Goal: Task Accomplishment & Management: Use online tool/utility

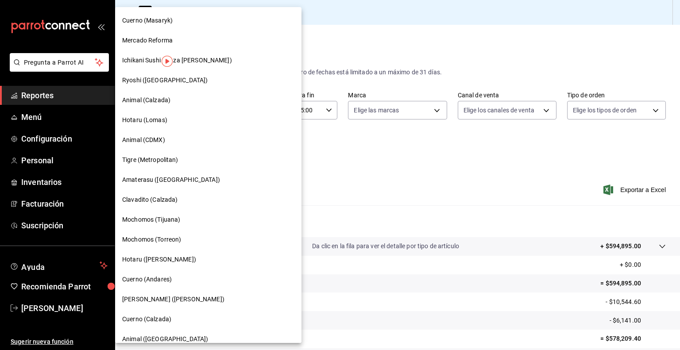
click at [337, 173] on div at bounding box center [340, 175] width 680 height 350
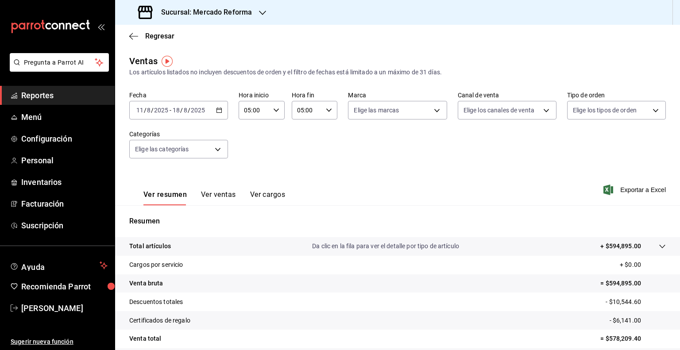
click at [197, 14] on h3 "Sucursal: Mercado Reforma" at bounding box center [203, 12] width 98 height 11
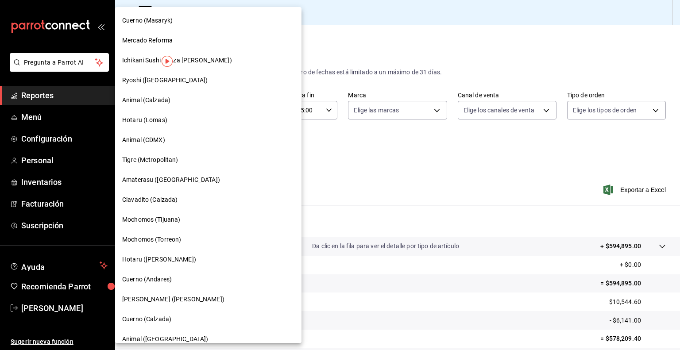
click at [342, 124] on div at bounding box center [340, 175] width 680 height 350
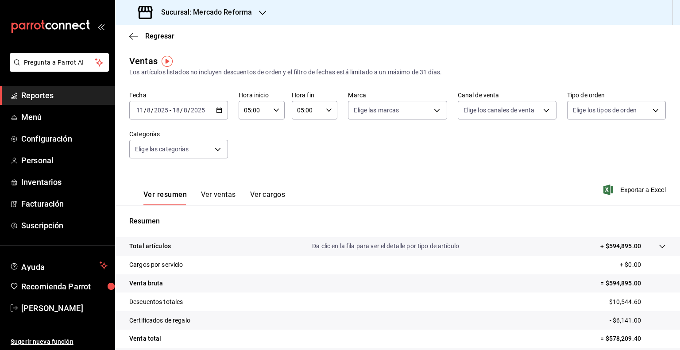
click at [248, 17] on h3 "Sucursal: Mercado Reforma" at bounding box center [203, 12] width 98 height 11
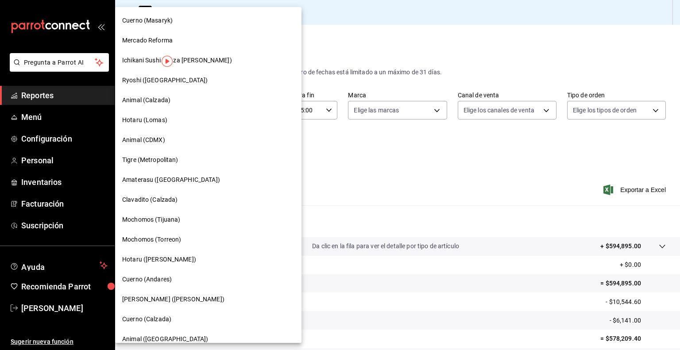
click at [176, 57] on span "Ichikani Sushi (Plaza [PERSON_NAME])" at bounding box center [177, 60] width 110 height 9
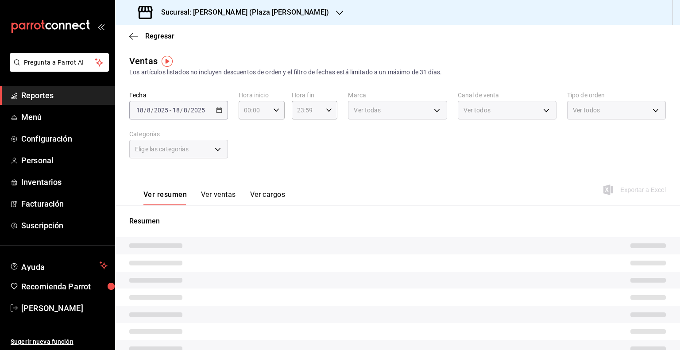
type input "05:00"
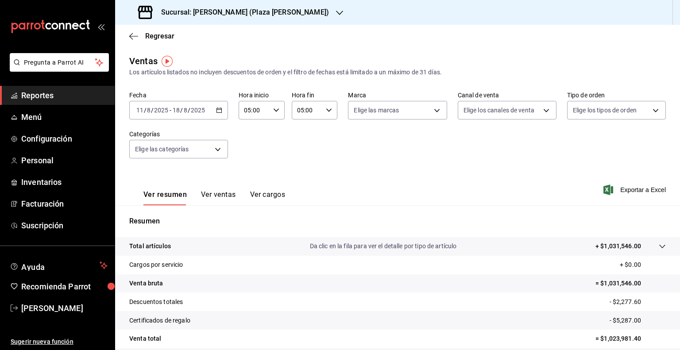
click at [276, 16] on h3 "Sucursal: [PERSON_NAME] (Plaza [PERSON_NAME])" at bounding box center [241, 12] width 175 height 11
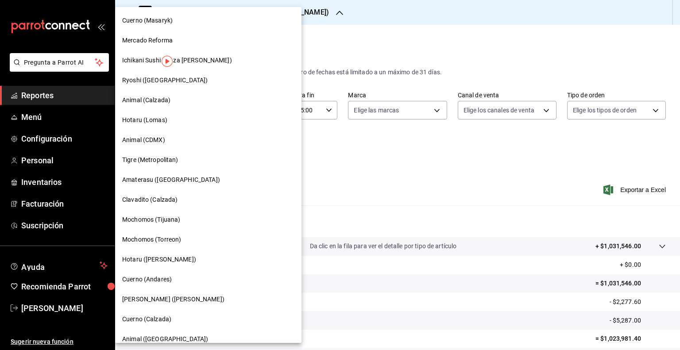
click at [376, 179] on div at bounding box center [340, 175] width 680 height 350
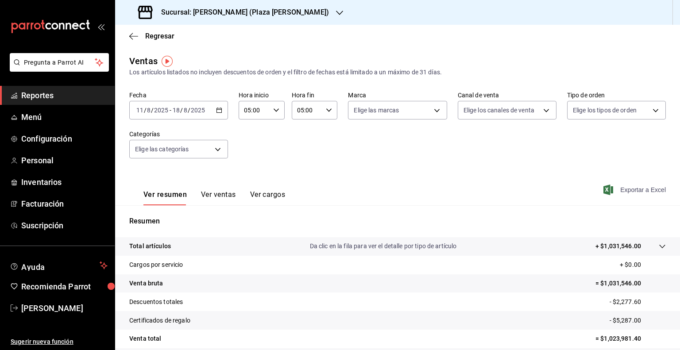
click at [650, 194] on span "Exportar a Excel" at bounding box center [635, 190] width 61 height 11
drag, startPoint x: 192, startPoint y: 12, endPoint x: 283, endPoint y: 13, distance: 91.2
click at [283, 13] on div "Sucursal: [PERSON_NAME] (Plaza [PERSON_NAME])" at bounding box center [234, 12] width 225 height 25
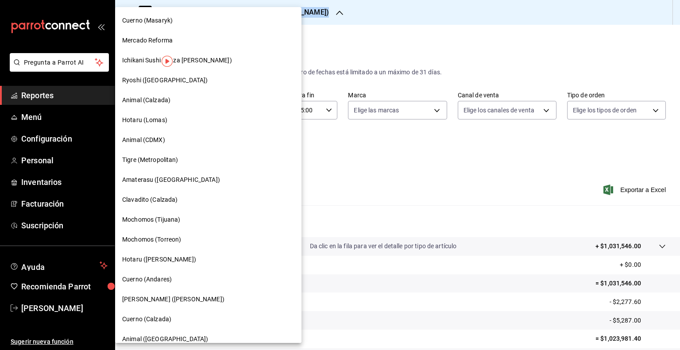
copy div "Ichikani Sushi (Plaza [PERSON_NAME])"
click at [170, 86] on div "Ryoshi ([GEOGRAPHIC_DATA])" at bounding box center [208, 80] width 186 height 20
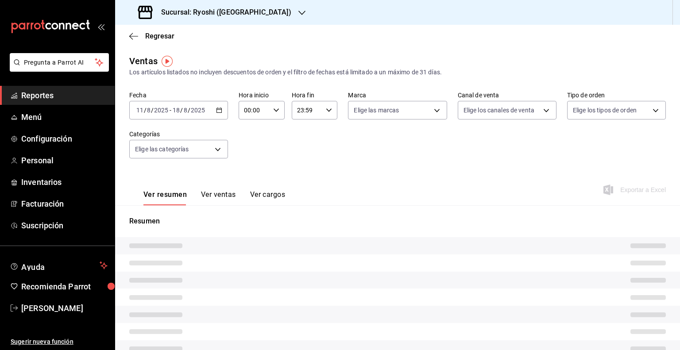
type input "05:00"
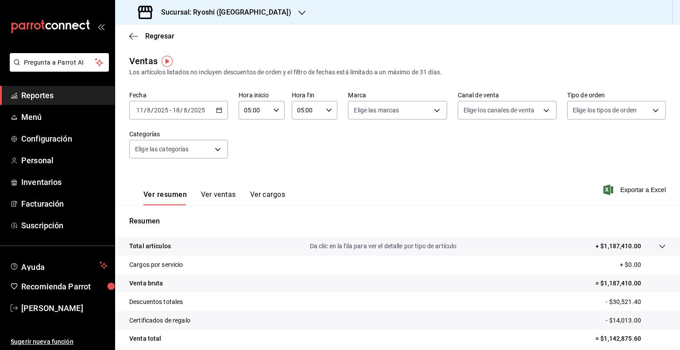
click at [229, 16] on h3 "Sucursal: Ryoshi ([GEOGRAPHIC_DATA])" at bounding box center [222, 12] width 137 height 11
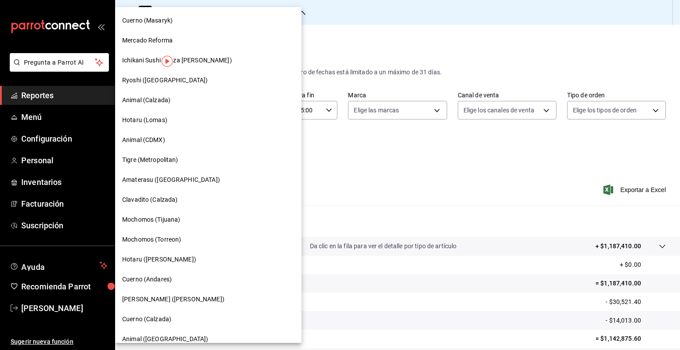
click at [299, 161] on div at bounding box center [340, 175] width 680 height 350
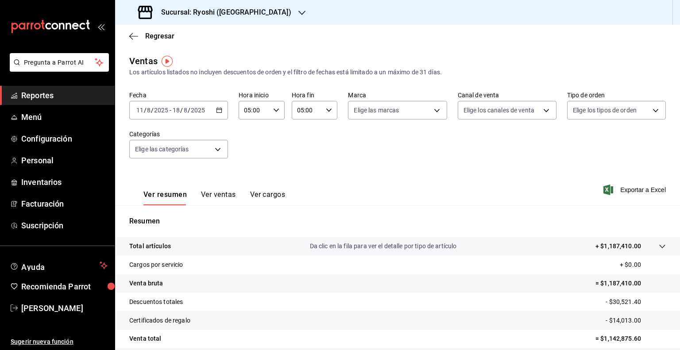
click at [223, 5] on div "Sucursal: Ryoshi ([GEOGRAPHIC_DATA])" at bounding box center [215, 12] width 187 height 25
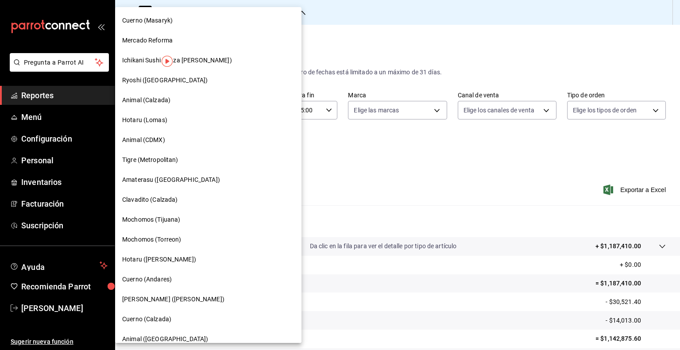
click at [184, 87] on div "Ryoshi ([GEOGRAPHIC_DATA])" at bounding box center [208, 80] width 186 height 20
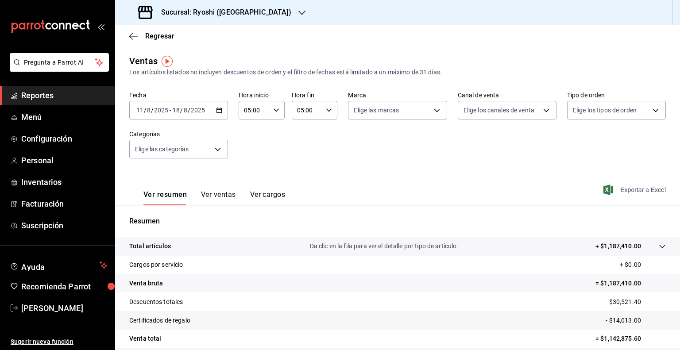
click at [624, 188] on span "Exportar a Excel" at bounding box center [635, 190] width 61 height 11
drag, startPoint x: 193, startPoint y: 12, endPoint x: 246, endPoint y: 16, distance: 53.3
click at [246, 16] on div "Sucursal: Ryoshi ([GEOGRAPHIC_DATA])" at bounding box center [215, 12] width 187 height 25
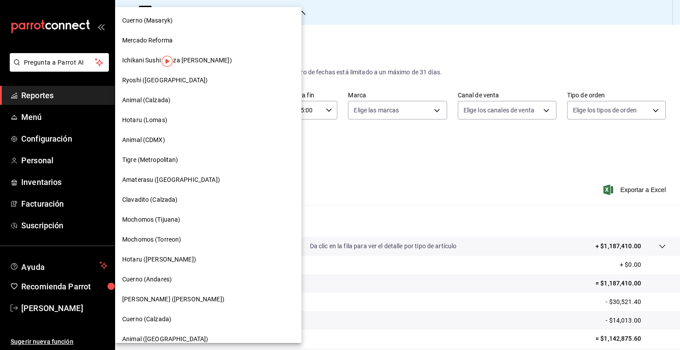
copy h3 "Ryoshi ([GEOGRAPHIC_DATA])"
click at [446, 189] on div at bounding box center [340, 175] width 680 height 350
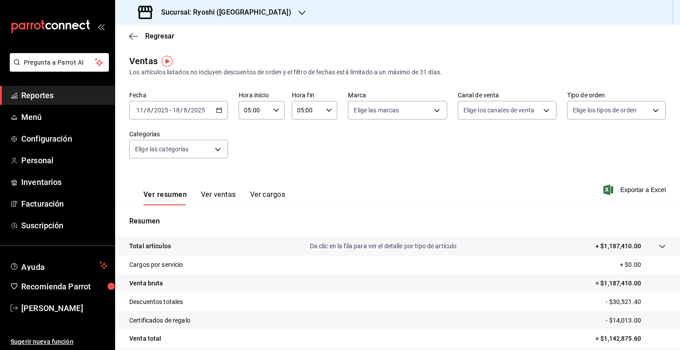
click at [252, 21] on div "Sucursal: Ryoshi ([GEOGRAPHIC_DATA])" at bounding box center [215, 12] width 187 height 25
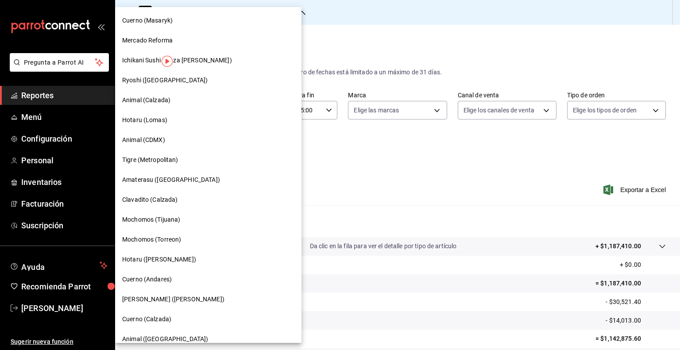
click at [195, 104] on div "Animal (Calzada)" at bounding box center [208, 100] width 172 height 9
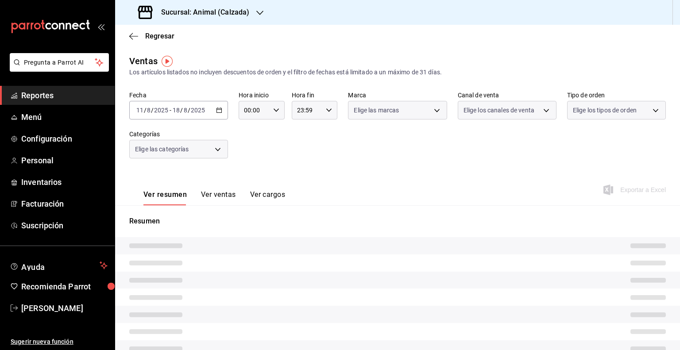
type input "05:00"
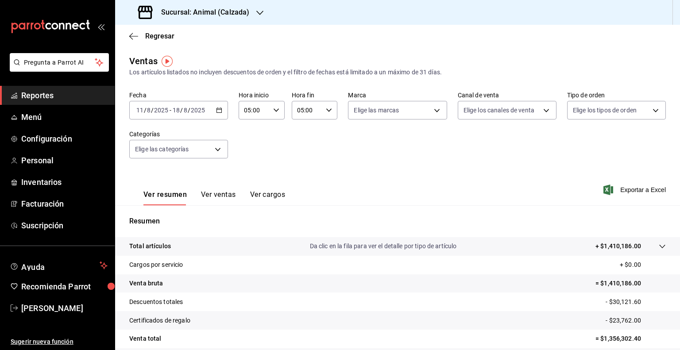
click at [206, 0] on div "Sucursal: Animal (Calzada)" at bounding box center [194, 12] width 145 height 25
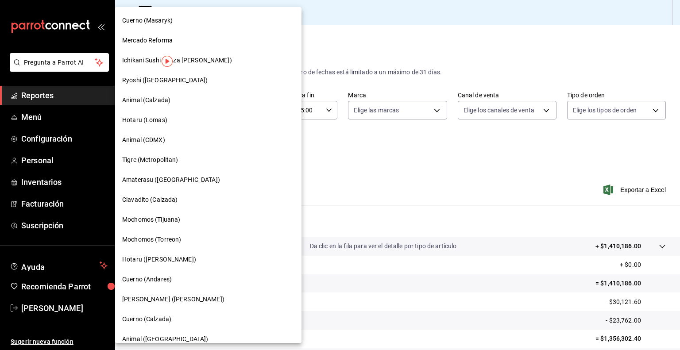
click at [432, 70] on div at bounding box center [340, 175] width 680 height 350
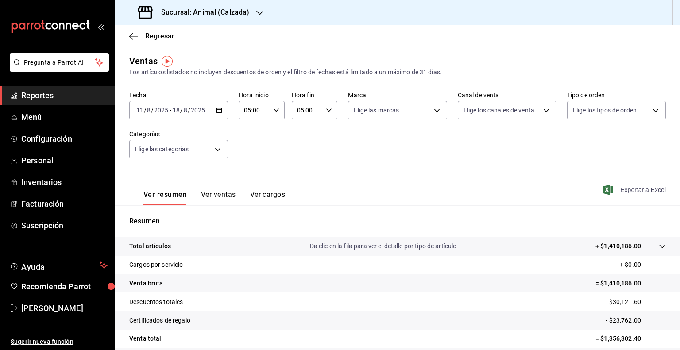
click at [611, 189] on span "Exportar a Excel" at bounding box center [635, 190] width 61 height 11
drag, startPoint x: 191, startPoint y: 12, endPoint x: 250, endPoint y: 9, distance: 58.5
click at [250, 9] on div "Sucursal: Animal (Calzada)" at bounding box center [194, 12] width 145 height 25
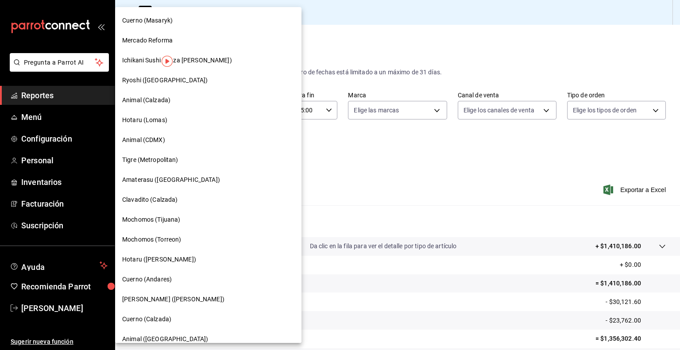
copy h3 "Animal (Calzada)"
click at [180, 142] on div "Animal (CDMX)" at bounding box center [208, 140] width 172 height 9
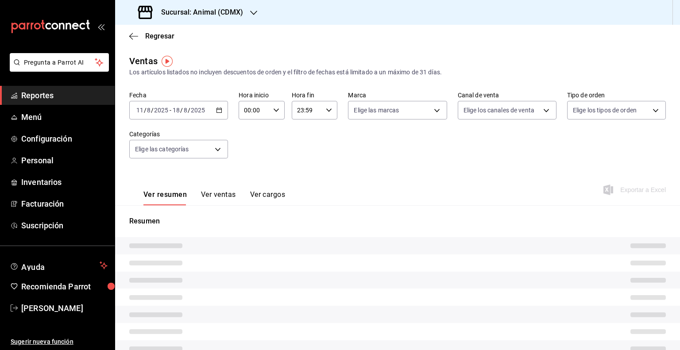
type input "05:00"
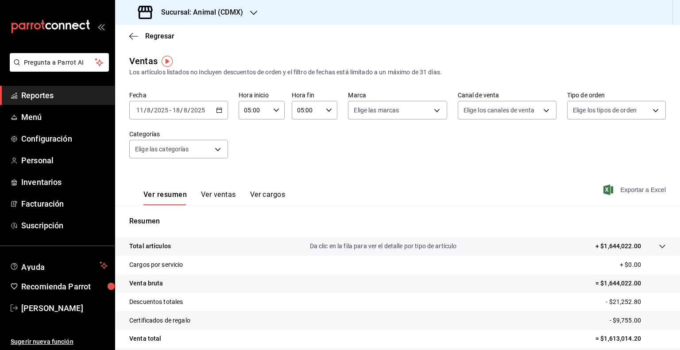
click at [625, 189] on span "Exportar a Excel" at bounding box center [635, 190] width 61 height 11
drag, startPoint x: 192, startPoint y: 14, endPoint x: 241, endPoint y: 14, distance: 49.2
click at [241, 14] on h3 "Sucursal: Animal (CDMX)" at bounding box center [198, 12] width 89 height 11
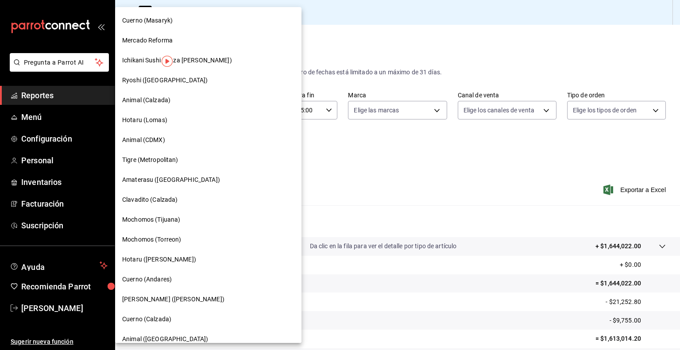
copy h3 "Animal (CDMX)"
click at [167, 161] on span "Tigre (Metropolitan)" at bounding box center [150, 159] width 56 height 9
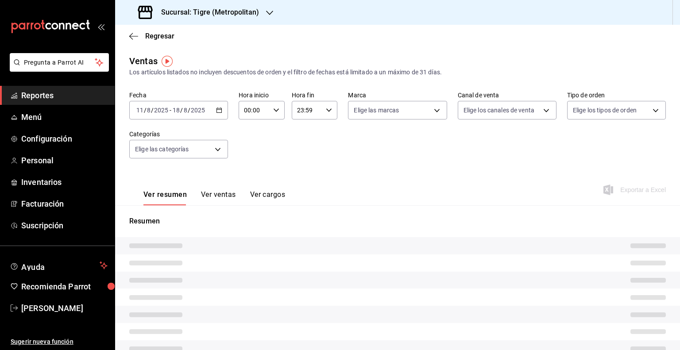
type input "05:00"
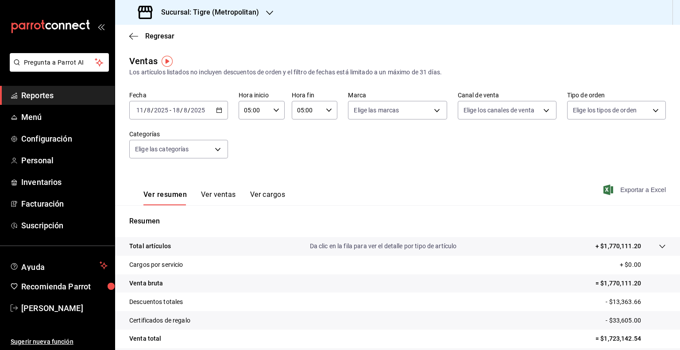
click at [613, 189] on span "Exportar a Excel" at bounding box center [635, 190] width 61 height 11
click at [622, 192] on span "Exportar a Excel" at bounding box center [635, 190] width 61 height 11
drag, startPoint x: 193, startPoint y: 13, endPoint x: 276, endPoint y: 13, distance: 82.8
click at [276, 13] on div "Sucursal: Tigre (Metropolitan)" at bounding box center [397, 12] width 565 height 25
copy div "Tigre (Metropolitan)"
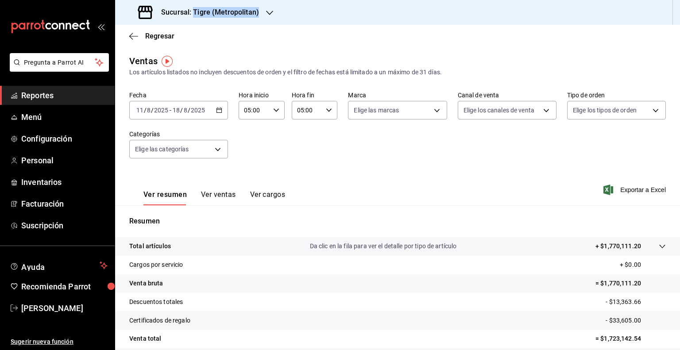
click at [227, 12] on h3 "Sucursal: Tigre (Metropolitan)" at bounding box center [206, 12] width 105 height 11
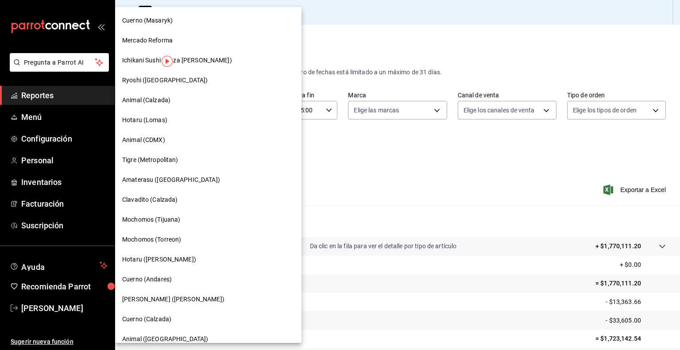
click at [178, 182] on span "Amaterasu ([GEOGRAPHIC_DATA])" at bounding box center [171, 179] width 98 height 9
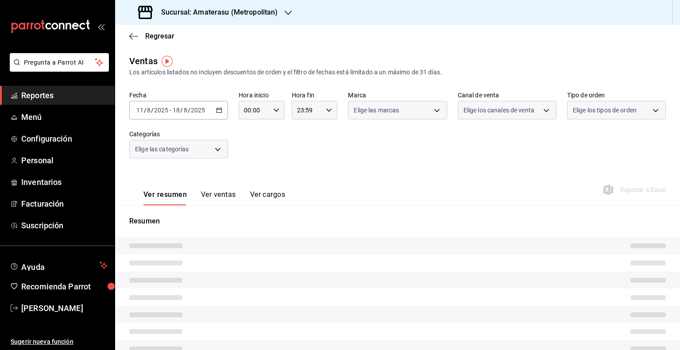
type input "05:00"
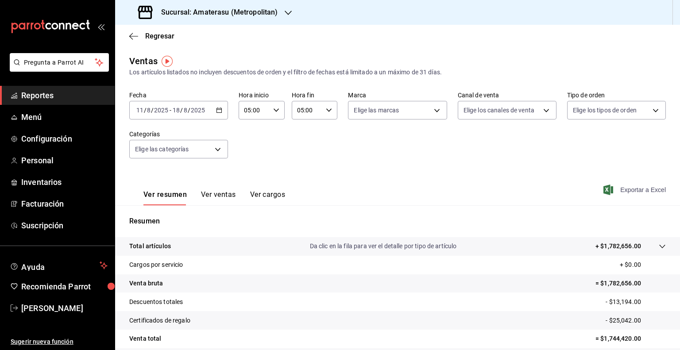
click at [628, 191] on span "Exportar a Excel" at bounding box center [635, 190] width 61 height 11
drag, startPoint x: 192, startPoint y: 13, endPoint x: 288, endPoint y: 14, distance: 96.1
click at [288, 14] on div "Sucursal: Amaterasu (Metropolitan)" at bounding box center [208, 12] width 173 height 25
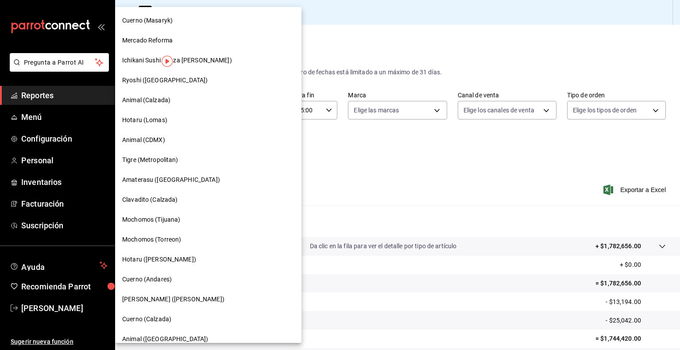
copy div "Amaterasu ([GEOGRAPHIC_DATA])"
click at [365, 170] on div at bounding box center [340, 175] width 680 height 350
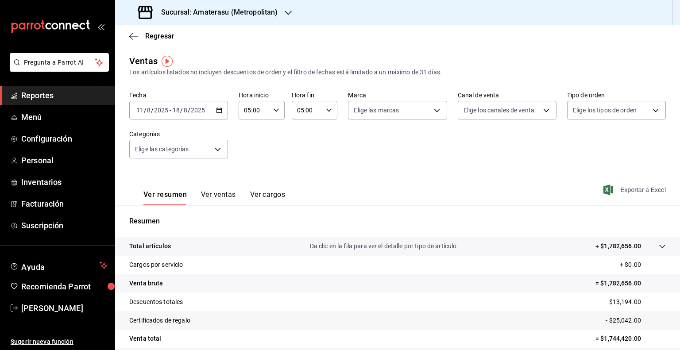
click at [628, 189] on span "Exportar a Excel" at bounding box center [635, 190] width 61 height 11
drag, startPoint x: 193, startPoint y: 13, endPoint x: 317, endPoint y: 30, distance: 124.6
click at [296, 16] on div "Sucursal: Amaterasu (Metropolitan)" at bounding box center [397, 12] width 565 height 25
copy div "Amaterasu ([GEOGRAPHIC_DATA])"
click at [229, 12] on h3 "Sucursal: Amaterasu (Metropolitan)" at bounding box center [216, 12] width 124 height 11
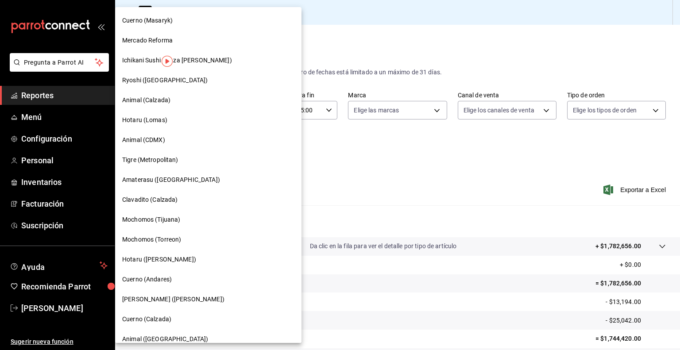
click at [185, 199] on div "Clavadito (Calzada)" at bounding box center [208, 199] width 172 height 9
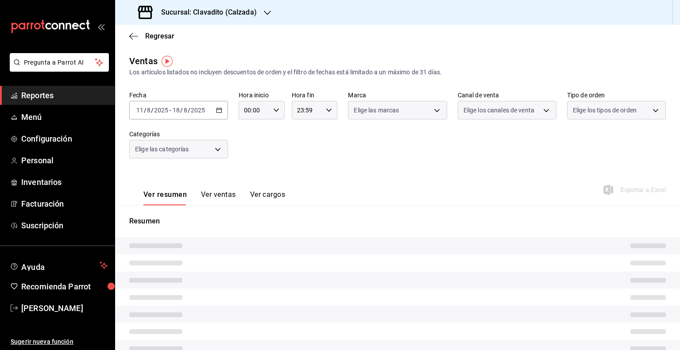
type input "05:00"
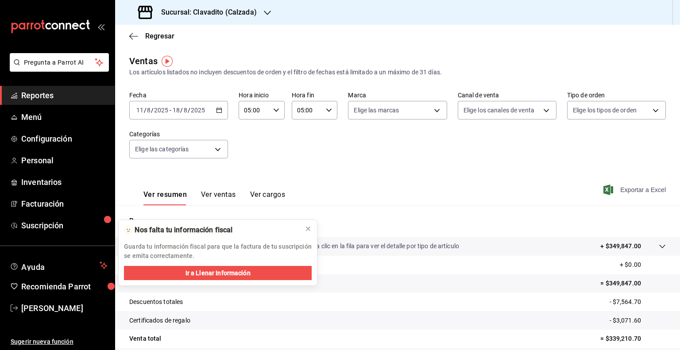
click at [635, 194] on span "Exportar a Excel" at bounding box center [635, 190] width 61 height 11
drag, startPoint x: 191, startPoint y: 14, endPoint x: 301, endPoint y: 48, distance: 115.0
click at [287, 25] on div "Sucursal: Clavadito ([PERSON_NAME]) Regresar Ventas Los artículos listados no i…" at bounding box center [397, 175] width 565 height 350
copy div "Clavadito ([PERSON_NAME]) Regresar"
click at [306, 229] on icon at bounding box center [308, 228] width 7 height 7
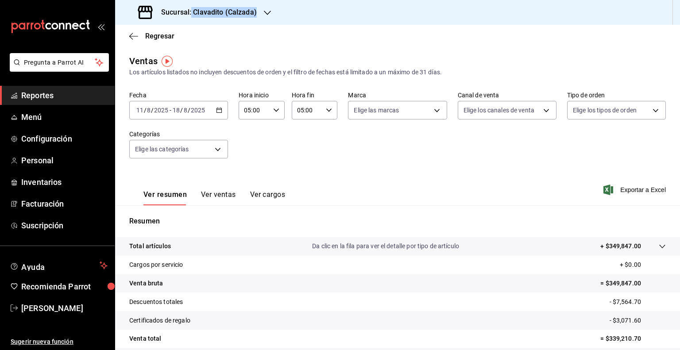
click at [246, 10] on h3 "Sucursal: Clavadito (Calzada)" at bounding box center [205, 12] width 103 height 11
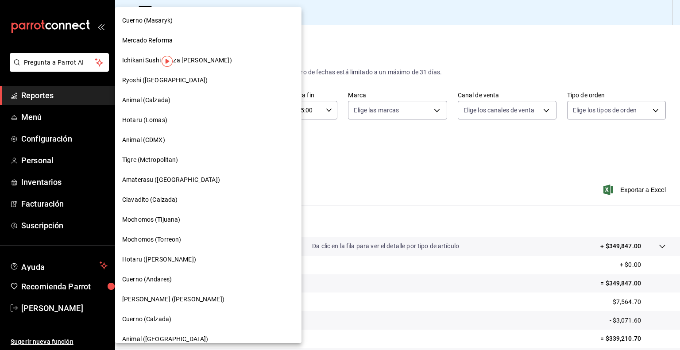
click at [167, 217] on span "Mochomos (Tijuana)" at bounding box center [151, 219] width 58 height 9
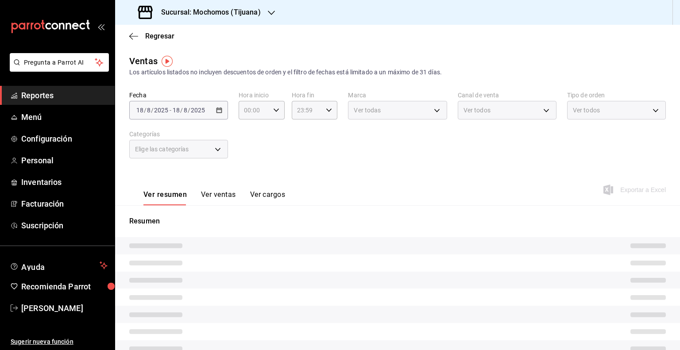
type input "05:00"
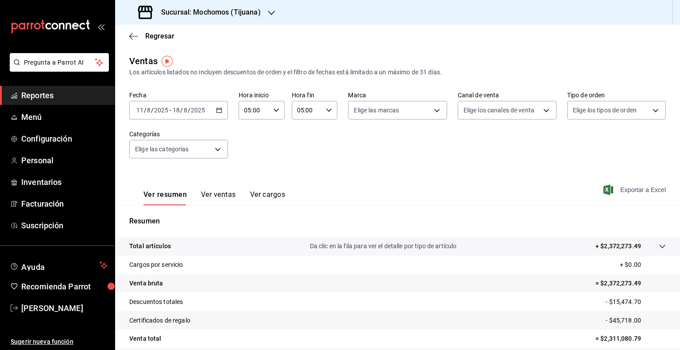
click at [629, 191] on span "Exportar a Excel" at bounding box center [635, 190] width 61 height 11
drag, startPoint x: 194, startPoint y: 13, endPoint x: 282, endPoint y: 12, distance: 87.7
click at [282, 12] on div "Sucursal: Mochomos (Tijuana)" at bounding box center [397, 12] width 565 height 25
copy div "Mochomos (Tijuana)"
click at [244, 14] on h3 "Sucursal: Mochomos (Tijuana)" at bounding box center [207, 12] width 107 height 11
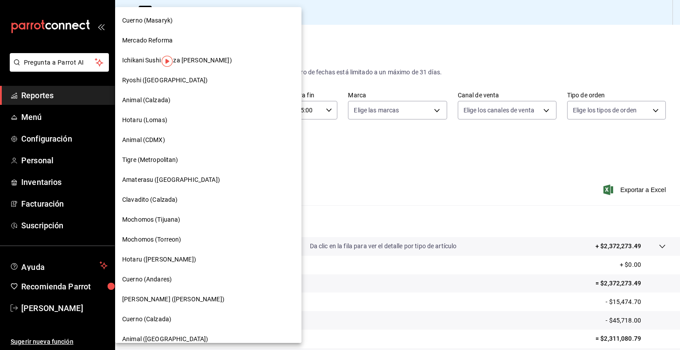
click at [176, 243] on span "Mochomos (Torreon)" at bounding box center [151, 239] width 59 height 9
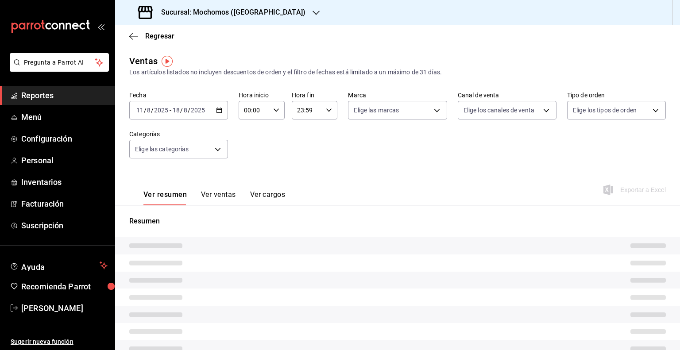
type input "05:00"
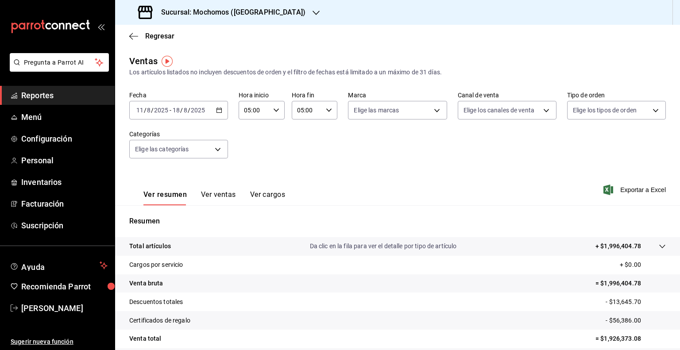
click at [257, 12] on h3 "Sucursal: Mochomos ([GEOGRAPHIC_DATA])" at bounding box center [229, 12] width 151 height 11
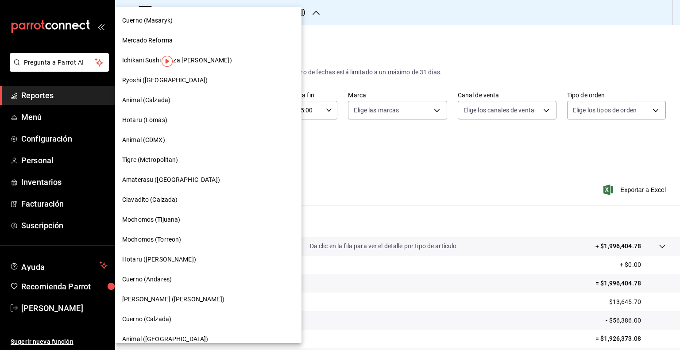
click at [375, 56] on div at bounding box center [340, 175] width 680 height 350
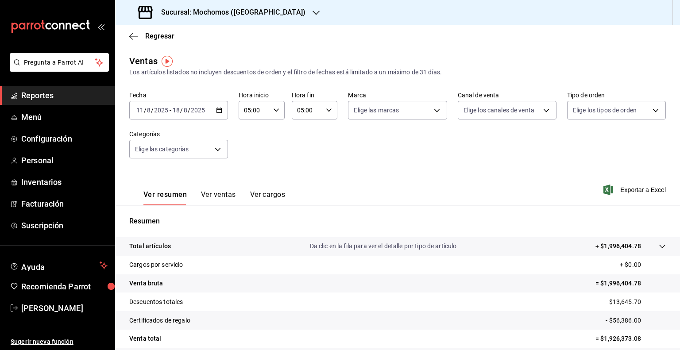
click at [260, 11] on h3 "Sucursal: Mochomos ([GEOGRAPHIC_DATA])" at bounding box center [229, 12] width 151 height 11
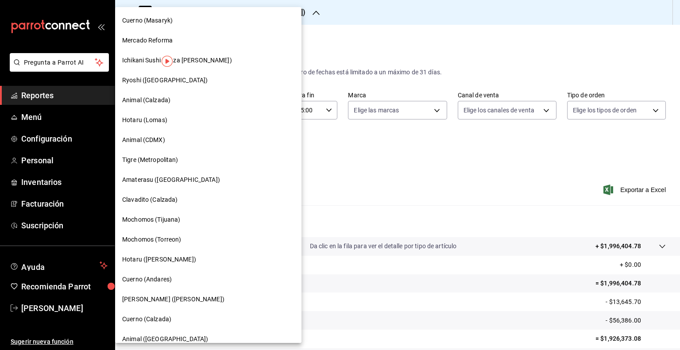
click at [323, 166] on div at bounding box center [340, 175] width 680 height 350
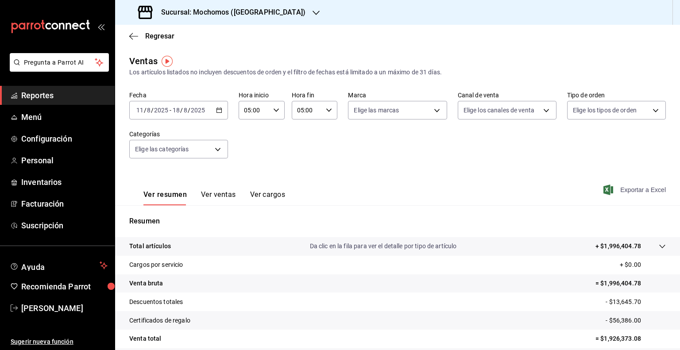
click at [644, 191] on span "Exportar a Excel" at bounding box center [635, 190] width 61 height 11
drag, startPoint x: 194, startPoint y: 14, endPoint x: 267, endPoint y: 15, distance: 72.6
click at [267, 15] on div "Sucursal: Mochomos ([GEOGRAPHIC_DATA])" at bounding box center [222, 12] width 201 height 25
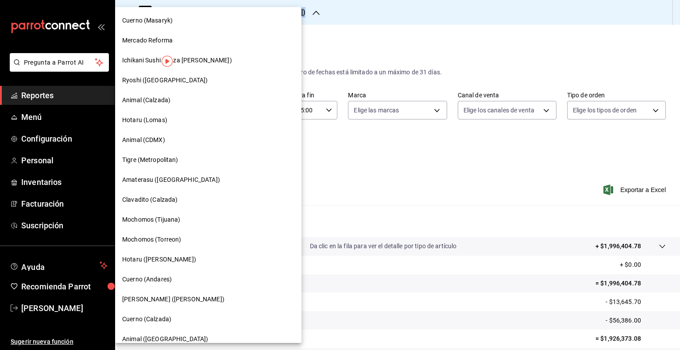
copy div "Mochomos (Torreon)"
click at [311, 22] on div at bounding box center [340, 175] width 680 height 350
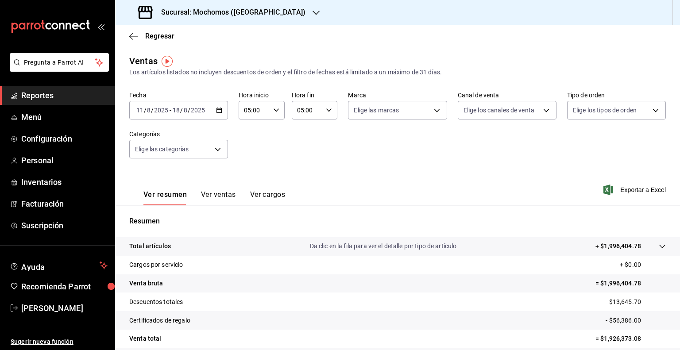
click at [255, 16] on h3 "Sucursal: Mochomos ([GEOGRAPHIC_DATA])" at bounding box center [229, 12] width 151 height 11
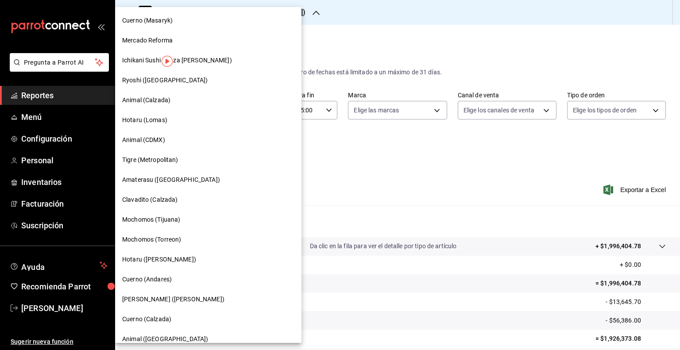
click at [162, 274] on div "Cuerno (Andares)" at bounding box center [208, 280] width 186 height 20
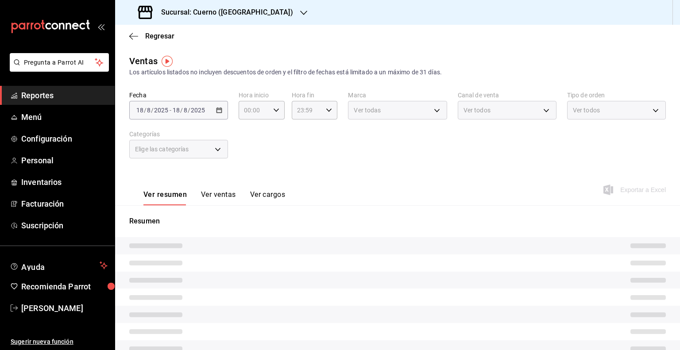
type input "05:00"
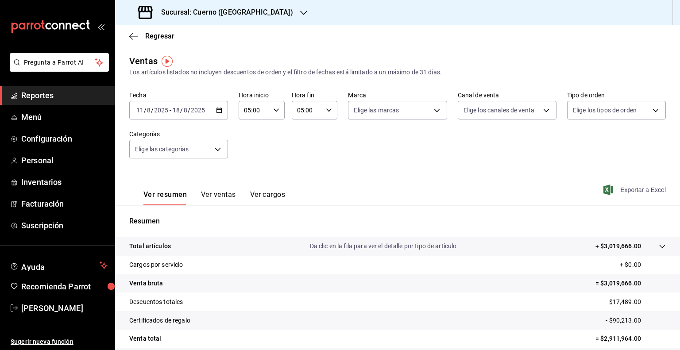
click at [623, 188] on span "Exportar a Excel" at bounding box center [635, 190] width 61 height 11
drag, startPoint x: 191, startPoint y: 15, endPoint x: 257, endPoint y: 7, distance: 66.0
click at [257, 7] on div "Sucursal: Cuerno ([GEOGRAPHIC_DATA])" at bounding box center [216, 12] width 189 height 25
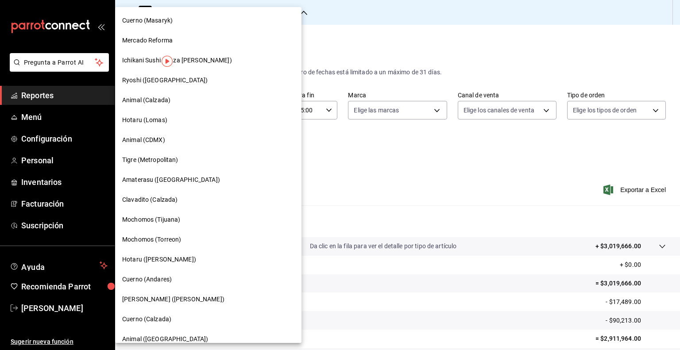
click at [181, 315] on div "Cuerno (Calzada)" at bounding box center [208, 319] width 172 height 9
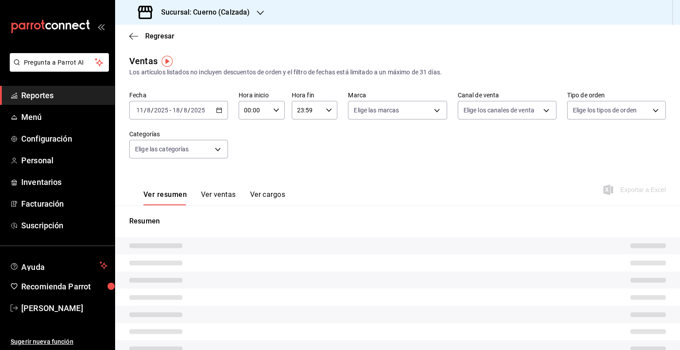
type input "05:00"
click at [218, 5] on div "Sucursal: Cuerno (Calzada)" at bounding box center [194, 12] width 145 height 25
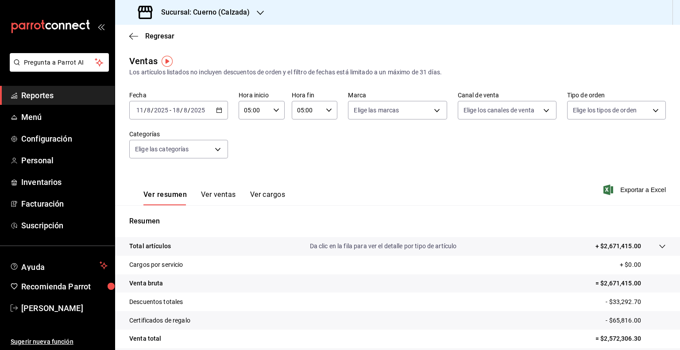
click at [253, 12] on div "Sucursal: Cuerno (Calzada)" at bounding box center [194, 12] width 145 height 25
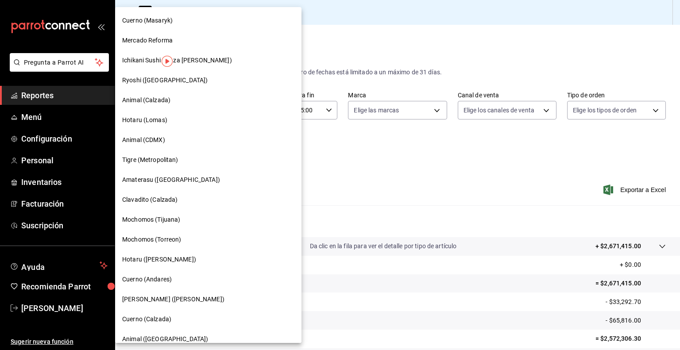
click at [315, 23] on div at bounding box center [340, 175] width 680 height 350
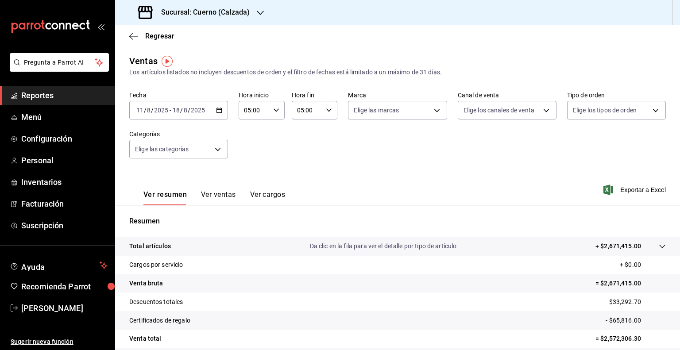
click at [235, 17] on h3 "Sucursal: Cuerno (Calzada)" at bounding box center [202, 12] width 96 height 11
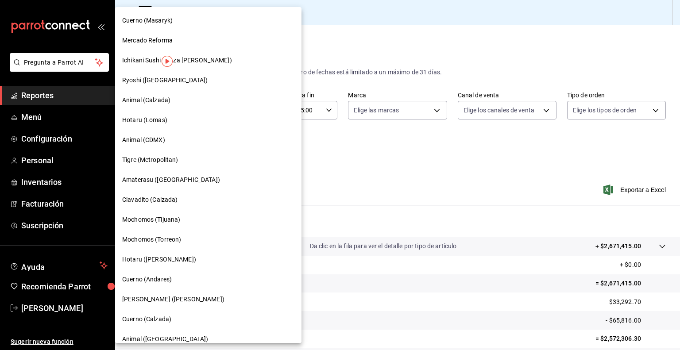
click at [184, 301] on span "[PERSON_NAME] ([PERSON_NAME])" at bounding box center [173, 299] width 102 height 9
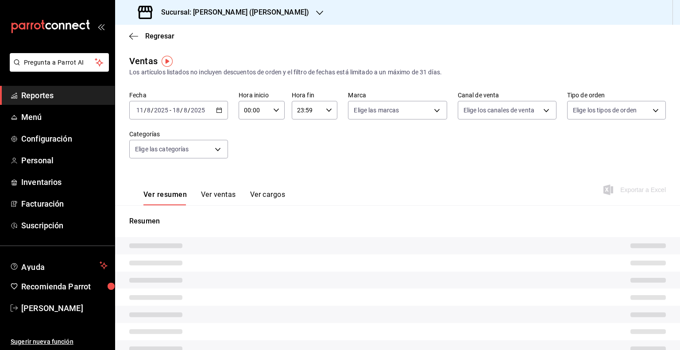
type input "05:00"
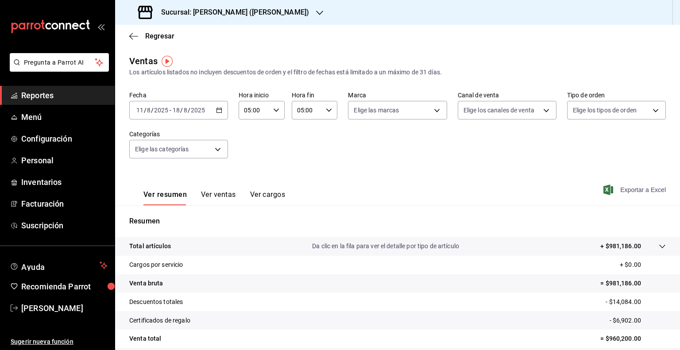
click at [644, 189] on span "Exportar a Excel" at bounding box center [635, 190] width 61 height 11
drag, startPoint x: 192, startPoint y: 14, endPoint x: 299, endPoint y: 21, distance: 107.0
click at [299, 21] on div "Sucursal: [PERSON_NAME] ([PERSON_NAME])" at bounding box center [224, 12] width 205 height 25
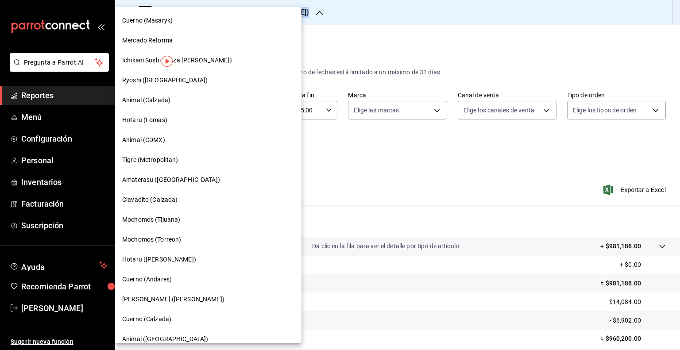
click at [171, 323] on div "Cuerno (Calzada)" at bounding box center [208, 319] width 172 height 9
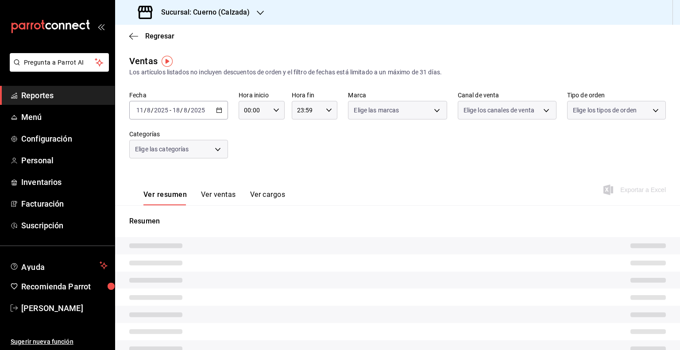
type input "05:00"
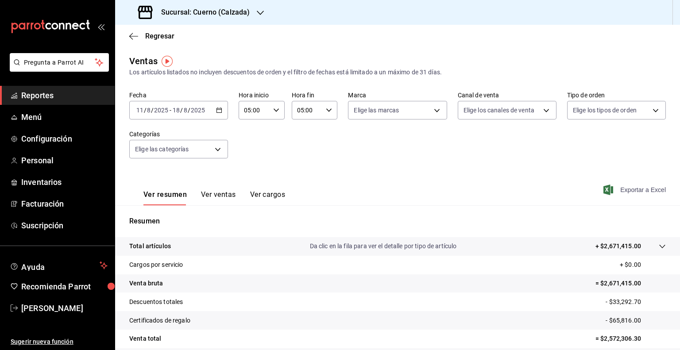
click at [629, 188] on span "Exportar a Excel" at bounding box center [635, 190] width 61 height 11
click at [609, 184] on div "Ver resumen Ver ventas Ver cargos Exportar a Excel" at bounding box center [397, 187] width 565 height 36
click at [619, 189] on span "Exportar a Excel" at bounding box center [635, 190] width 61 height 11
drag, startPoint x: 194, startPoint y: 13, endPoint x: 284, endPoint y: 13, distance: 90.4
click at [284, 13] on div "Sucursal: Cuerno (Calzada)" at bounding box center [397, 12] width 565 height 25
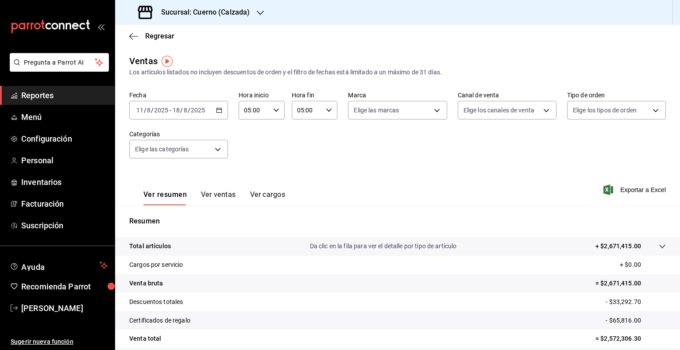
click at [179, 16] on h3 "Sucursal: Cuerno (Calzada)" at bounding box center [202, 12] width 96 height 11
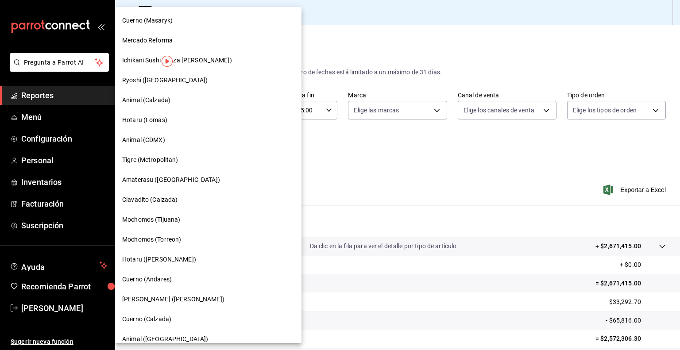
click at [156, 343] on span "Animal ([GEOGRAPHIC_DATA])" at bounding box center [165, 339] width 86 height 9
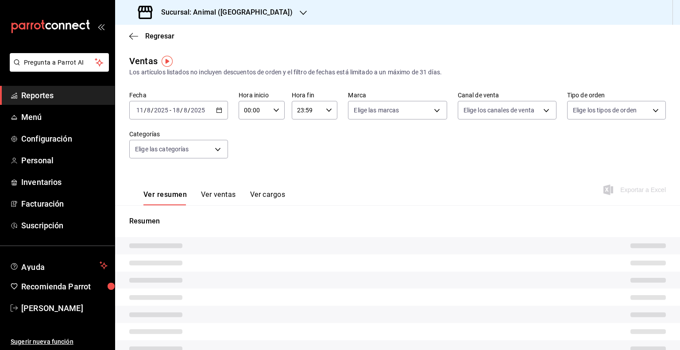
type input "05:00"
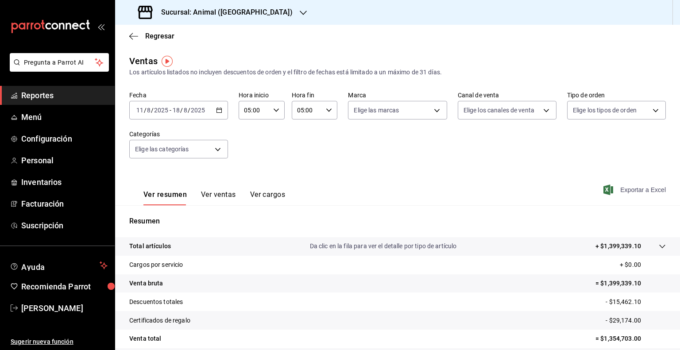
click at [648, 192] on span "Exportar a Excel" at bounding box center [635, 190] width 61 height 11
click at [243, 19] on div "Sucursal: Animal ([GEOGRAPHIC_DATA])" at bounding box center [216, 12] width 188 height 25
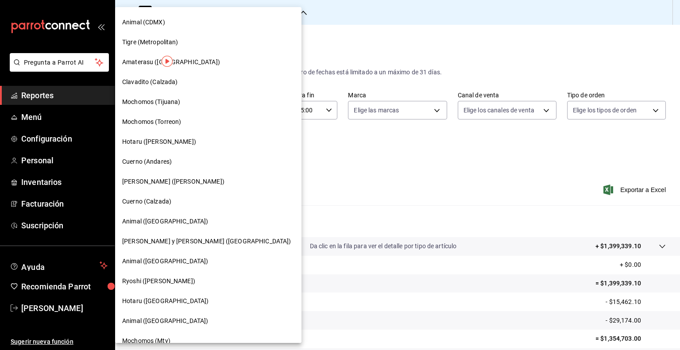
scroll to position [133, 0]
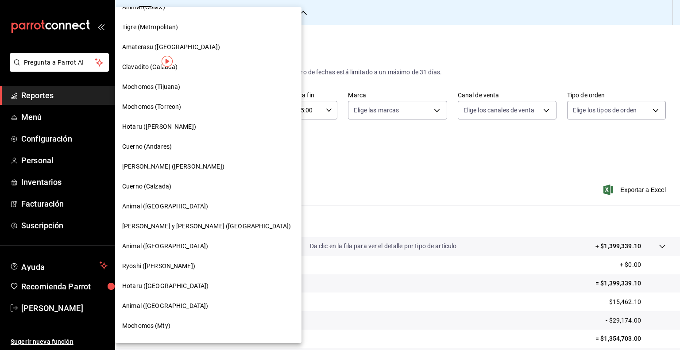
click at [201, 221] on div "[PERSON_NAME] y [PERSON_NAME] ([GEOGRAPHIC_DATA])" at bounding box center [208, 227] width 186 height 20
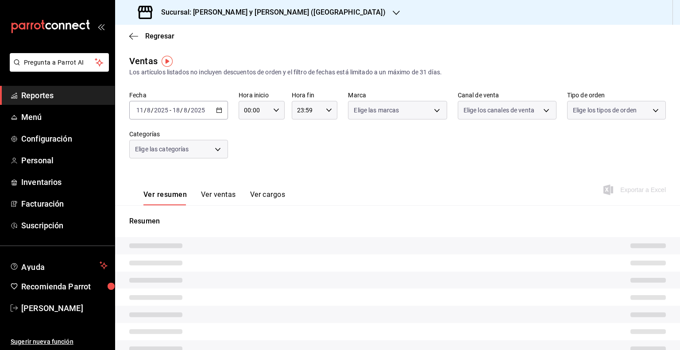
type input "05:00"
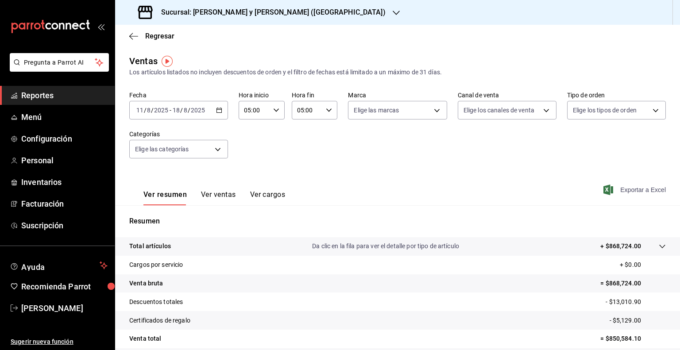
click at [638, 194] on span "Exportar a Excel" at bounding box center [635, 190] width 61 height 11
drag, startPoint x: 194, startPoint y: 11, endPoint x: 309, endPoint y: 19, distance: 115.9
click at [309, 19] on div "Sucursal: [PERSON_NAME] y [PERSON_NAME] ([GEOGRAPHIC_DATA])" at bounding box center [397, 12] width 565 height 25
click at [225, 11] on h3 "Sucursal: [PERSON_NAME] y [PERSON_NAME] ([GEOGRAPHIC_DATA])" at bounding box center [270, 12] width 232 height 11
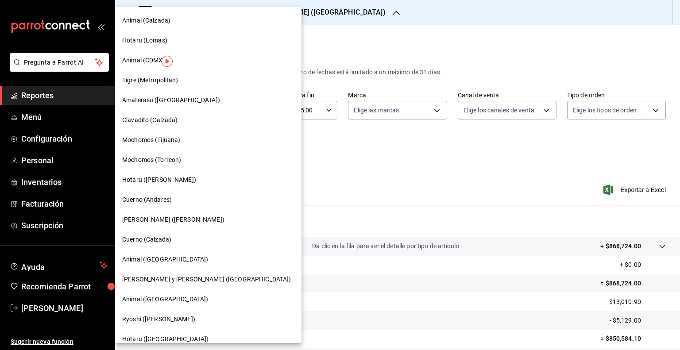
scroll to position [89, 0]
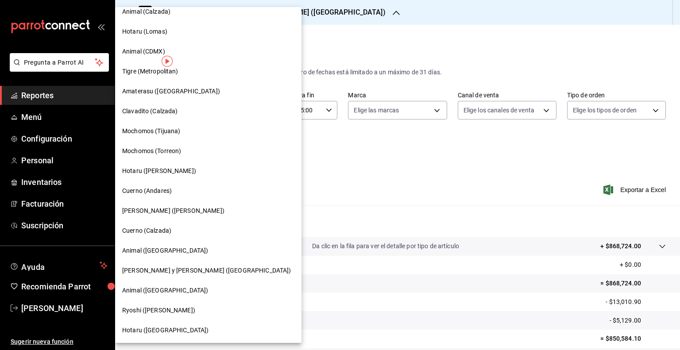
click at [165, 289] on span "Animal ([GEOGRAPHIC_DATA])" at bounding box center [165, 290] width 86 height 9
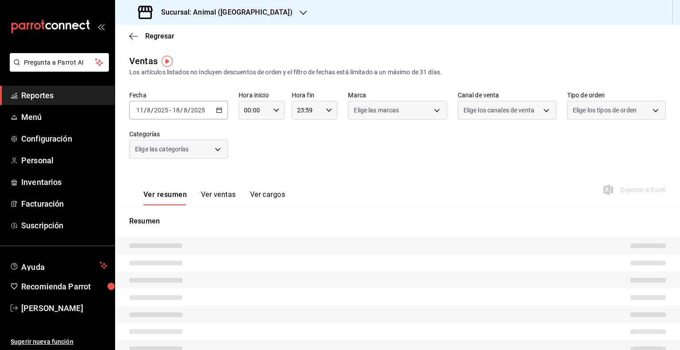
type input "05:00"
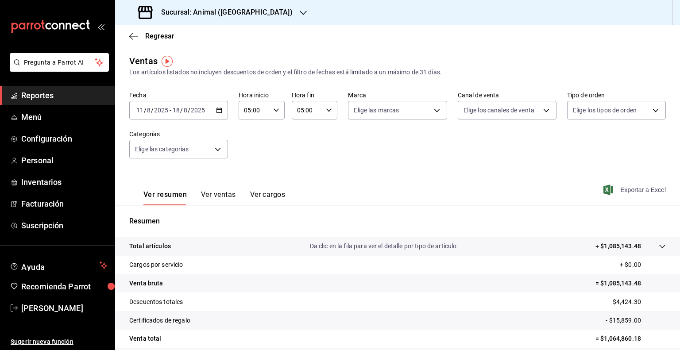
click at [632, 185] on span "Exportar a Excel" at bounding box center [635, 190] width 61 height 11
drag, startPoint x: 190, startPoint y: 12, endPoint x: 252, endPoint y: 12, distance: 62.0
click at [252, 12] on div "Sucursal: Animal ([GEOGRAPHIC_DATA])" at bounding box center [216, 12] width 188 height 25
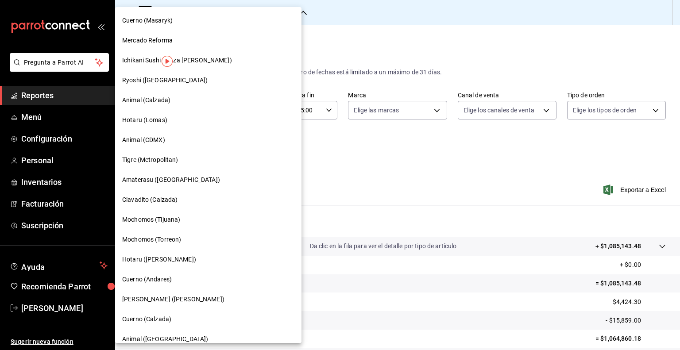
click at [315, 51] on div at bounding box center [340, 175] width 680 height 350
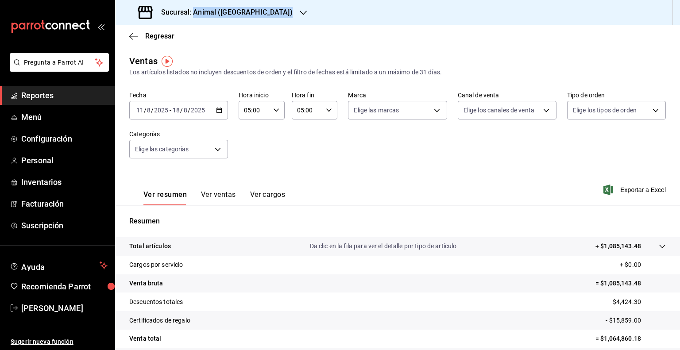
drag, startPoint x: 193, startPoint y: 13, endPoint x: 292, endPoint y: 33, distance: 100.7
click at [271, 12] on div "Sucursal: Animal ([GEOGRAPHIC_DATA])" at bounding box center [397, 12] width 565 height 25
click at [202, 14] on h3 "Sucursal: Animal ([GEOGRAPHIC_DATA])" at bounding box center [223, 12] width 139 height 11
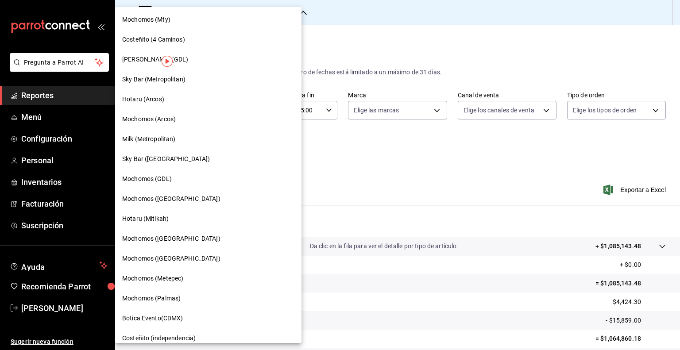
scroll to position [395, 0]
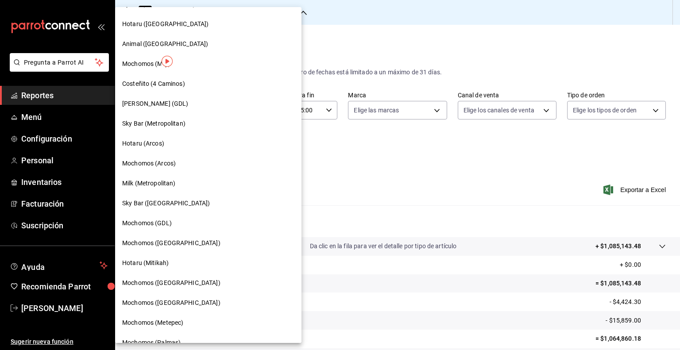
click at [198, 48] on div "Animal ([GEOGRAPHIC_DATA])" at bounding box center [208, 43] width 172 height 9
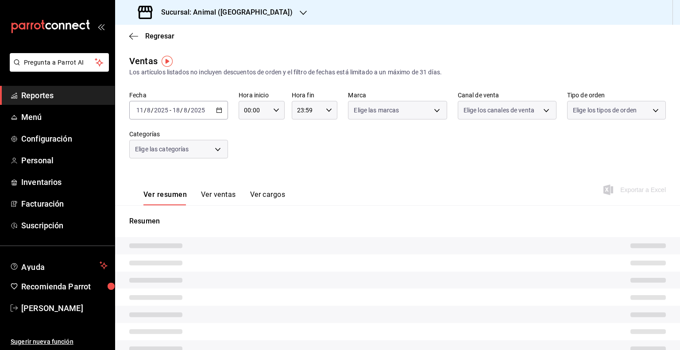
type input "05:00"
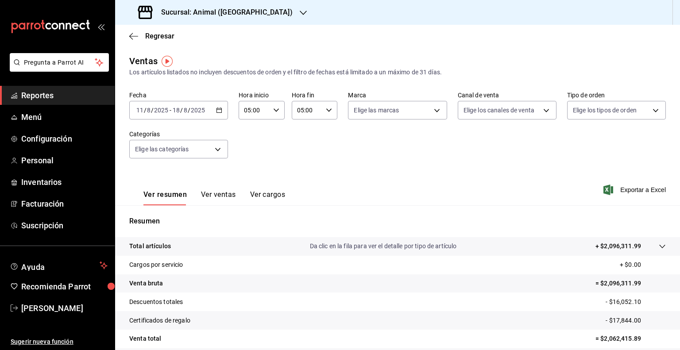
click at [303, 42] on div "Regresar" at bounding box center [397, 36] width 565 height 23
click at [244, 16] on h3 "Sucursal: Animal ([GEOGRAPHIC_DATA])" at bounding box center [223, 12] width 139 height 11
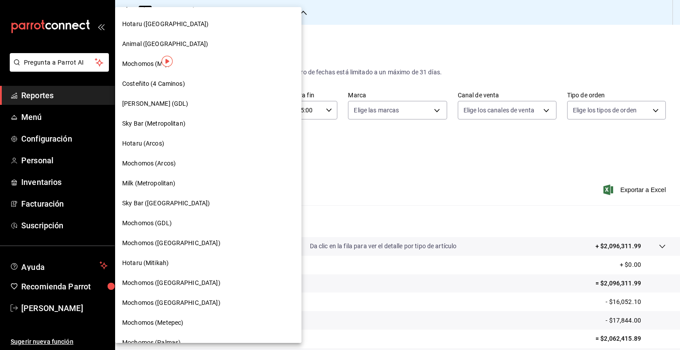
scroll to position [351, 0]
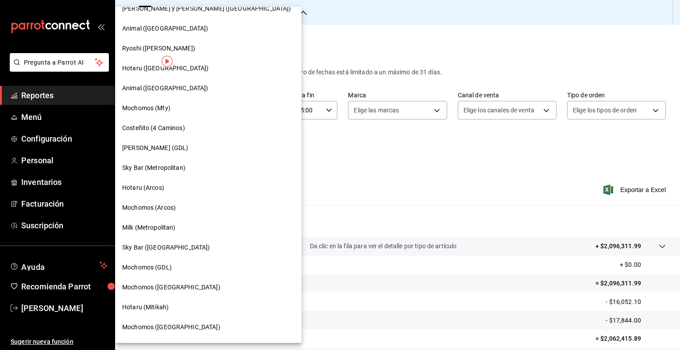
click at [466, 58] on div at bounding box center [340, 175] width 680 height 350
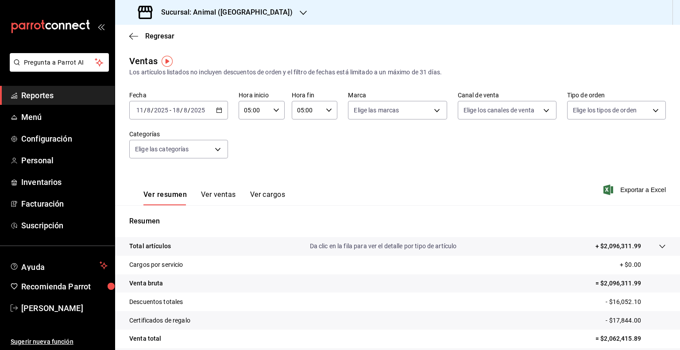
click at [227, 14] on h3 "Sucursal: Animal ([GEOGRAPHIC_DATA])" at bounding box center [223, 12] width 139 height 11
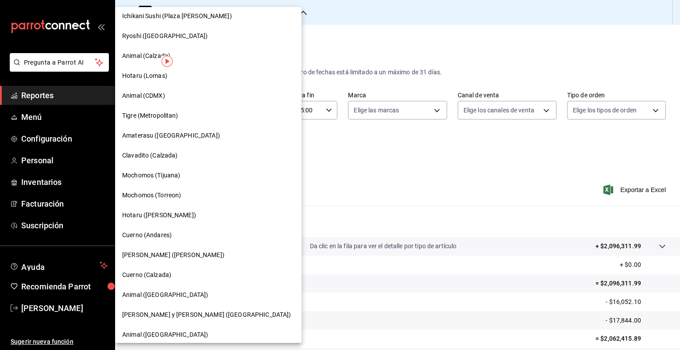
scroll to position [89, 0]
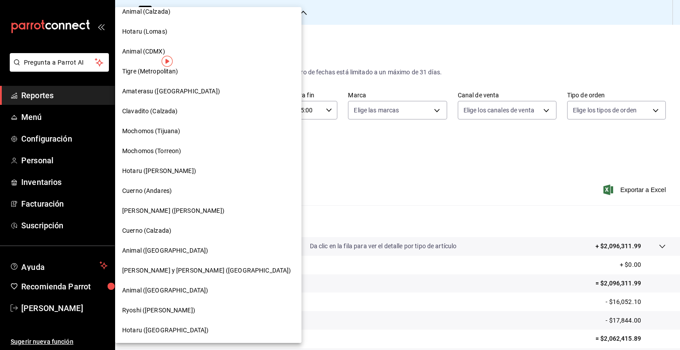
click at [181, 314] on div "Ryoshi ([PERSON_NAME])" at bounding box center [208, 310] width 172 height 9
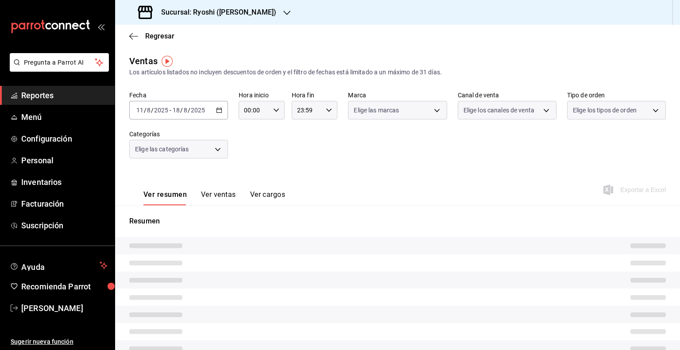
type input "05:00"
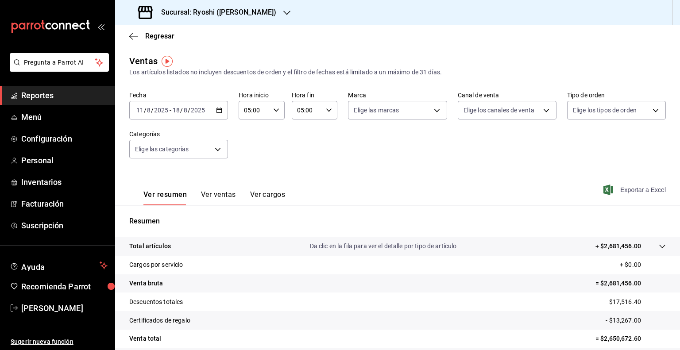
click at [621, 187] on span "Exportar a Excel" at bounding box center [635, 190] width 61 height 11
drag, startPoint x: 194, startPoint y: 12, endPoint x: 295, endPoint y: 16, distance: 101.0
click at [295, 16] on div "Sucursal: Ryoshi ([PERSON_NAME])" at bounding box center [397, 12] width 565 height 25
click at [221, 12] on h3 "Sucursal: Ryoshi ([PERSON_NAME])" at bounding box center [215, 12] width 122 height 11
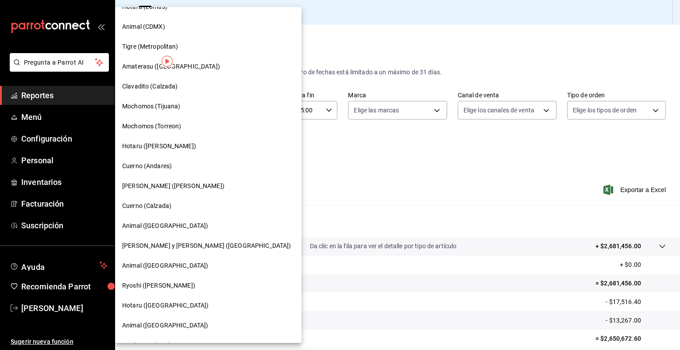
scroll to position [133, 0]
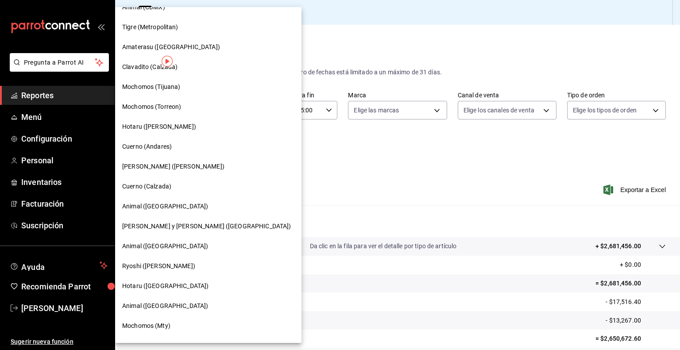
click at [167, 307] on span "Animal ([GEOGRAPHIC_DATA])" at bounding box center [165, 306] width 86 height 9
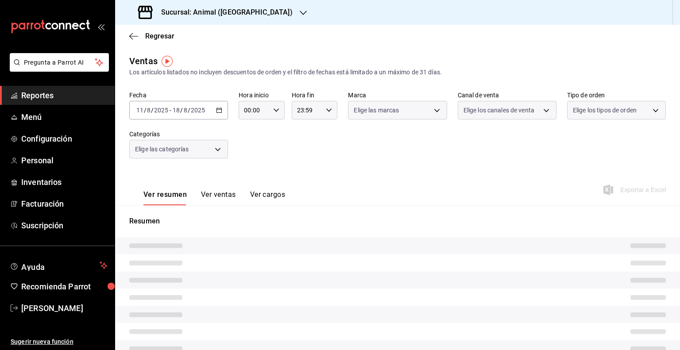
type input "05:00"
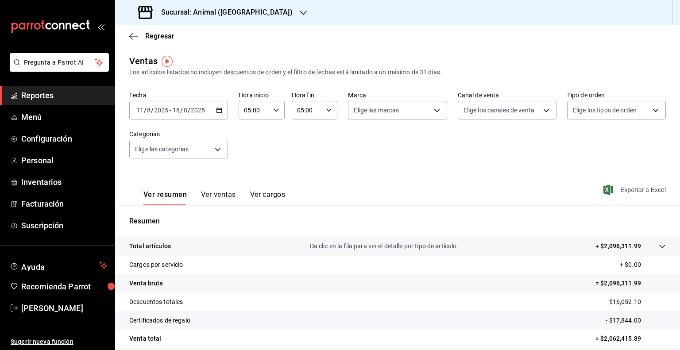
click at [632, 191] on span "Exportar a Excel" at bounding box center [635, 190] width 61 height 11
drag, startPoint x: 193, startPoint y: 15, endPoint x: 260, endPoint y: 12, distance: 66.9
click at [260, 12] on div "Sucursal: Animal ([GEOGRAPHIC_DATA])" at bounding box center [216, 12] width 188 height 25
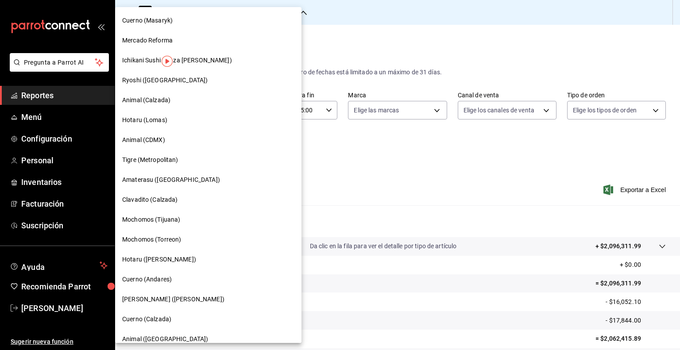
click at [331, 49] on div at bounding box center [340, 175] width 680 height 350
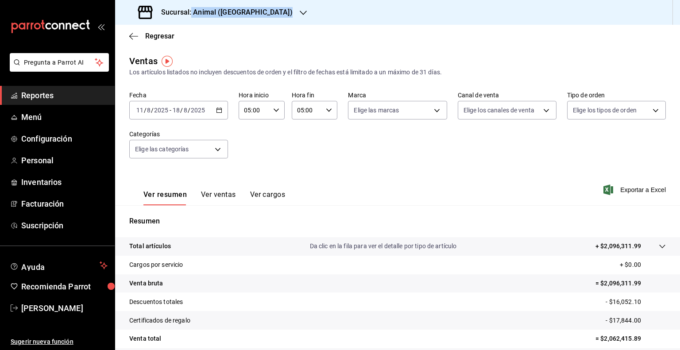
drag, startPoint x: 191, startPoint y: 12, endPoint x: 268, endPoint y: 21, distance: 77.6
click at [266, 15] on div "Sucursal: Animal ([GEOGRAPHIC_DATA])" at bounding box center [397, 12] width 565 height 25
click at [229, 10] on h3 "Sucursal: Animal ([GEOGRAPHIC_DATA])" at bounding box center [223, 12] width 139 height 11
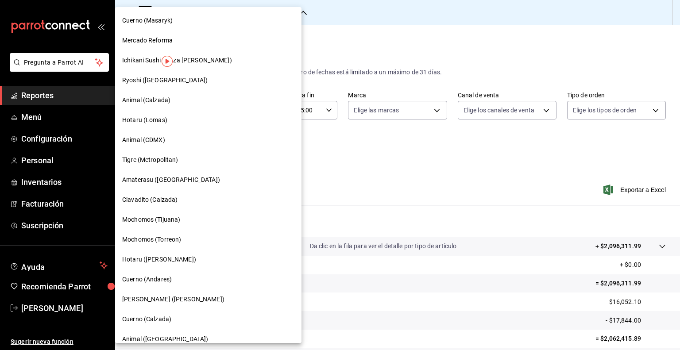
scroll to position [221, 0]
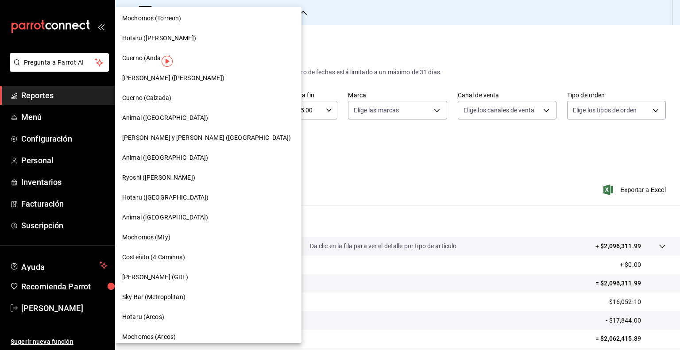
click at [167, 240] on span "Mochomos (Mty)" at bounding box center [146, 237] width 48 height 9
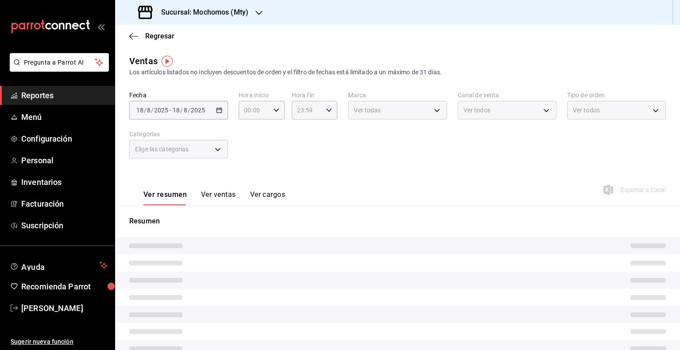
type input "05:00"
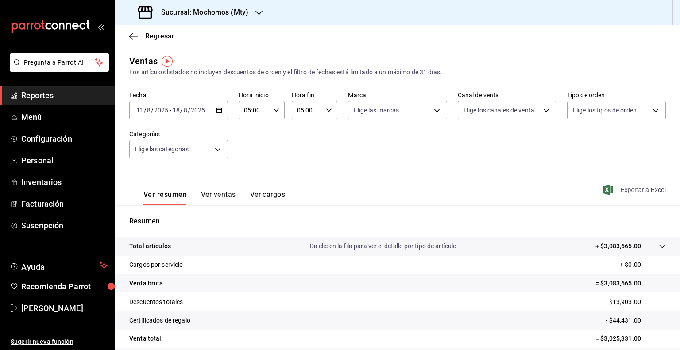
click at [609, 191] on span "Exportar a Excel" at bounding box center [635, 190] width 61 height 11
drag, startPoint x: 194, startPoint y: 13, endPoint x: 257, endPoint y: 12, distance: 63.3
click at [257, 12] on div "Sucursal: Mochomos (Mty)" at bounding box center [194, 12] width 144 height 25
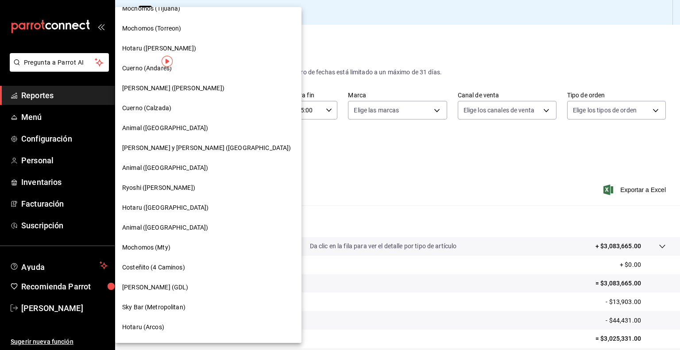
scroll to position [221, 0]
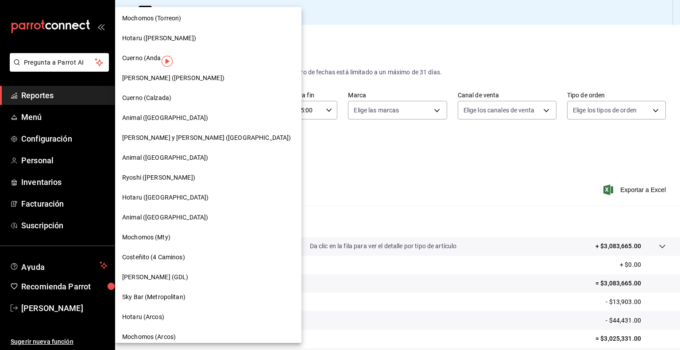
click at [166, 273] on div "[PERSON_NAME] (GDL)" at bounding box center [208, 277] width 172 height 9
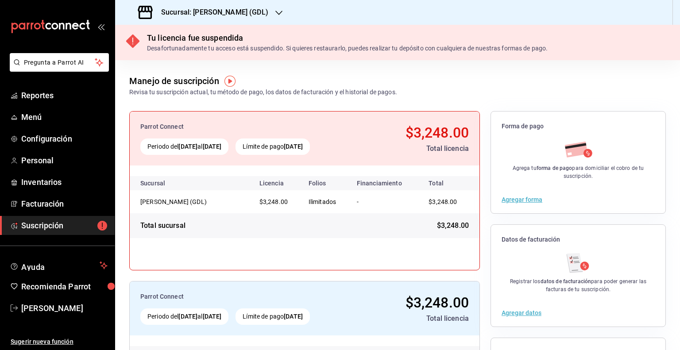
click at [222, 5] on div "Sucursal: [PERSON_NAME] (GDL)" at bounding box center [204, 12] width 164 height 25
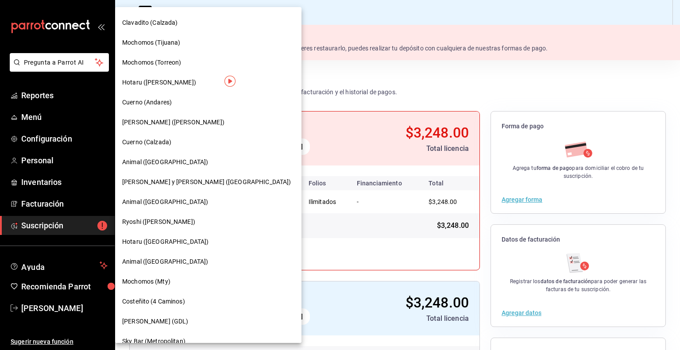
scroll to position [221, 0]
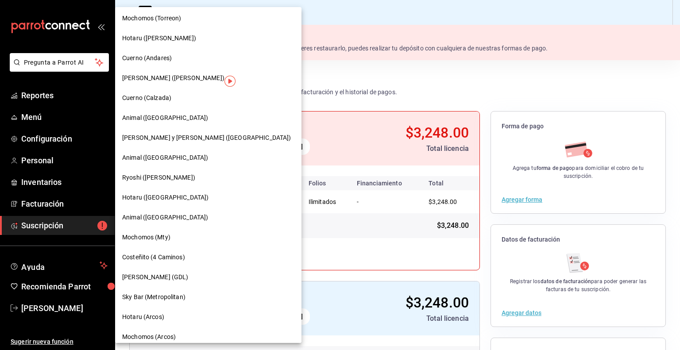
click at [160, 305] on div "Sky Bar (Metropolitan)" at bounding box center [208, 297] width 186 height 20
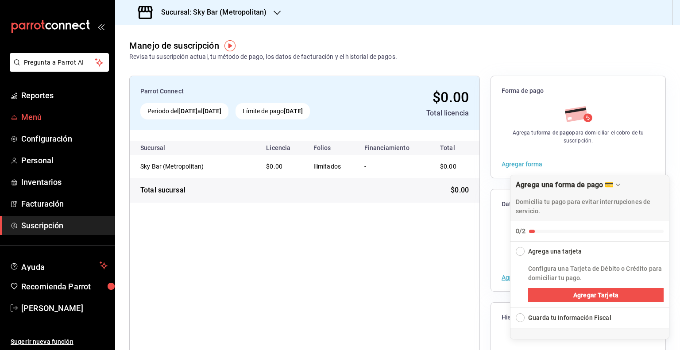
click at [38, 112] on span "Menú" at bounding box center [64, 117] width 86 height 12
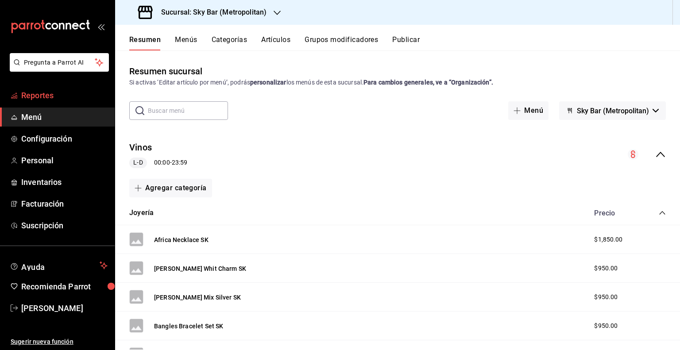
click at [34, 97] on span "Reportes" at bounding box center [64, 95] width 86 height 12
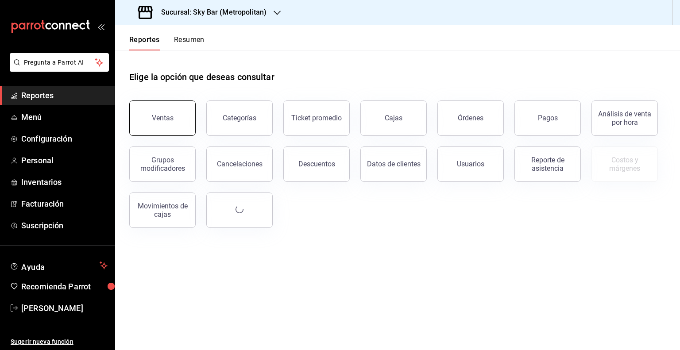
click at [174, 127] on button "Ventas" at bounding box center [162, 118] width 66 height 35
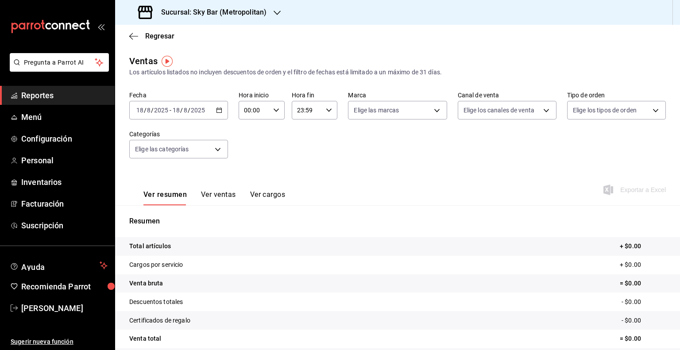
click at [217, 104] on div "[DATE] [DATE] - [DATE] [DATE]" at bounding box center [178, 110] width 99 height 19
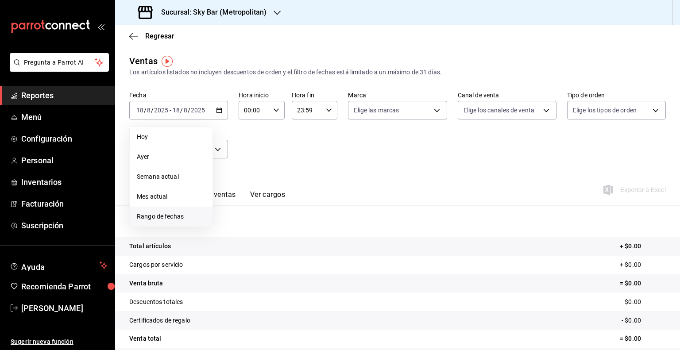
click at [163, 219] on span "Rango de fechas" at bounding box center [171, 216] width 69 height 9
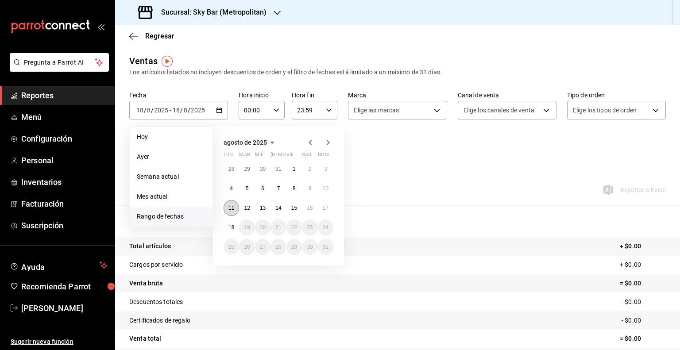
click at [237, 207] on button "11" at bounding box center [232, 208] width 16 height 16
click at [229, 225] on button "18" at bounding box center [232, 228] width 16 height 16
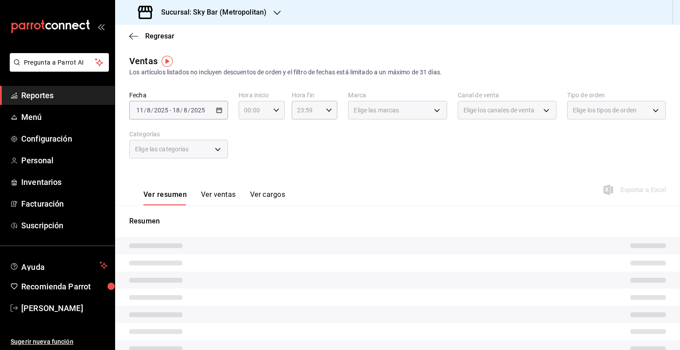
click at [269, 115] on div "00:00 Hora inicio" at bounding box center [262, 110] width 46 height 19
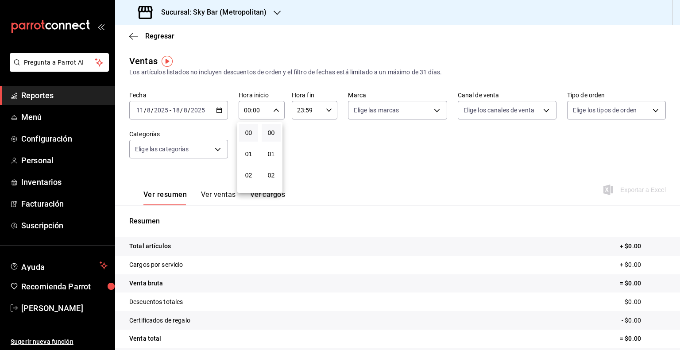
click at [274, 112] on div at bounding box center [340, 175] width 680 height 350
click at [274, 112] on icon "button" at bounding box center [276, 110] width 6 height 6
click at [250, 151] on span "05" at bounding box center [248, 150] width 8 height 7
type input "05:00"
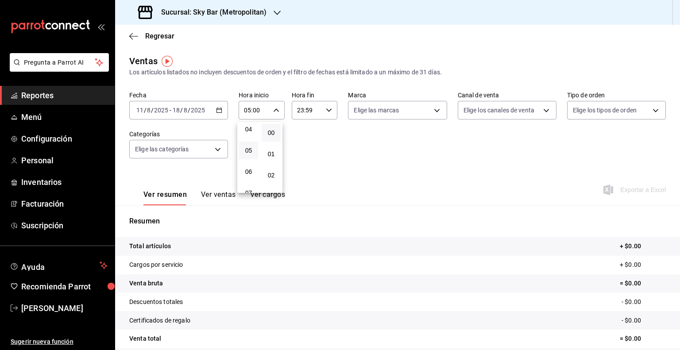
click at [326, 109] on div at bounding box center [340, 175] width 680 height 350
click at [326, 109] on icon "button" at bounding box center [329, 110] width 6 height 6
click at [302, 154] on span "05" at bounding box center [301, 150] width 8 height 7
click at [326, 132] on span "00" at bounding box center [323, 132] width 8 height 7
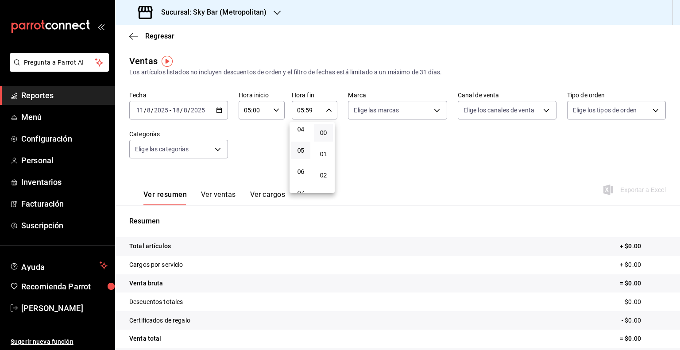
type input "05:00"
click at [410, 154] on div at bounding box center [340, 175] width 680 height 350
click at [238, 18] on div "Sucursal: Sky Bar (Metropolitan)" at bounding box center [203, 12] width 162 height 25
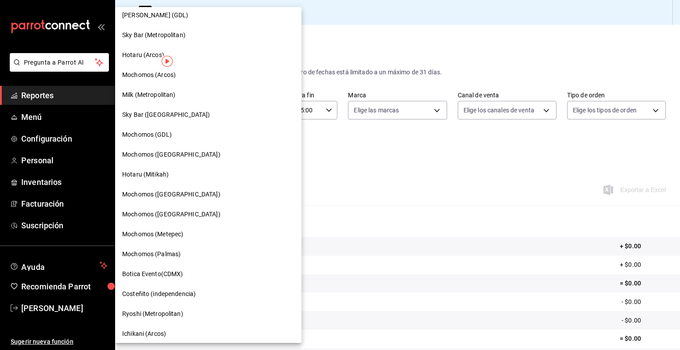
scroll to position [439, 0]
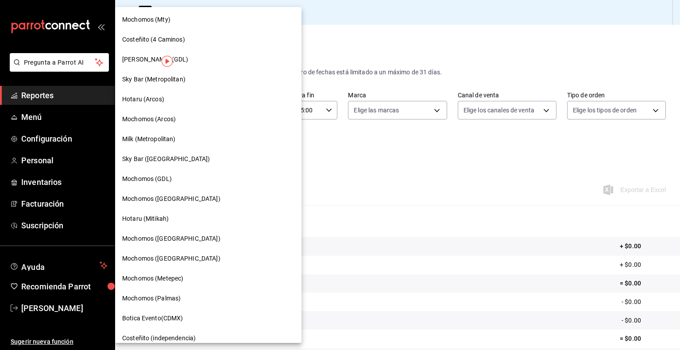
click at [179, 124] on div "Mochomos (Arcos)" at bounding box center [208, 119] width 172 height 9
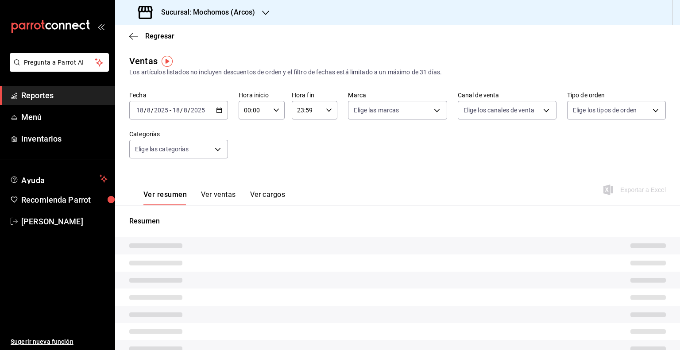
type input "05:00"
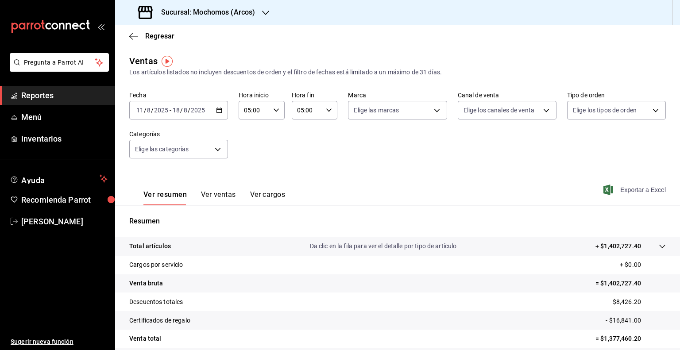
click at [634, 190] on span "Exportar a Excel" at bounding box center [635, 190] width 61 height 11
drag, startPoint x: 195, startPoint y: 13, endPoint x: 258, endPoint y: 14, distance: 62.9
click at [258, 14] on div "Sucursal: Mochomos (Arcos)" at bounding box center [197, 12] width 151 height 25
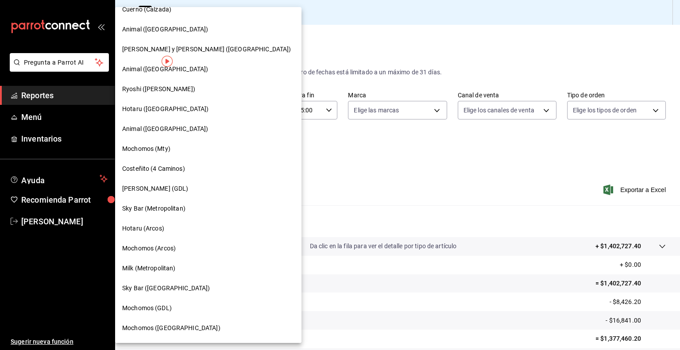
scroll to position [528, 0]
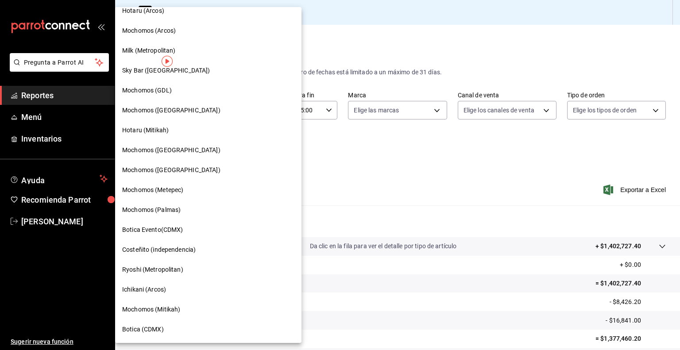
click at [199, 51] on div "Milk (Metropolitan)" at bounding box center [208, 50] width 172 height 9
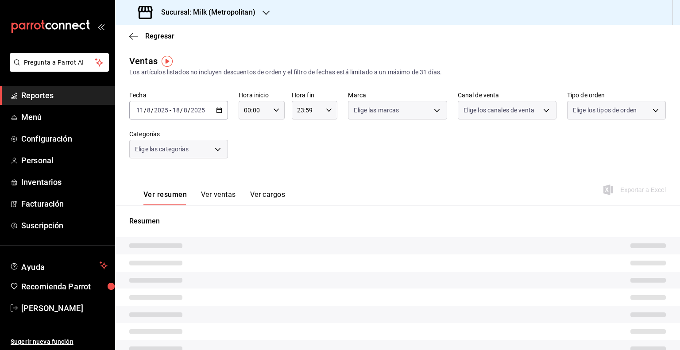
type input "05:00"
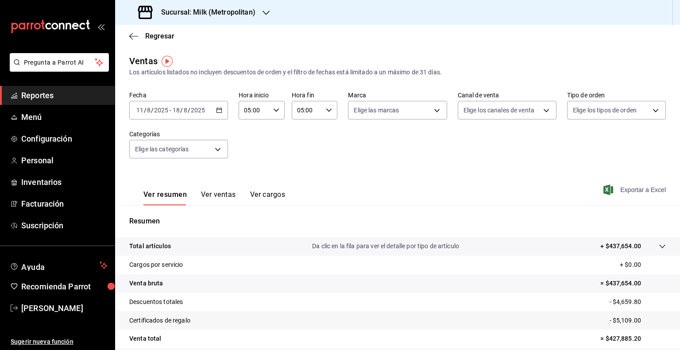
click at [613, 190] on span "Exportar a Excel" at bounding box center [635, 190] width 61 height 11
drag, startPoint x: 193, startPoint y: 14, endPoint x: 268, endPoint y: 19, distance: 75.9
click at [268, 19] on div "Sucursal: Milk (Metropolitan)" at bounding box center [197, 12] width 151 height 25
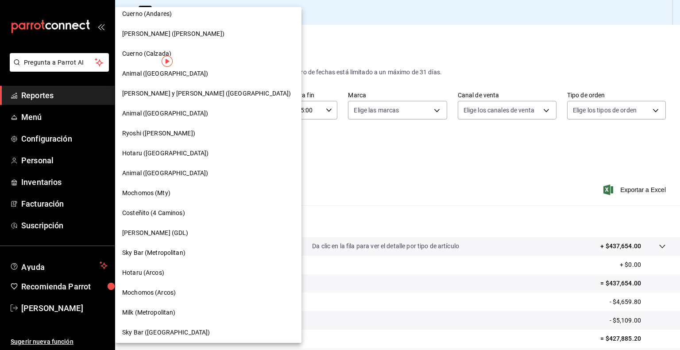
scroll to position [528, 0]
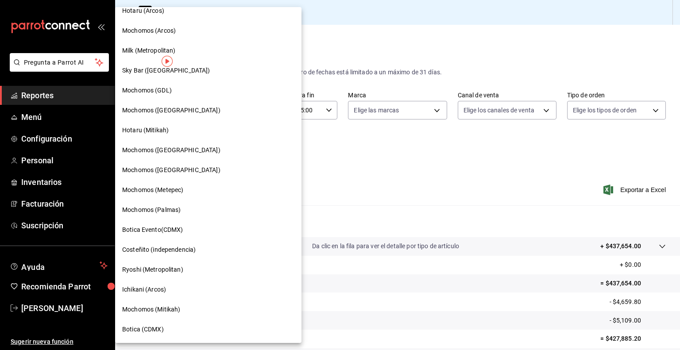
click at [176, 88] on div "Mochomos (GDL)" at bounding box center [208, 90] width 172 height 9
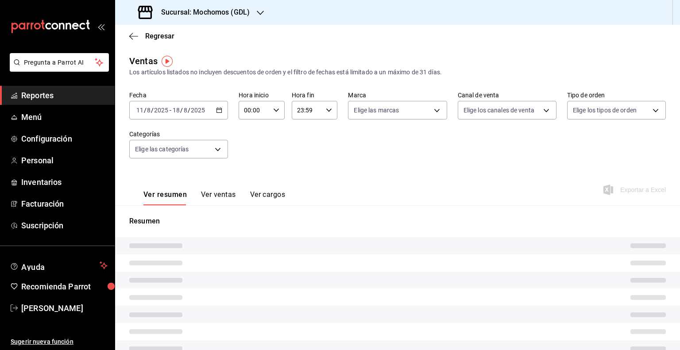
type input "05:00"
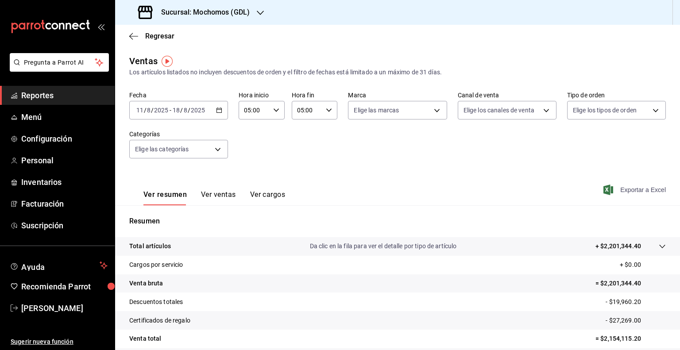
click at [625, 195] on span "Exportar a Excel" at bounding box center [635, 190] width 61 height 11
drag, startPoint x: 192, startPoint y: 14, endPoint x: 269, endPoint y: 27, distance: 78.3
click at [268, 23] on div "Sucursal: Mochomos (GDL)" at bounding box center [397, 12] width 565 height 25
click at [233, 12] on h3 "Sucursal: Mochomos (GDL)" at bounding box center [202, 12] width 96 height 11
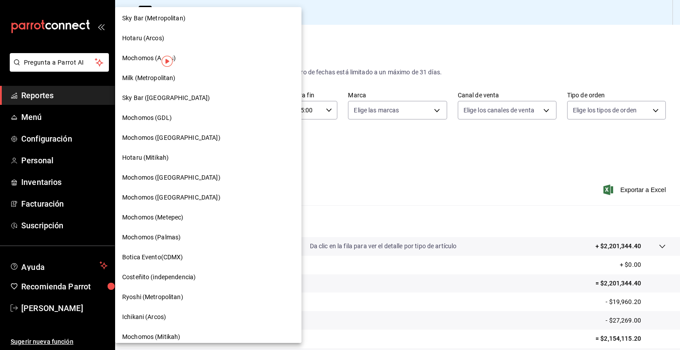
scroll to position [528, 0]
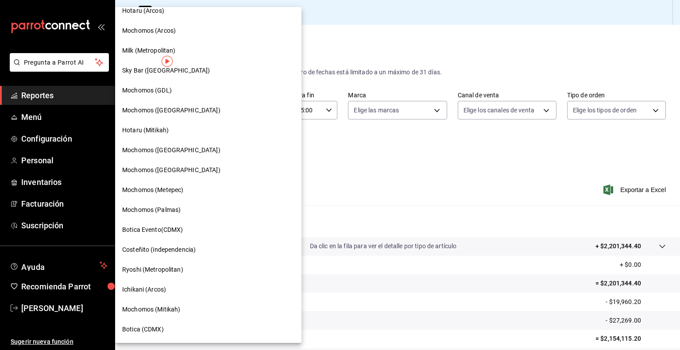
click at [192, 110] on div "Mochomos ([GEOGRAPHIC_DATA])" at bounding box center [208, 110] width 172 height 9
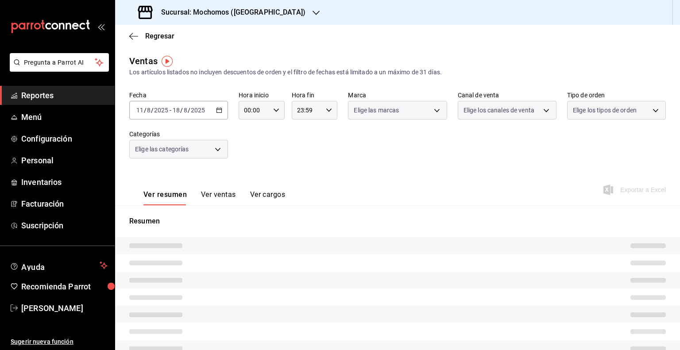
type input "05:00"
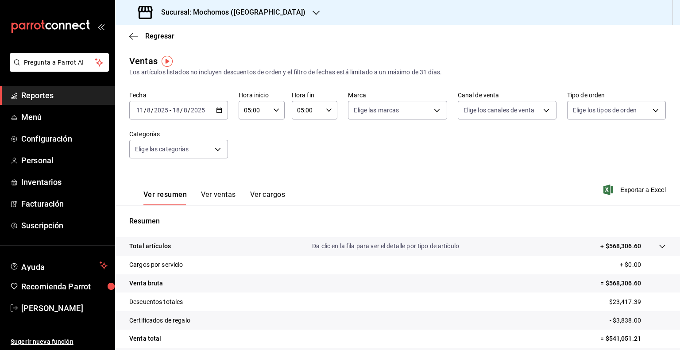
click at [623, 181] on div "Ver resumen Ver ventas Ver cargos Exportar a Excel" at bounding box center [397, 187] width 565 height 36
click at [622, 188] on span "Exportar a Excel" at bounding box center [635, 190] width 61 height 11
click at [628, 189] on span "Exportar a Excel" at bounding box center [635, 190] width 61 height 11
drag, startPoint x: 192, startPoint y: 12, endPoint x: 279, endPoint y: 21, distance: 87.3
click at [279, 21] on div "Sucursal: Mochomos ([GEOGRAPHIC_DATA])" at bounding box center [397, 12] width 565 height 25
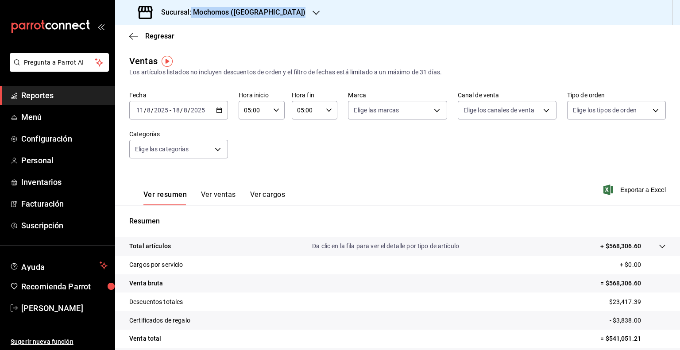
click at [216, 19] on div "Sucursal: Mochomos ([GEOGRAPHIC_DATA])" at bounding box center [222, 12] width 201 height 25
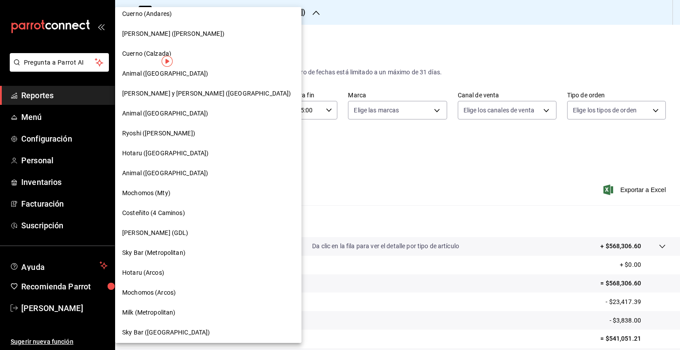
scroll to position [528, 0]
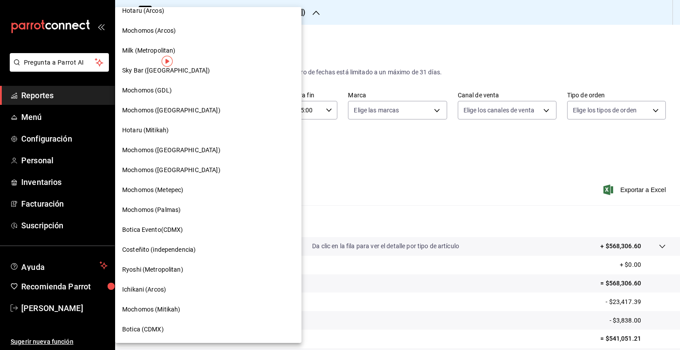
click at [168, 154] on span "Mochomos ([GEOGRAPHIC_DATA])" at bounding box center [171, 150] width 98 height 9
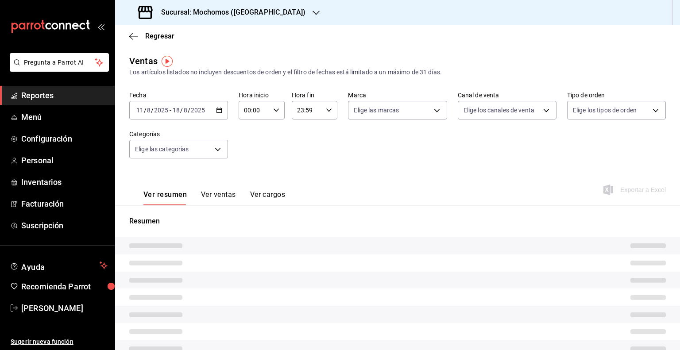
type input "05:00"
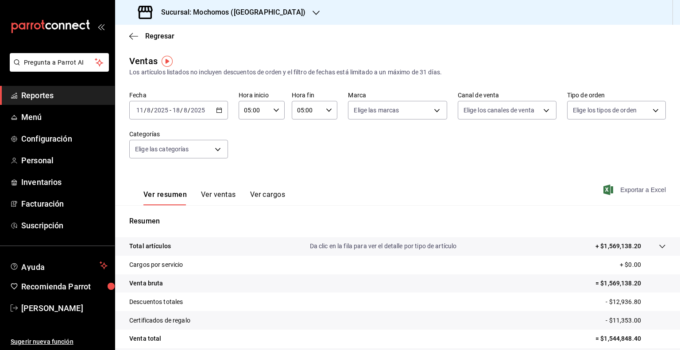
click at [607, 188] on span "Exportar a Excel" at bounding box center [635, 190] width 61 height 11
drag, startPoint x: 192, startPoint y: 17, endPoint x: 262, endPoint y: 18, distance: 70.0
click at [262, 18] on div "Sucursal: Mochomos ([GEOGRAPHIC_DATA])" at bounding box center [222, 12] width 201 height 25
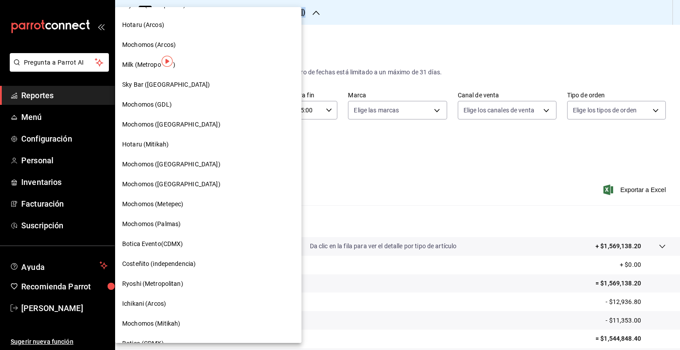
scroll to position [528, 0]
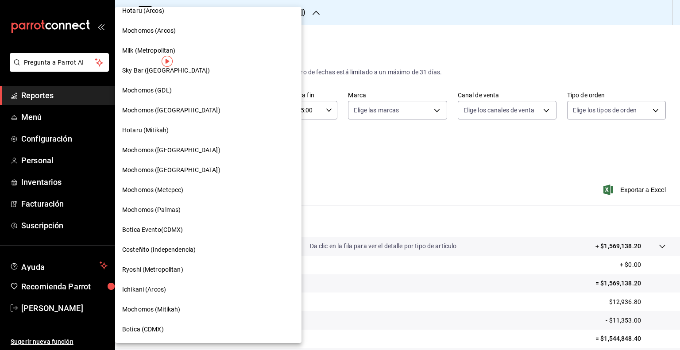
click at [288, 155] on div at bounding box center [340, 175] width 680 height 350
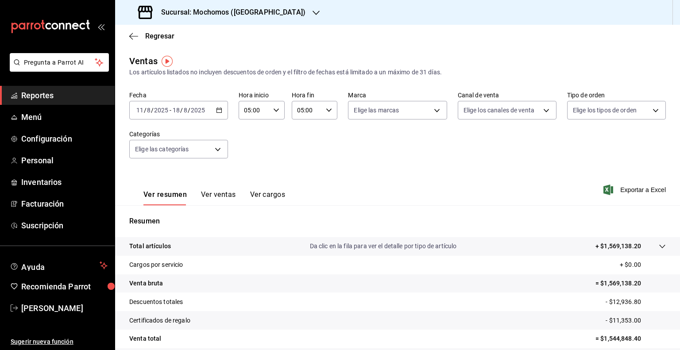
click at [252, 17] on h3 "Sucursal: Mochomos ([GEOGRAPHIC_DATA])" at bounding box center [229, 12] width 151 height 11
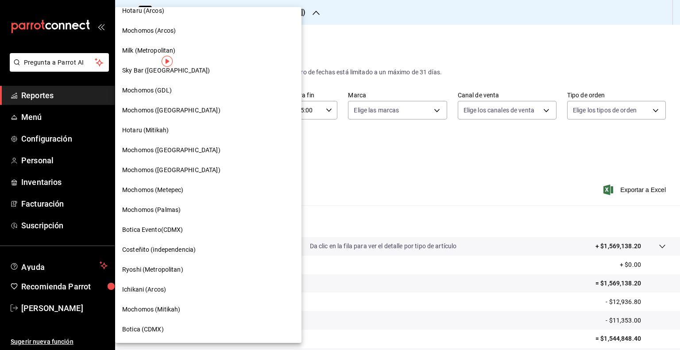
click at [193, 168] on div "Mochomos ([GEOGRAPHIC_DATA])" at bounding box center [208, 170] width 172 height 9
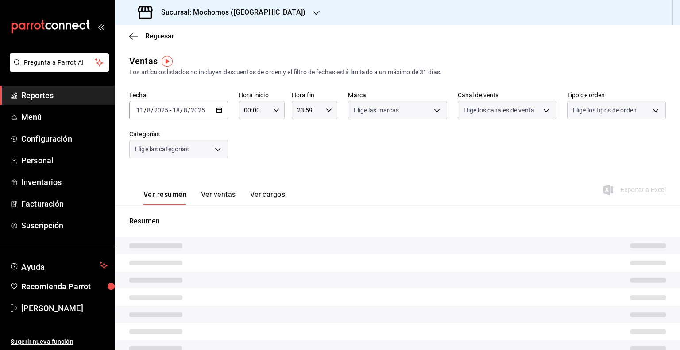
type input "05:00"
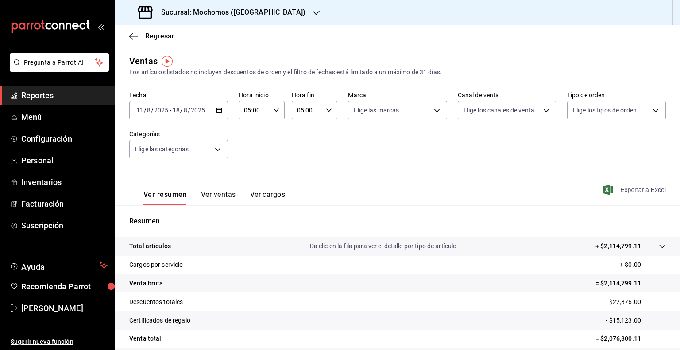
click at [618, 188] on span "Exportar a Excel" at bounding box center [635, 190] width 61 height 11
drag, startPoint x: 193, startPoint y: 13, endPoint x: 280, endPoint y: 18, distance: 86.9
click at [280, 18] on div "Sucursal: Mochomos ([GEOGRAPHIC_DATA])" at bounding box center [222, 12] width 201 height 25
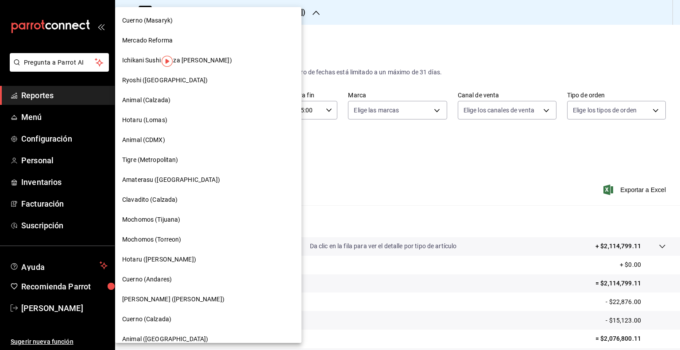
click at [365, 174] on div at bounding box center [340, 175] width 680 height 350
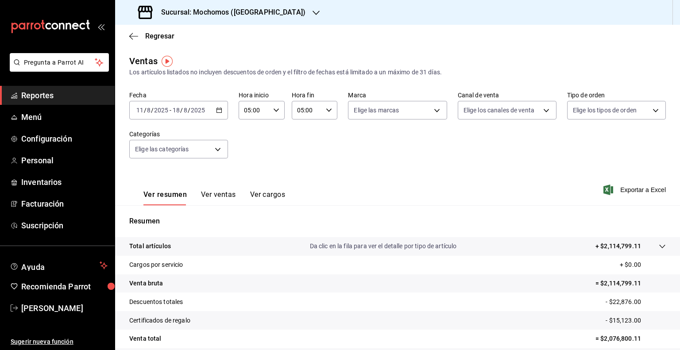
click at [287, 16] on div "Sucursal: Mochomos ([GEOGRAPHIC_DATA])" at bounding box center [222, 12] width 201 height 25
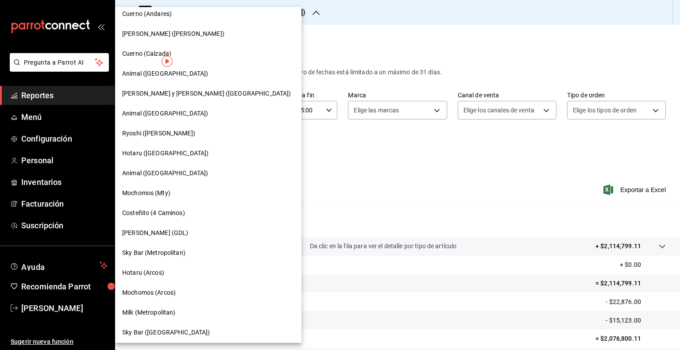
scroll to position [528, 0]
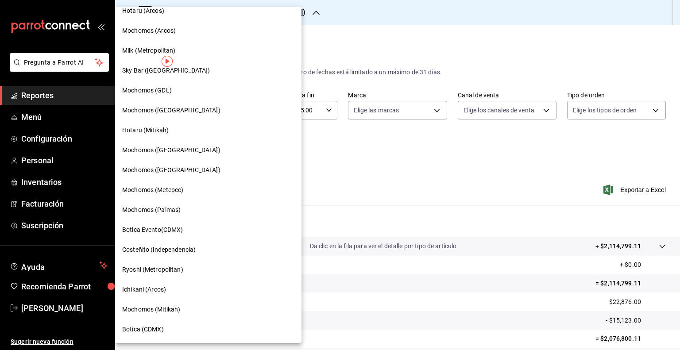
click at [313, 167] on div at bounding box center [340, 175] width 680 height 350
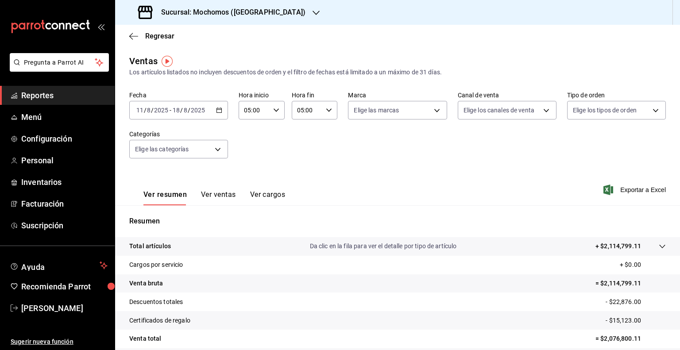
click at [258, 11] on h3 "Sucursal: Mochomos ([GEOGRAPHIC_DATA])" at bounding box center [229, 12] width 151 height 11
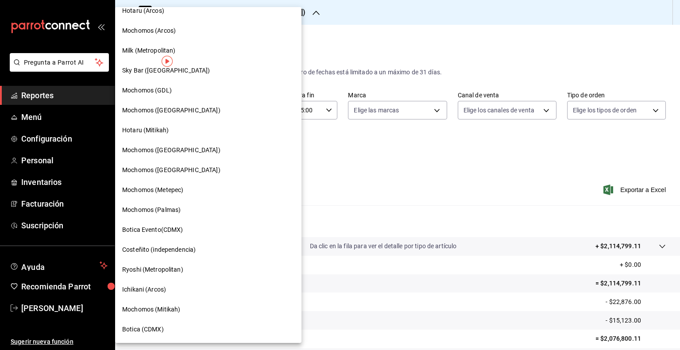
click at [183, 198] on div "Mochomos (Metepec)" at bounding box center [208, 190] width 186 height 20
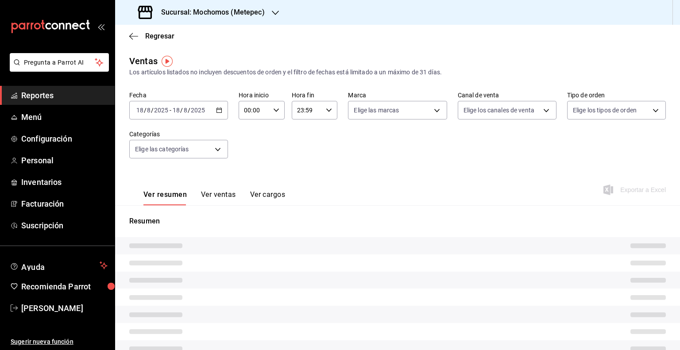
type input "05:00"
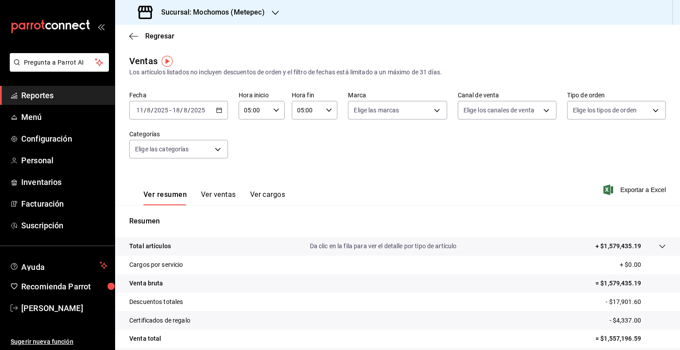
click at [259, 14] on h3 "Sucursal: Mochomos (Metepec)" at bounding box center [209, 12] width 111 height 11
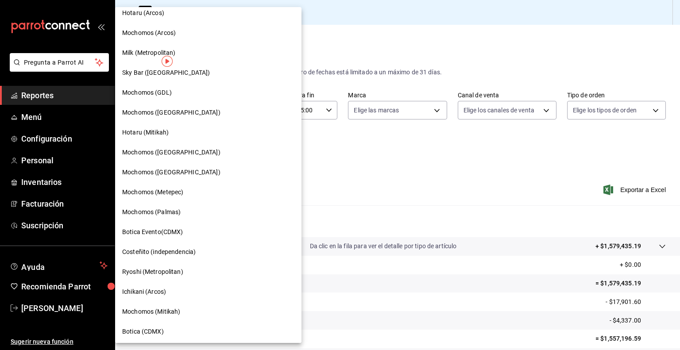
scroll to position [528, 0]
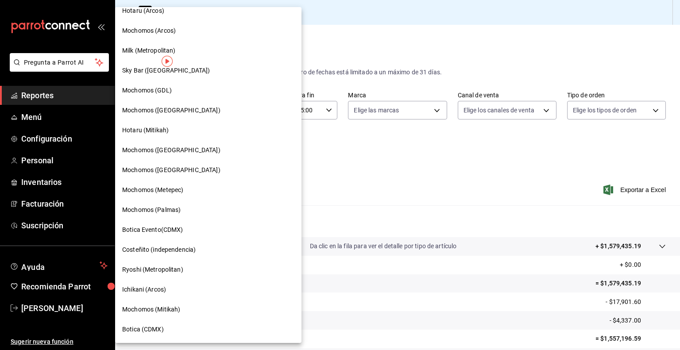
click at [327, 180] on div at bounding box center [340, 175] width 680 height 350
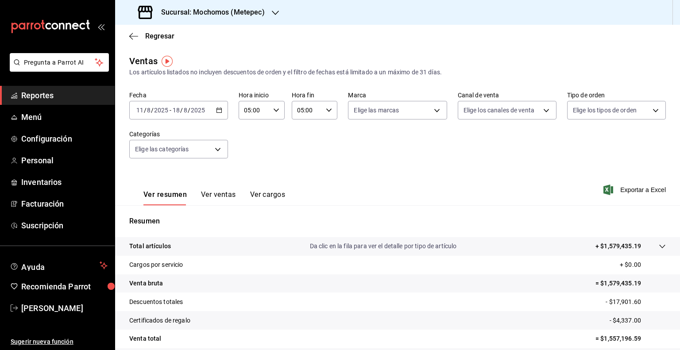
click at [255, 3] on div "Sucursal: Mochomos (Metepec)" at bounding box center [202, 12] width 160 height 25
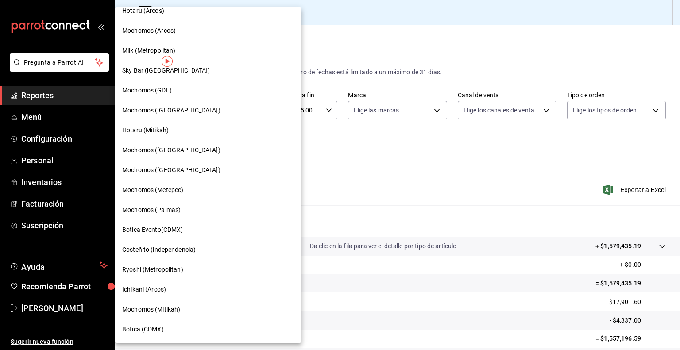
click at [339, 178] on div at bounding box center [340, 175] width 680 height 350
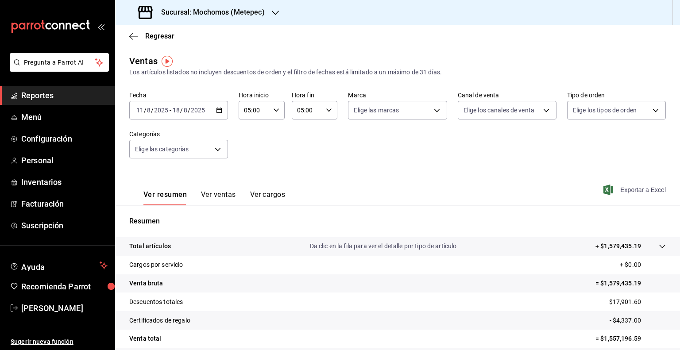
click at [615, 193] on span "Exportar a Excel" at bounding box center [635, 190] width 61 height 11
drag, startPoint x: 193, startPoint y: 14, endPoint x: 275, endPoint y: 16, distance: 82.0
click at [275, 16] on div "Sucursal: Mochomos (Metepec)" at bounding box center [202, 12] width 160 height 25
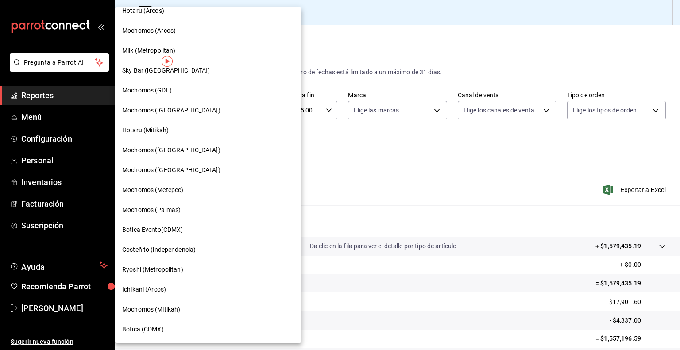
click at [170, 206] on span "Mochomos (Palmas)" at bounding box center [151, 210] width 58 height 9
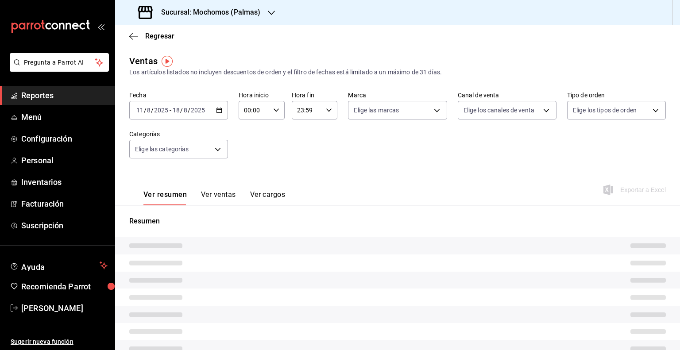
type input "05:00"
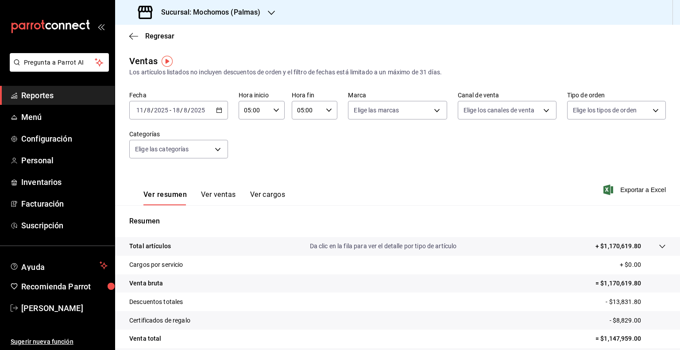
click at [484, 228] on div "Resumen Total artículos Da clic en la fila para ver el detalle por tipo de artí…" at bounding box center [397, 306] width 565 height 180
click at [493, 195] on div "Ver resumen Ver ventas Ver cargos Exportar a Excel" at bounding box center [397, 187] width 565 height 36
click at [626, 191] on span "Exportar a Excel" at bounding box center [635, 190] width 61 height 11
drag, startPoint x: 194, startPoint y: 13, endPoint x: 266, endPoint y: 16, distance: 72.2
click at [266, 16] on div "Sucursal: Mochomos (Palmas)" at bounding box center [200, 12] width 156 height 25
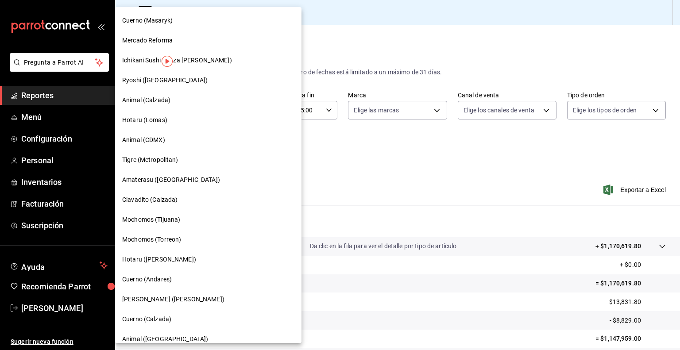
copy div "Mochomos (Palmas)"
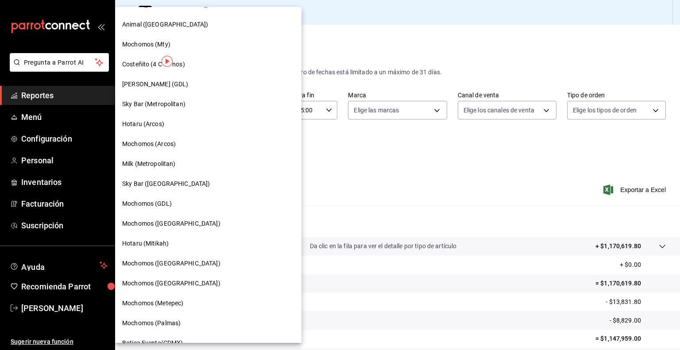
scroll to position [528, 0]
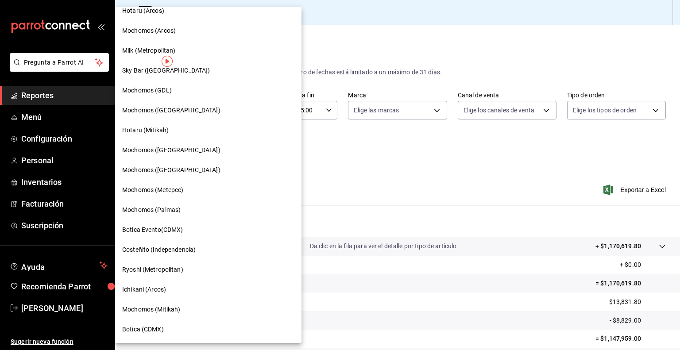
click at [171, 269] on span "Ryoshi (Metropolitan)" at bounding box center [152, 269] width 61 height 9
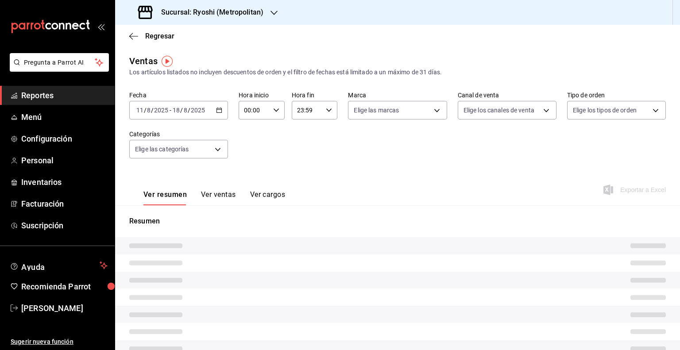
type input "05:00"
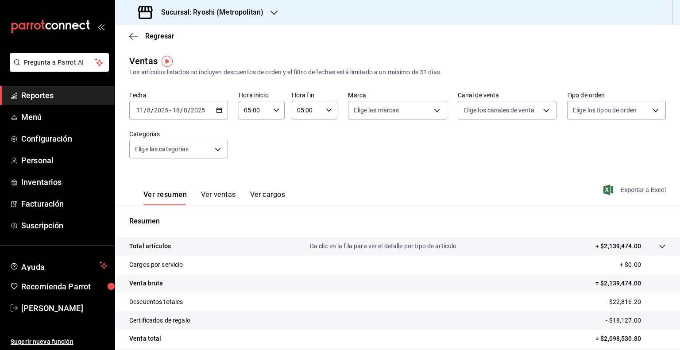
click at [608, 193] on span "Exportar a Excel" at bounding box center [635, 190] width 61 height 11
drag, startPoint x: 194, startPoint y: 12, endPoint x: 268, endPoint y: 19, distance: 74.8
click at [268, 19] on div "Sucursal: Ryoshi (Metropolitan)" at bounding box center [201, 12] width 159 height 25
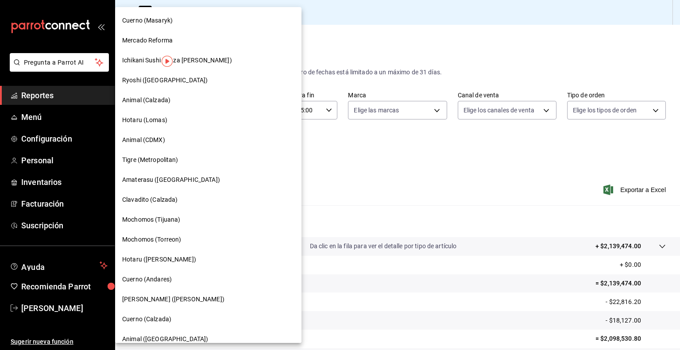
copy div "Ryoshi (Metropolitan)"
click at [358, 158] on div at bounding box center [340, 175] width 680 height 350
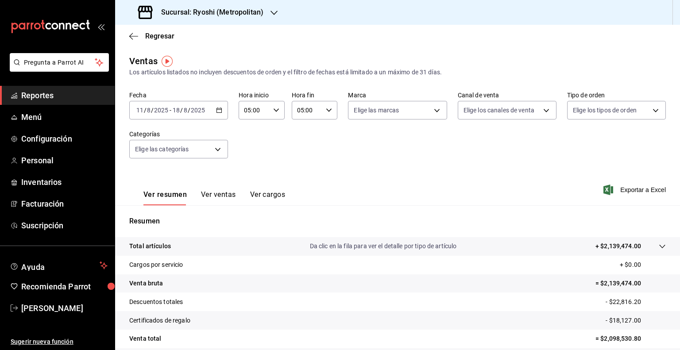
click at [259, 20] on div "Sucursal: Ryoshi (Metropolitan)" at bounding box center [201, 12] width 159 height 25
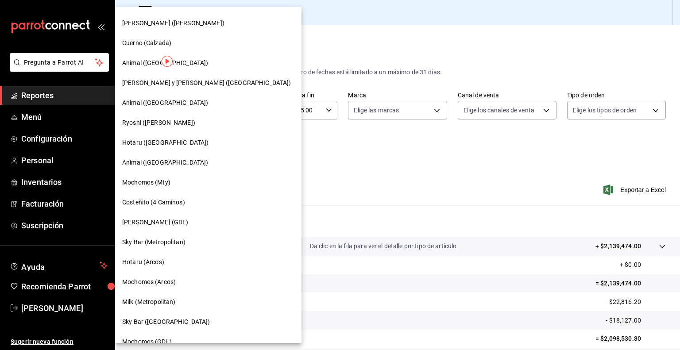
scroll to position [528, 0]
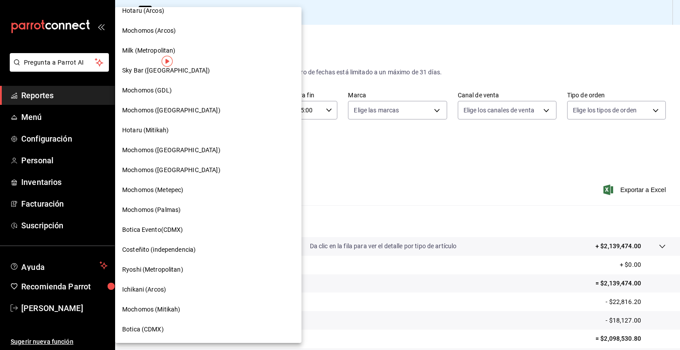
click at [165, 310] on span "Mochomos (Mitikah)" at bounding box center [151, 309] width 58 height 9
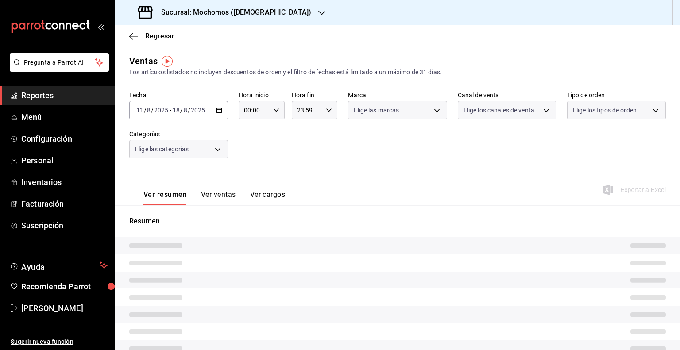
type input "05:00"
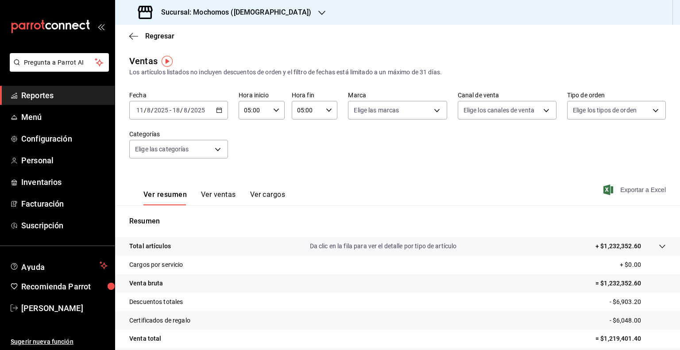
click at [606, 188] on icon "button" at bounding box center [609, 190] width 10 height 11
drag, startPoint x: 194, startPoint y: 11, endPoint x: 265, endPoint y: 19, distance: 71.7
click at [265, 19] on div "Sucursal: Mochomos (Mitikah)" at bounding box center [225, 12] width 207 height 25
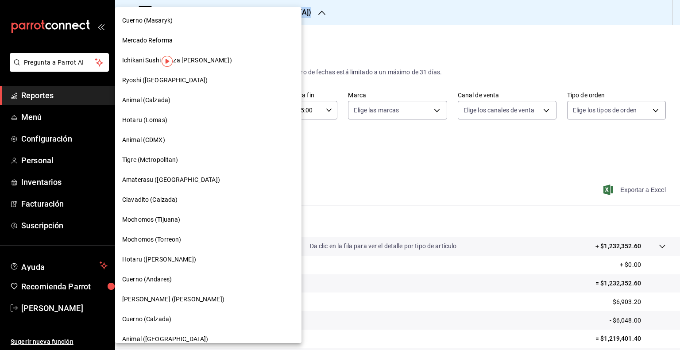
copy div "Mochomos (Mitikah)"
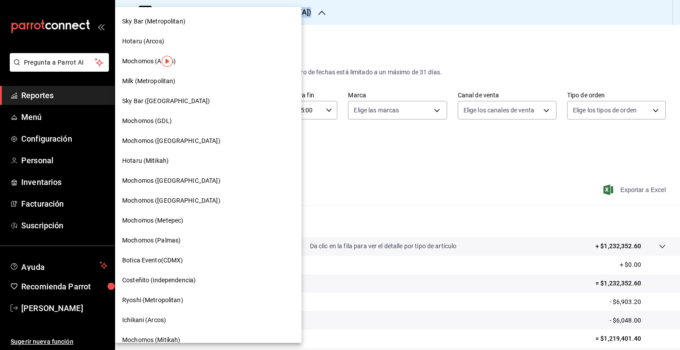
scroll to position [528, 0]
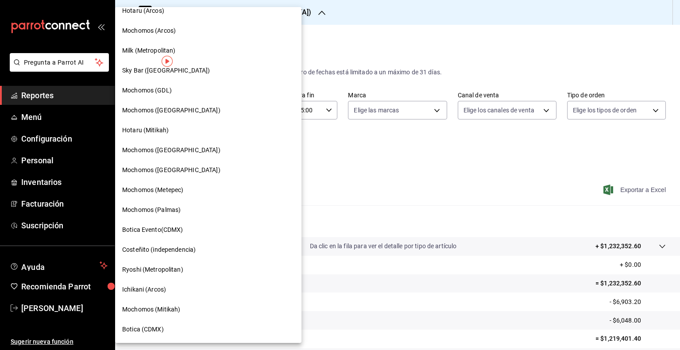
click at [562, 178] on div at bounding box center [340, 175] width 680 height 350
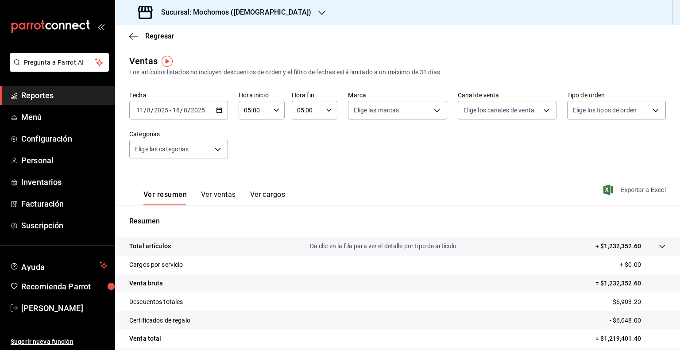
click at [239, 18] on div "Sucursal: Mochomos (Mitikah)" at bounding box center [225, 12] width 207 height 25
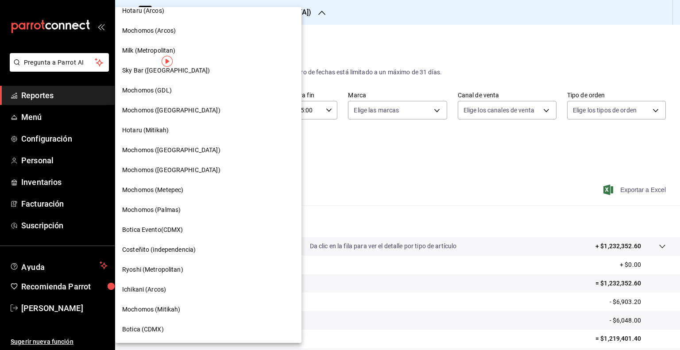
click at [152, 326] on span "Botica (CDMX)" at bounding box center [143, 329] width 42 height 9
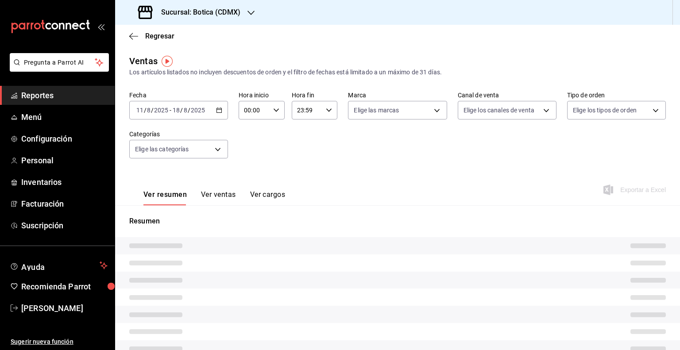
type input "05:00"
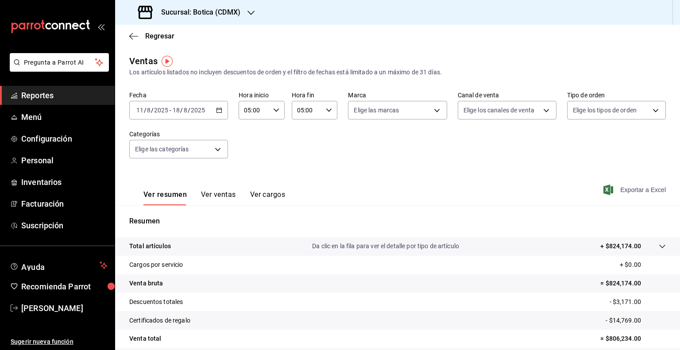
click at [615, 190] on span "Exportar a Excel" at bounding box center [635, 190] width 61 height 11
drag, startPoint x: 194, startPoint y: 14, endPoint x: 252, endPoint y: 14, distance: 57.6
click at [252, 14] on div "Sucursal: Botica (CDMX)" at bounding box center [190, 12] width 136 height 25
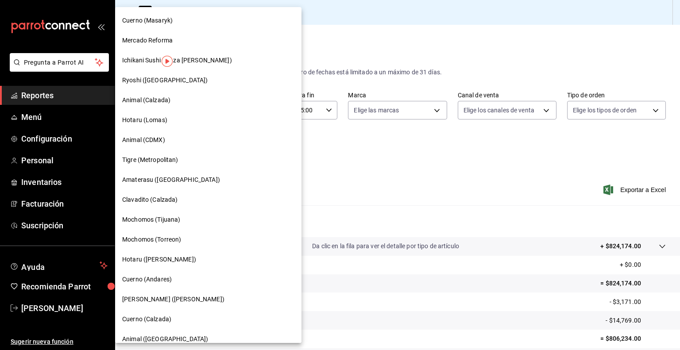
copy div "Botica (CDMX)"
click at [57, 95] on div at bounding box center [340, 175] width 680 height 350
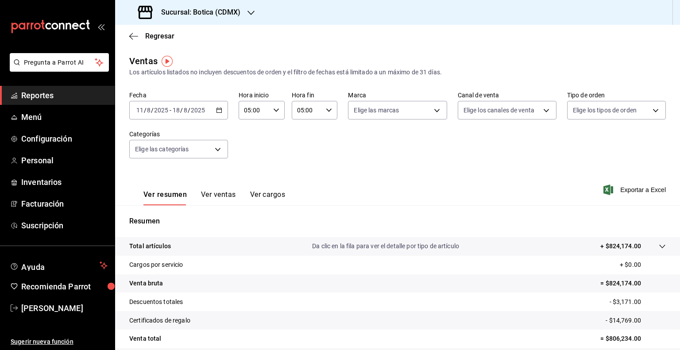
click at [58, 101] on span "Reportes" at bounding box center [64, 95] width 86 height 12
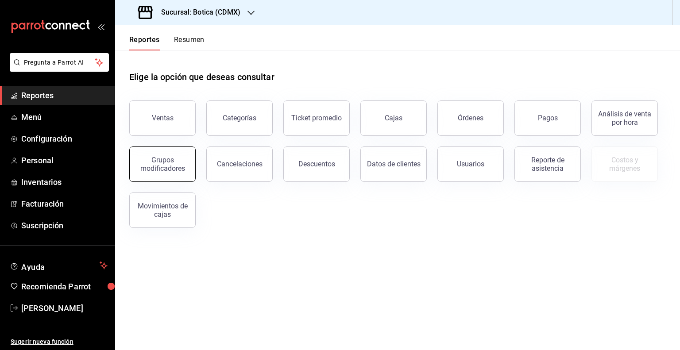
click at [169, 171] on div "Grupos modificadores" at bounding box center [162, 164] width 55 height 17
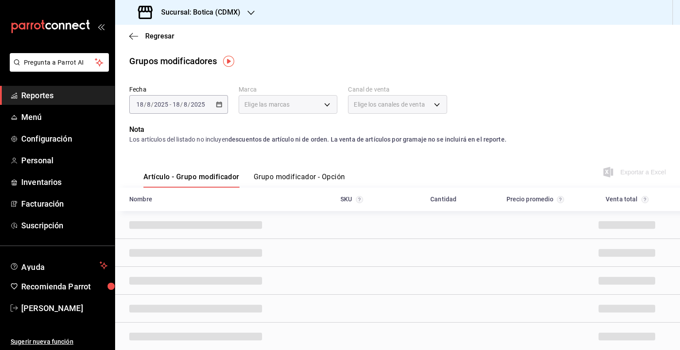
click at [291, 176] on button "Grupo modificador - Opción" at bounding box center [300, 180] width 92 height 15
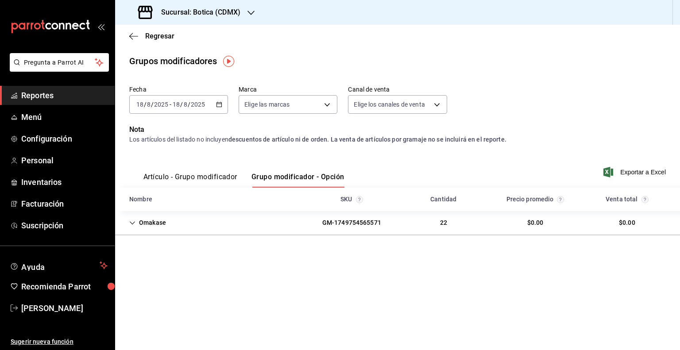
click at [223, 105] on div "[DATE] [DATE] - [DATE] [DATE]" at bounding box center [178, 104] width 99 height 19
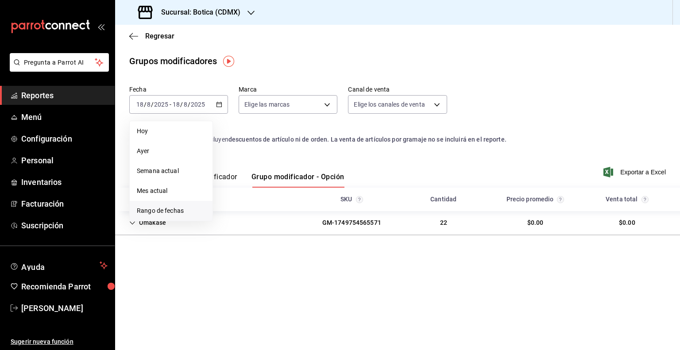
click at [166, 211] on span "Rango de fechas" at bounding box center [171, 210] width 69 height 9
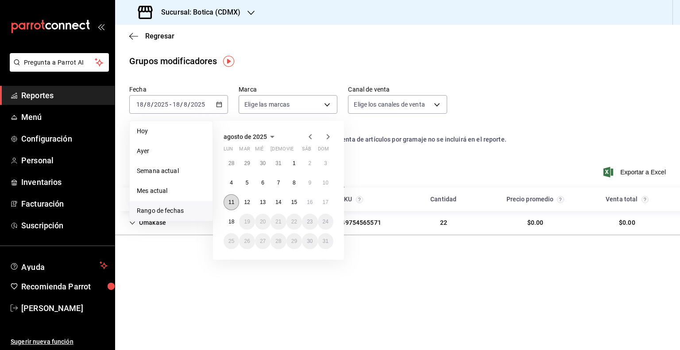
click at [235, 199] on button "11" at bounding box center [232, 202] width 16 height 16
click at [326, 206] on button "17" at bounding box center [326, 202] width 16 height 16
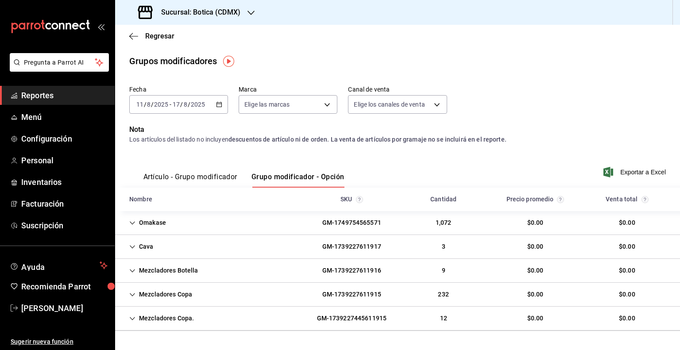
click at [213, 109] on div "2025-08-11 11 / 8 / 2025 - 2025-08-17 17 / 8 / 2025" at bounding box center [178, 104] width 99 height 19
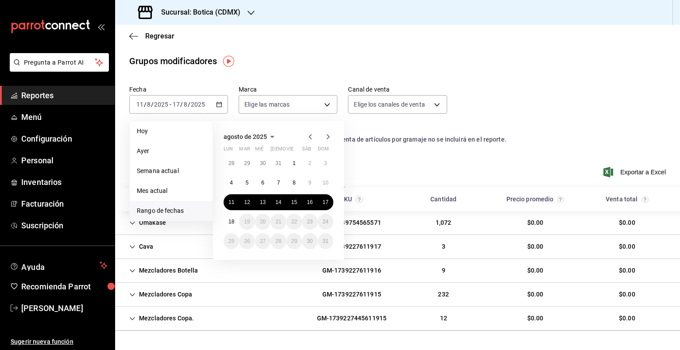
click at [395, 157] on div "Artículo - Grupo modificador Grupo modificador - Opción Exportar a Excel" at bounding box center [397, 169] width 537 height 36
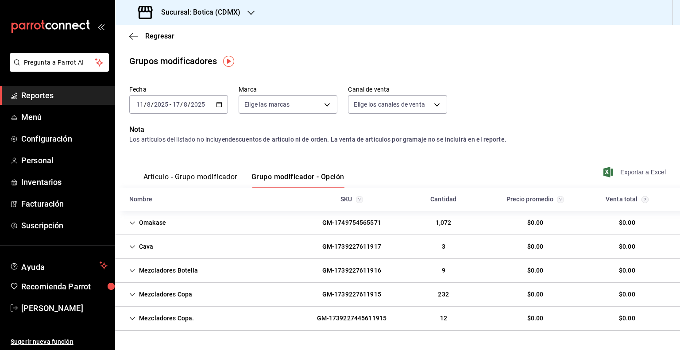
click at [622, 173] on span "Exportar a Excel" at bounding box center [635, 172] width 61 height 11
click at [232, 22] on div "Sucursal: Botica (CDMX)" at bounding box center [190, 12] width 136 height 25
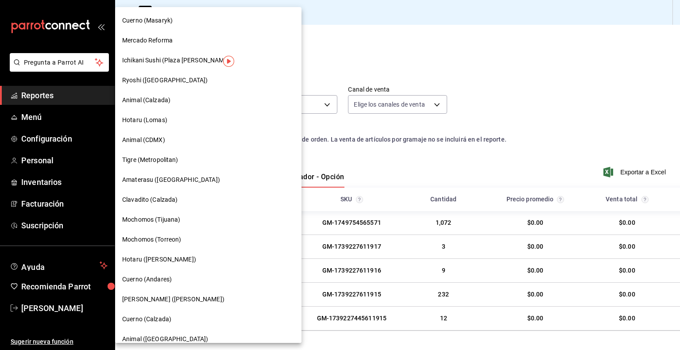
click at [180, 27] on div "Cuerno (Masaryk)" at bounding box center [208, 21] width 186 height 20
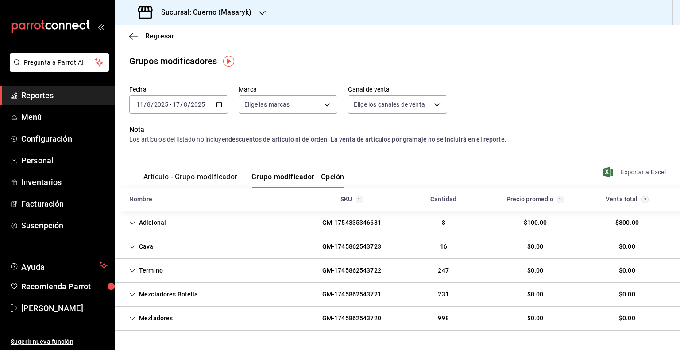
click at [613, 171] on span "Exportar a Excel" at bounding box center [635, 172] width 61 height 11
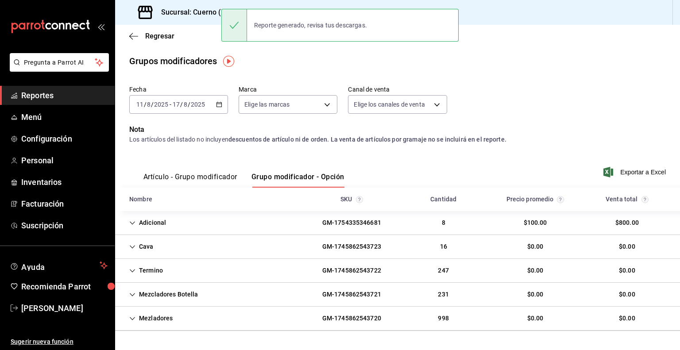
click at [200, 12] on h3 "Sucursal: Cuerno (Masaryk)" at bounding box center [202, 12] width 97 height 11
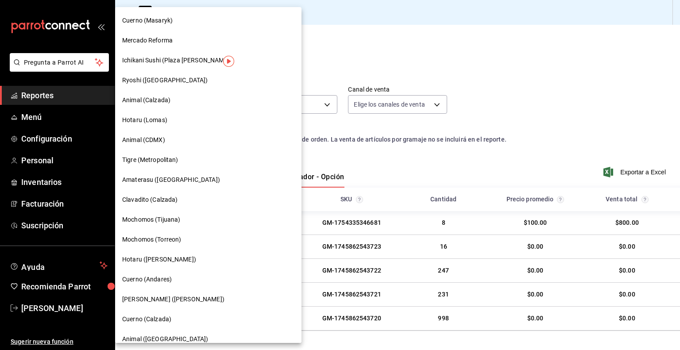
click at [192, 46] on div "Mercado Reforma" at bounding box center [208, 41] width 186 height 20
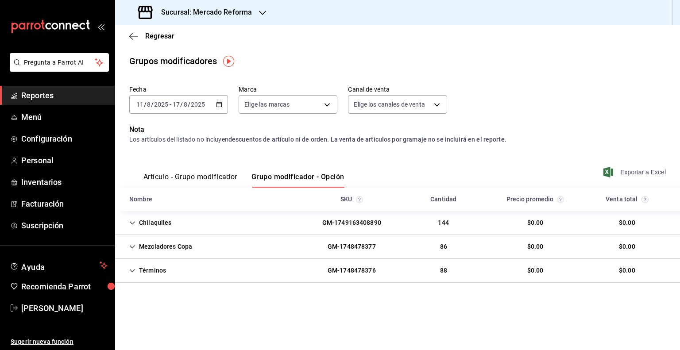
click at [626, 173] on span "Exportar a Excel" at bounding box center [635, 172] width 61 height 11
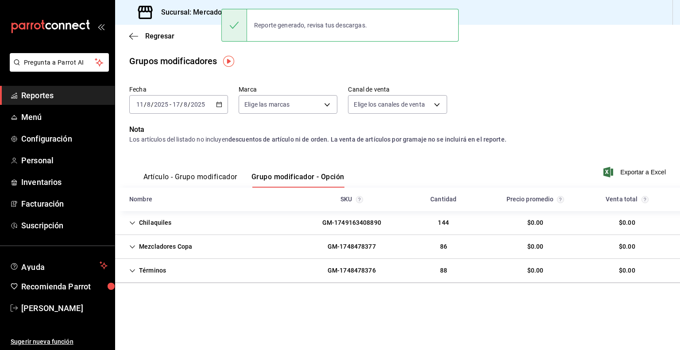
click at [202, 16] on h3 "Sucursal: Mercado Reforma" at bounding box center [203, 12] width 98 height 11
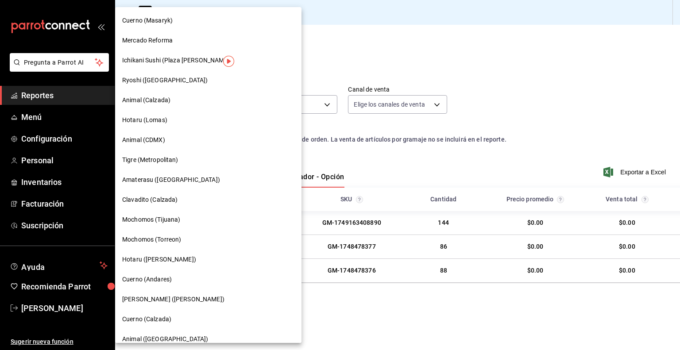
click at [194, 63] on span "Ichikani Sushi (Plaza [PERSON_NAME])" at bounding box center [177, 60] width 110 height 9
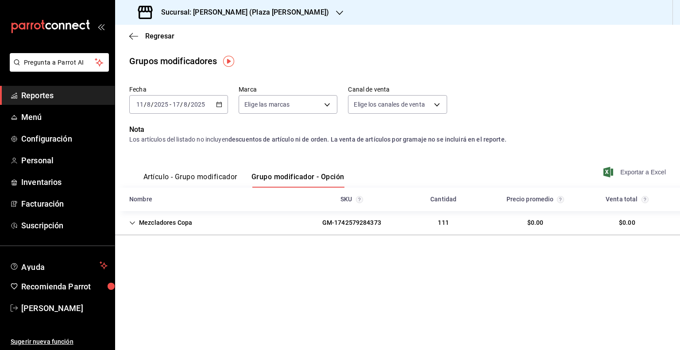
click at [625, 173] on span "Exportar a Excel" at bounding box center [635, 172] width 61 height 11
click at [199, 10] on h3 "Sucursal: [PERSON_NAME] (Plaza [PERSON_NAME])" at bounding box center [241, 12] width 175 height 11
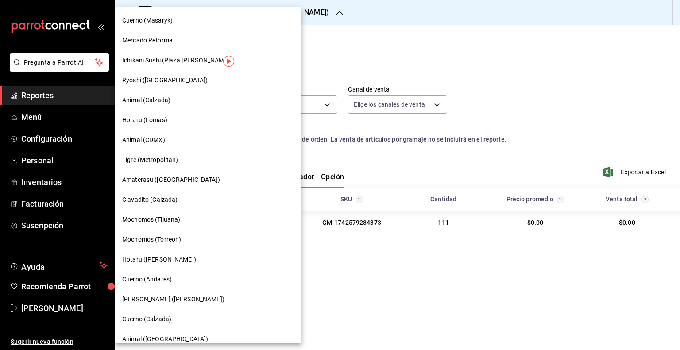
click at [178, 78] on div "Ryoshi ([GEOGRAPHIC_DATA])" at bounding box center [208, 80] width 172 height 9
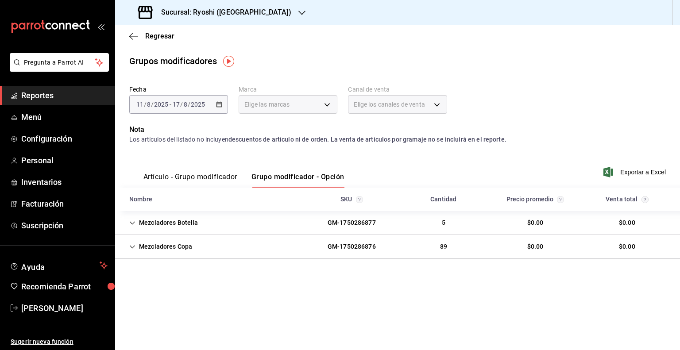
click at [632, 172] on span "Exportar a Excel" at bounding box center [635, 172] width 61 height 11
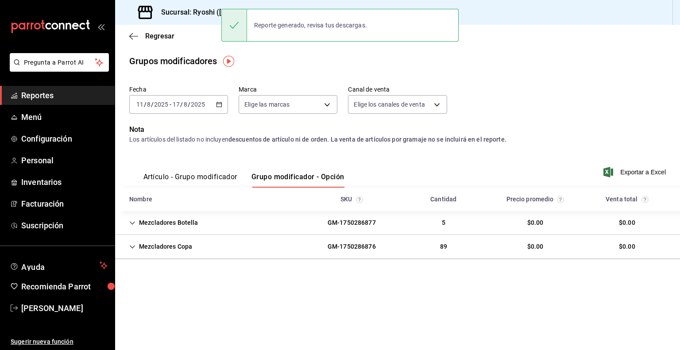
click at [194, 17] on h3 "Sucursal: Ryoshi ([GEOGRAPHIC_DATA])" at bounding box center [222, 12] width 137 height 11
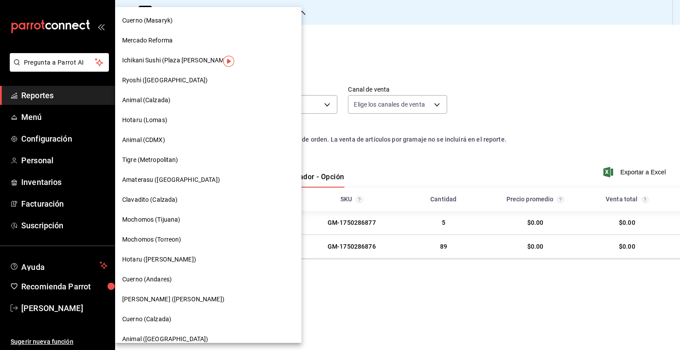
click at [188, 99] on div "Animal (Calzada)" at bounding box center [208, 100] width 172 height 9
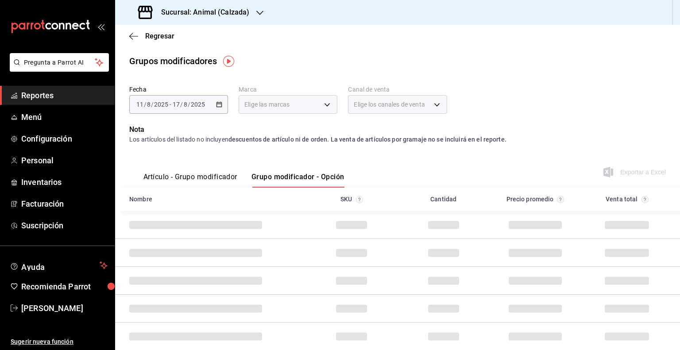
drag, startPoint x: 604, startPoint y: 179, endPoint x: 609, endPoint y: 175, distance: 6.3
click at [609, 175] on div "Artículo - Grupo modificador Grupo modificador - Opción Exportar a Excel" at bounding box center [397, 169] width 537 height 36
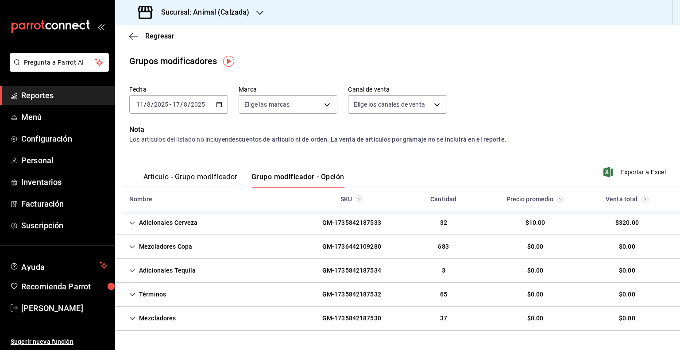
click at [609, 175] on span "Exportar a Excel" at bounding box center [635, 172] width 61 height 11
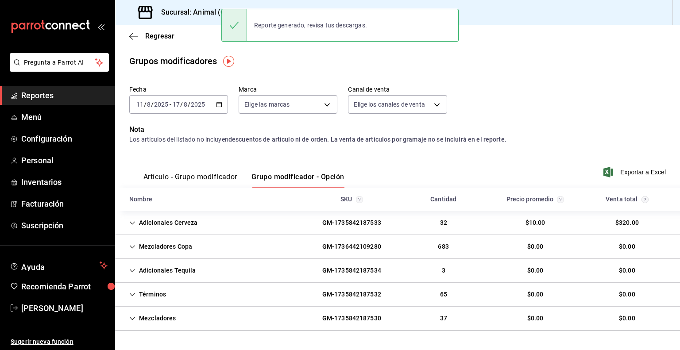
click at [199, 12] on h3 "Sucursal: Animal (Calzada)" at bounding box center [201, 12] width 95 height 11
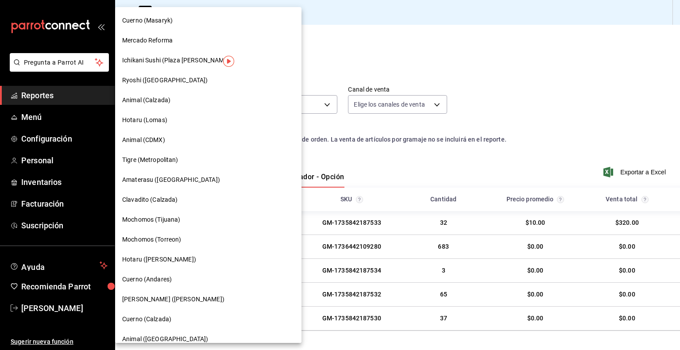
click at [170, 142] on div "Animal (CDMX)" at bounding box center [208, 140] width 172 height 9
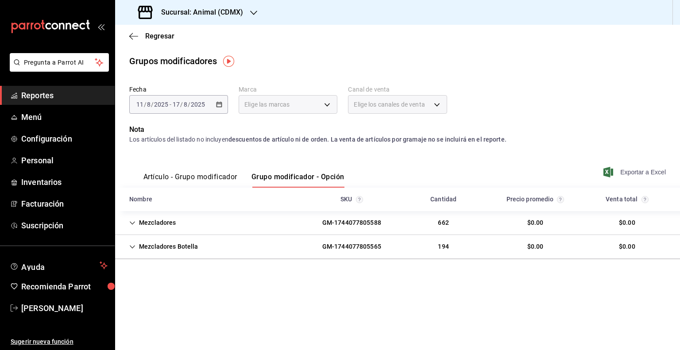
click at [624, 171] on span "Exportar a Excel" at bounding box center [635, 172] width 61 height 11
click at [206, 13] on h3 "Sucursal: Animal (CDMX)" at bounding box center [198, 12] width 89 height 11
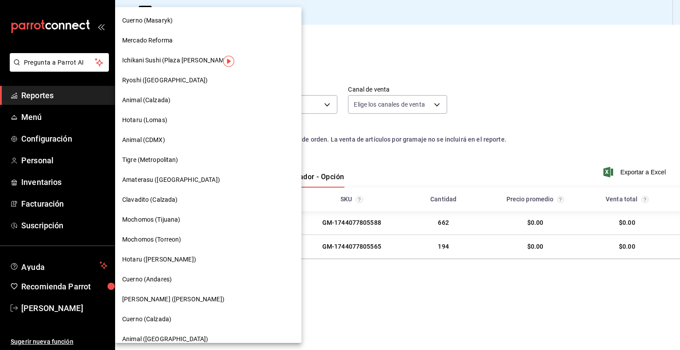
click at [177, 161] on span "Tigre (Metropolitan)" at bounding box center [150, 159] width 56 height 9
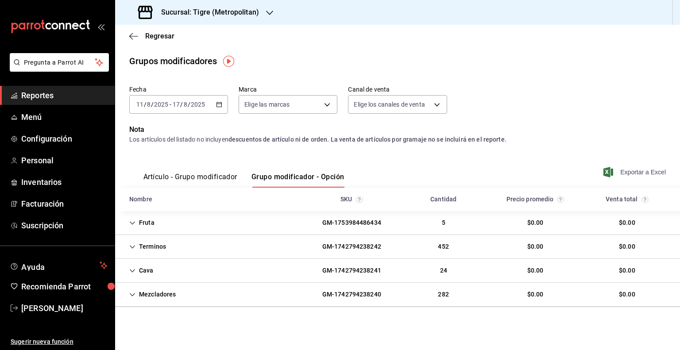
click at [632, 174] on span "Exportar a Excel" at bounding box center [635, 172] width 61 height 11
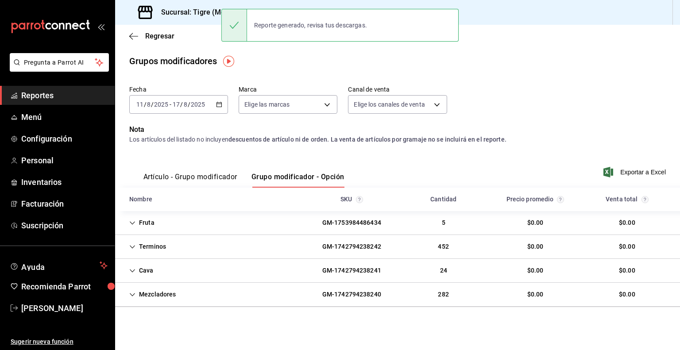
click at [204, 12] on h3 "Sucursal: Tigre (Metropolitan)" at bounding box center [206, 12] width 105 height 11
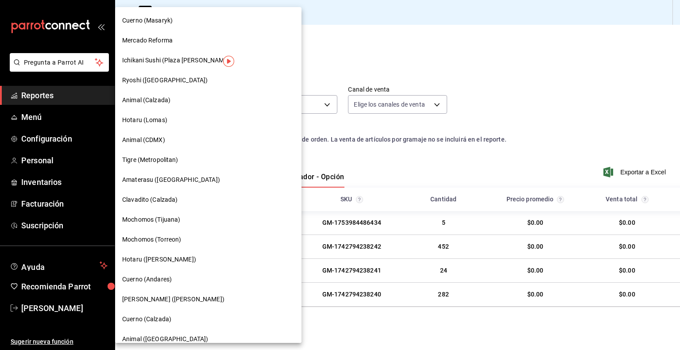
click at [191, 180] on span "Amaterasu ([GEOGRAPHIC_DATA])" at bounding box center [171, 179] width 98 height 9
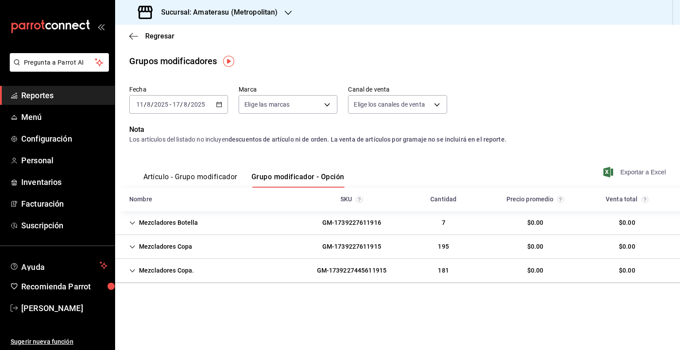
click at [651, 173] on span "Exportar a Excel" at bounding box center [635, 172] width 61 height 11
click at [253, 23] on div "Sucursal: Amaterasu (Metropolitan)" at bounding box center [208, 12] width 173 height 25
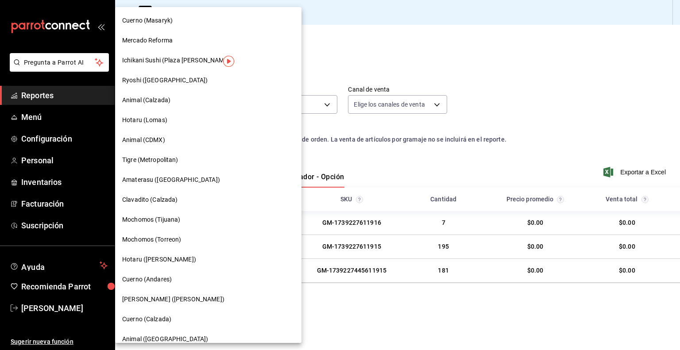
scroll to position [16, 0]
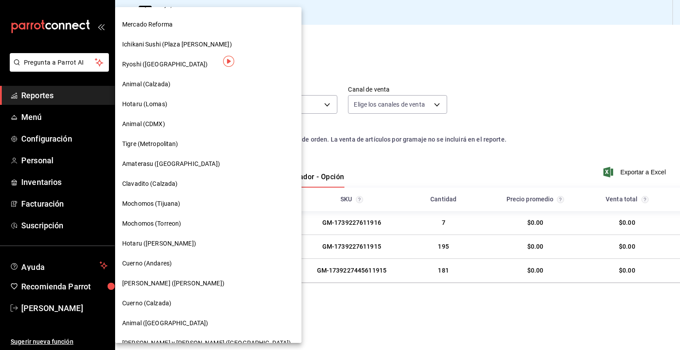
click at [177, 186] on span "Clavadito (Calzada)" at bounding box center [150, 183] width 56 height 9
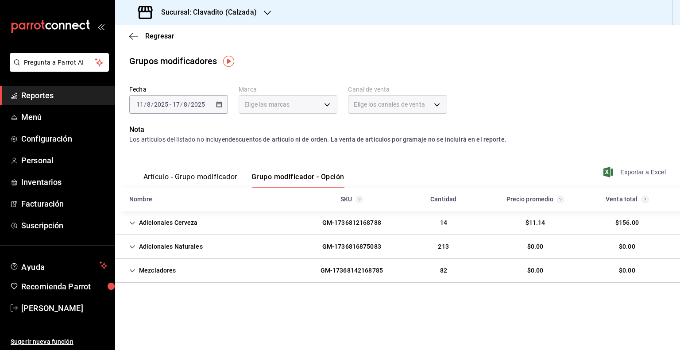
click at [625, 168] on span "Exportar a Excel" at bounding box center [635, 172] width 61 height 11
click at [622, 168] on span "Exportar a Excel" at bounding box center [635, 172] width 61 height 11
click at [616, 164] on div "Artículo - Grupo modificador Grupo modificador - Opción Exportar a Excel" at bounding box center [397, 169] width 537 height 36
click at [622, 174] on span "Exportar a Excel" at bounding box center [635, 172] width 61 height 11
click at [249, 21] on div "Sucursal: Clavadito (Calzada)" at bounding box center [198, 12] width 152 height 25
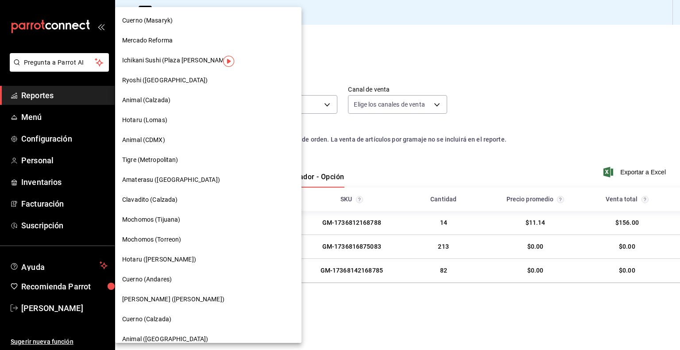
click at [182, 228] on div "Mochomos (Tijuana)" at bounding box center [208, 220] width 186 height 20
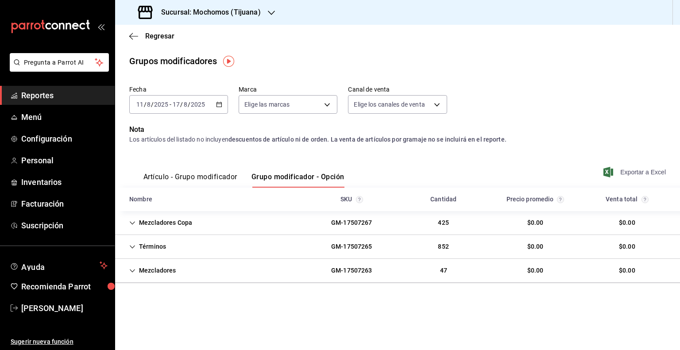
click at [613, 171] on icon "button" at bounding box center [609, 172] width 10 height 11
click at [191, 19] on div "Sucursal: Mochomos (Tijuana)" at bounding box center [200, 12] width 156 height 25
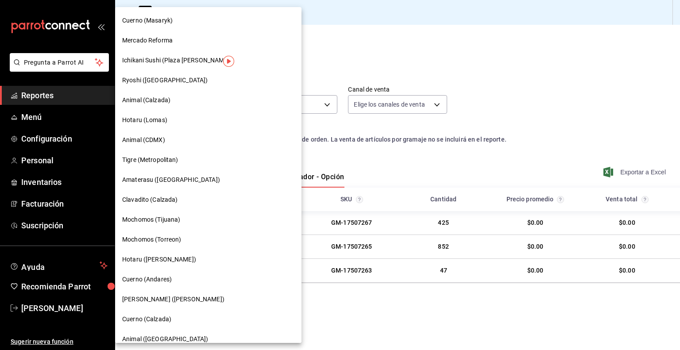
click at [168, 240] on span "Mochomos (Torreon)" at bounding box center [151, 239] width 59 height 9
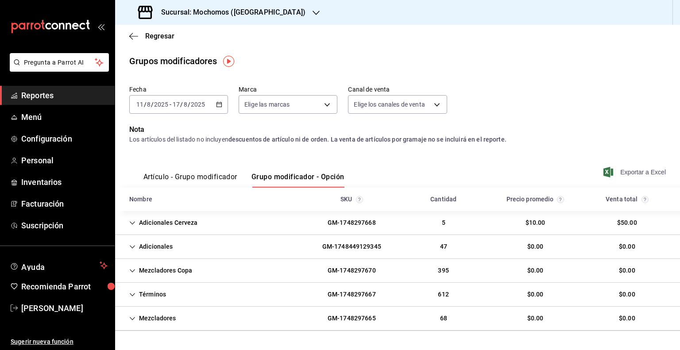
click at [619, 170] on span "Exportar a Excel" at bounding box center [635, 172] width 61 height 11
click at [206, 16] on h3 "Sucursal: Mochomos ([GEOGRAPHIC_DATA])" at bounding box center [229, 12] width 151 height 11
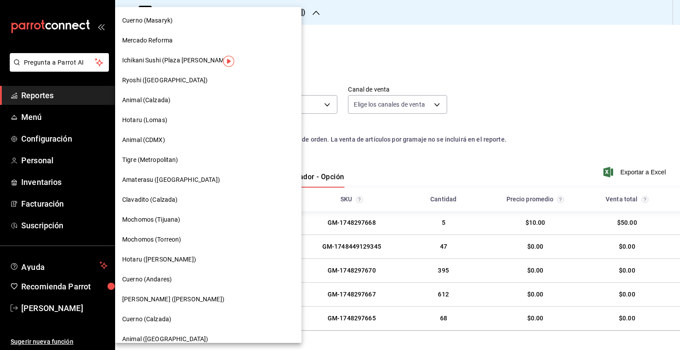
click at [175, 276] on div "Cuerno (Andares)" at bounding box center [208, 279] width 172 height 9
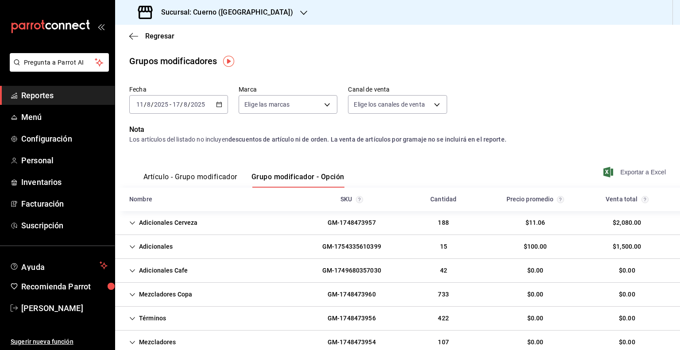
click at [618, 174] on span "Exportar a Excel" at bounding box center [635, 172] width 61 height 11
click at [218, 21] on div "Sucursal: Cuerno ([GEOGRAPHIC_DATA])" at bounding box center [216, 12] width 189 height 25
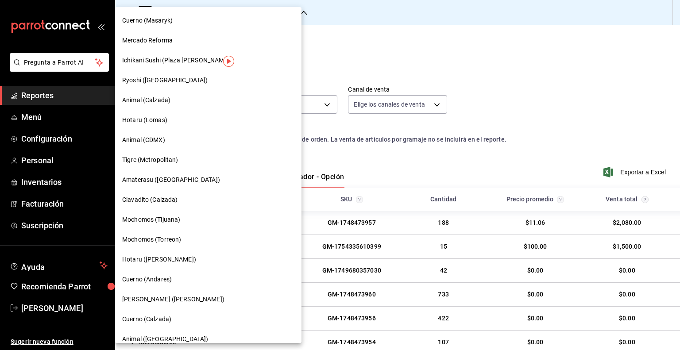
click at [183, 296] on span "[PERSON_NAME] ([PERSON_NAME])" at bounding box center [173, 299] width 102 height 9
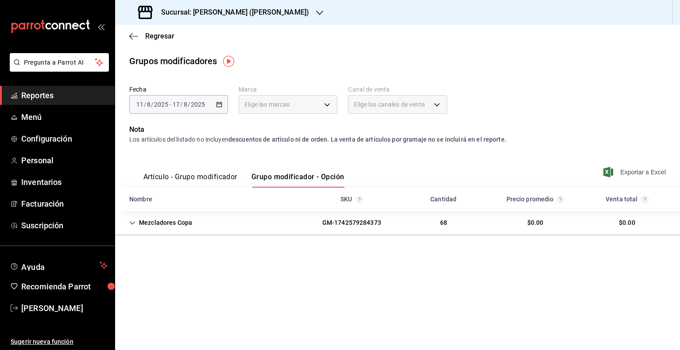
click at [623, 170] on span "Exportar a Excel" at bounding box center [635, 172] width 61 height 11
click at [268, 20] on div "Sucursal: [PERSON_NAME] ([PERSON_NAME])" at bounding box center [224, 12] width 205 height 25
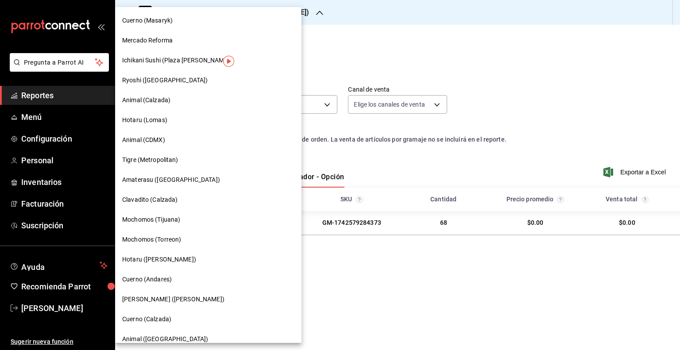
click at [168, 319] on span "Cuerno (Calzada)" at bounding box center [146, 319] width 49 height 9
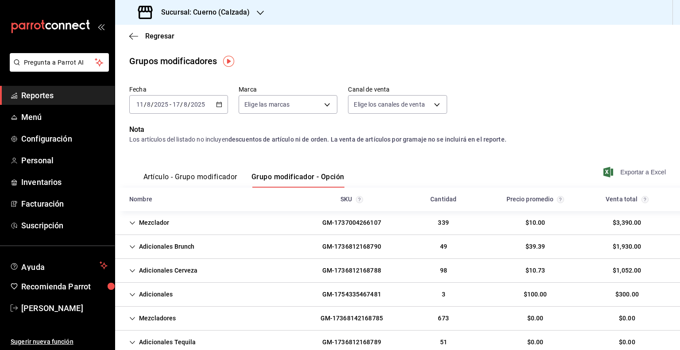
drag, startPoint x: 638, startPoint y: 166, endPoint x: 627, endPoint y: 175, distance: 13.8
click at [627, 175] on div "Artículo - Grupo modificador Grupo modificador - Opción Exportar a Excel" at bounding box center [397, 169] width 537 height 36
click at [627, 175] on span "Exportar a Excel" at bounding box center [635, 172] width 61 height 11
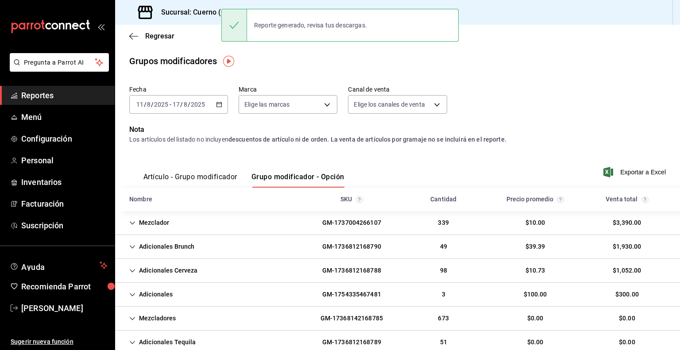
click at [207, 12] on h3 "Sucursal: Cuerno (Calzada)" at bounding box center [202, 12] width 96 height 11
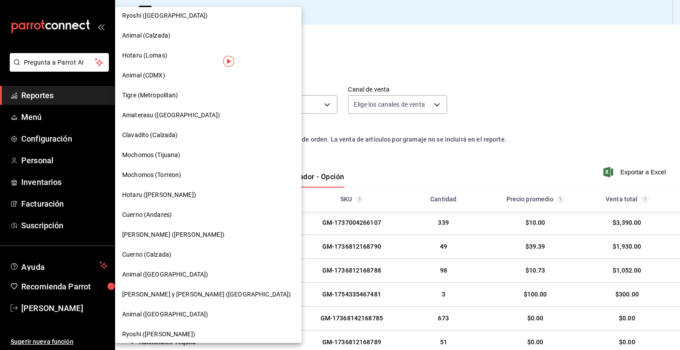
scroll to position [65, 0]
click at [172, 297] on span "[PERSON_NAME] y [PERSON_NAME] ([GEOGRAPHIC_DATA])" at bounding box center [206, 294] width 169 height 9
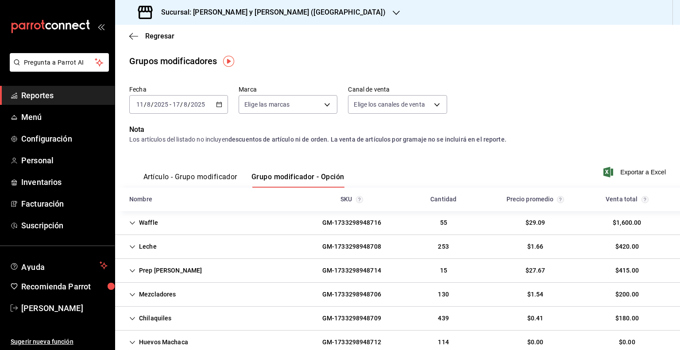
click at [625, 178] on div "Artículo - Grupo modificador Grupo modificador - Opción Exportar a Excel" at bounding box center [397, 169] width 537 height 36
click at [625, 176] on span "Exportar a Excel" at bounding box center [635, 172] width 61 height 11
click at [220, 10] on h3 "Sucursal: [PERSON_NAME] y [PERSON_NAME] ([GEOGRAPHIC_DATA])" at bounding box center [270, 12] width 232 height 11
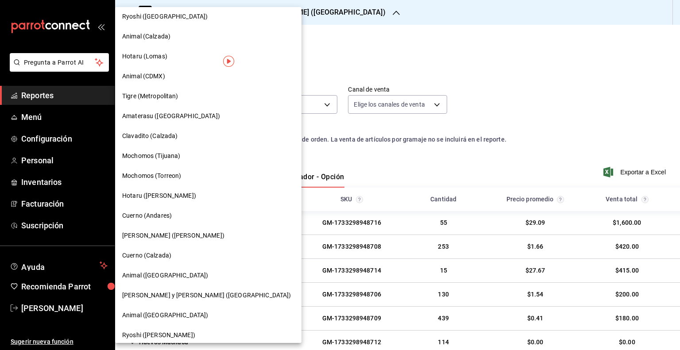
scroll to position [67, 0]
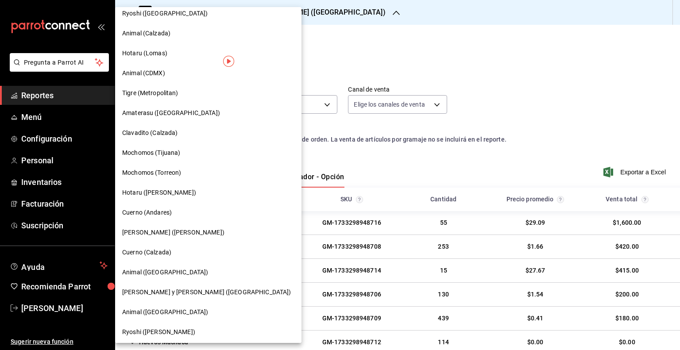
click at [165, 312] on span "Animal ([GEOGRAPHIC_DATA])" at bounding box center [165, 312] width 86 height 9
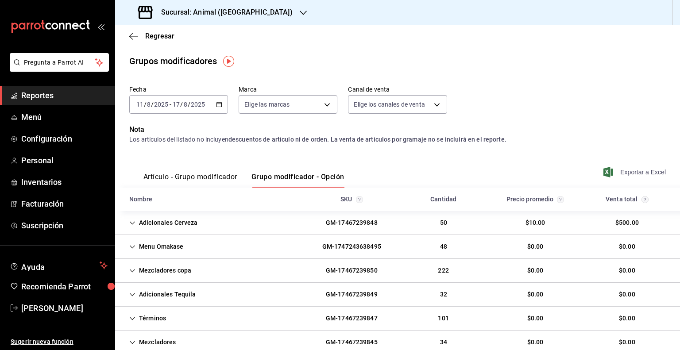
click at [623, 173] on span "Exportar a Excel" at bounding box center [635, 172] width 61 height 11
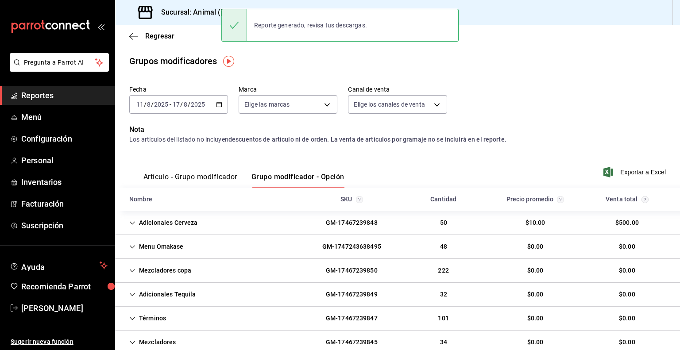
click at [206, 16] on h3 "Sucursal: Animal ([GEOGRAPHIC_DATA])" at bounding box center [223, 12] width 139 height 11
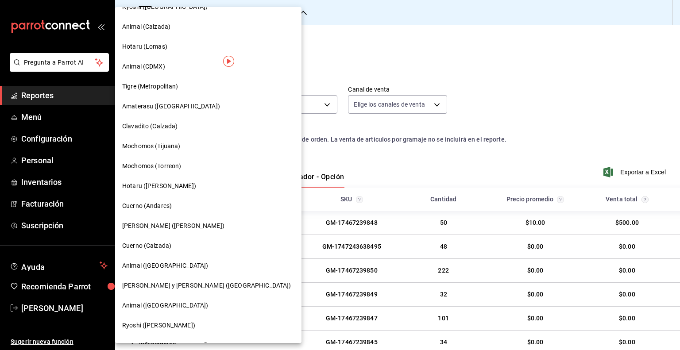
scroll to position [73, 0]
click at [199, 297] on div "Animal ([GEOGRAPHIC_DATA])" at bounding box center [208, 307] width 186 height 20
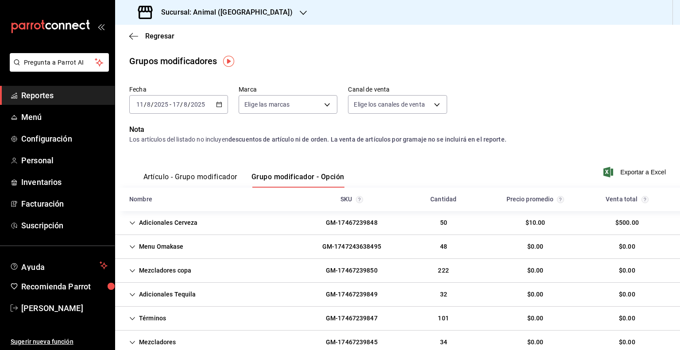
scroll to position [0, 0]
click at [218, 21] on div "Sucursal: Animal ([GEOGRAPHIC_DATA])" at bounding box center [216, 12] width 188 height 25
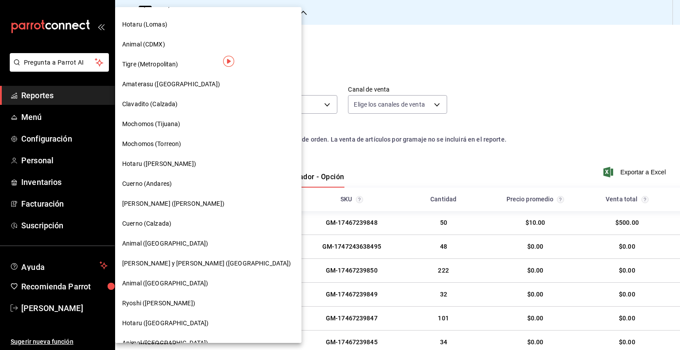
scroll to position [96, 0]
click at [177, 299] on div "Ryoshi ([PERSON_NAME])" at bounding box center [208, 303] width 172 height 9
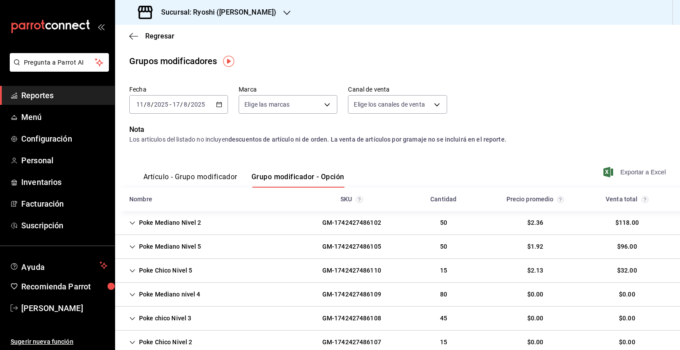
click at [621, 175] on span "Exportar a Excel" at bounding box center [635, 172] width 61 height 11
click at [193, 16] on h3 "Sucursal: Ryoshi ([PERSON_NAME])" at bounding box center [215, 12] width 122 height 11
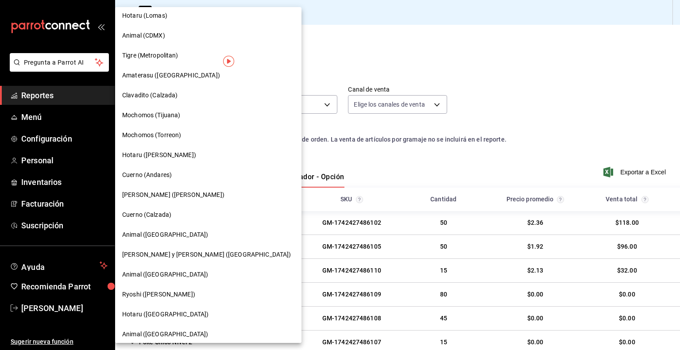
scroll to position [112, 0]
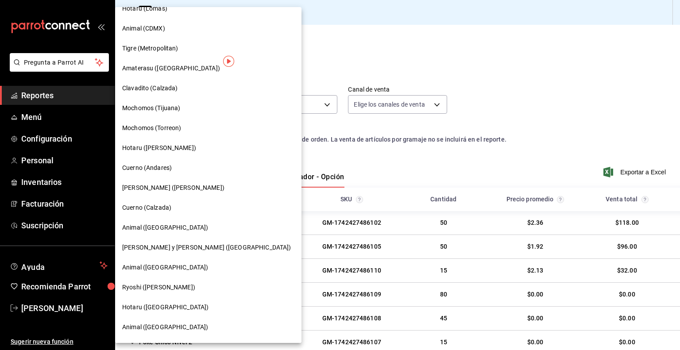
click at [163, 330] on span "Animal ([GEOGRAPHIC_DATA])" at bounding box center [165, 327] width 86 height 9
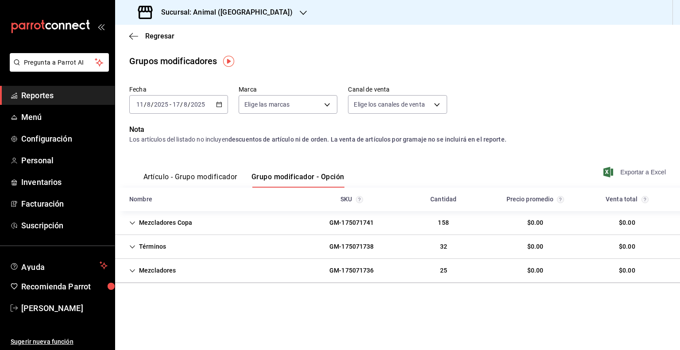
click at [611, 171] on icon "button" at bounding box center [609, 172] width 10 height 11
drag, startPoint x: 193, startPoint y: 14, endPoint x: 258, endPoint y: 15, distance: 65.1
click at [258, 15] on div "Sucursal: Animal ([GEOGRAPHIC_DATA])" at bounding box center [216, 12] width 188 height 25
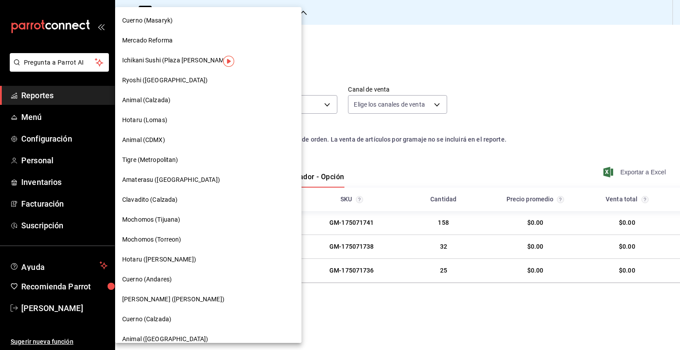
copy div "Animal ([GEOGRAPHIC_DATA])"
click at [347, 153] on div at bounding box center [340, 175] width 680 height 350
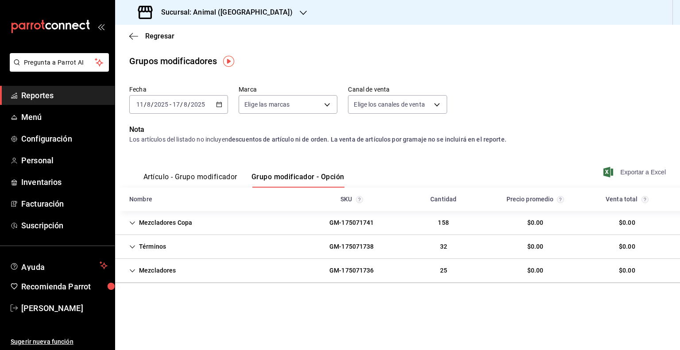
click at [239, 6] on div "Sucursal: Animal ([GEOGRAPHIC_DATA])" at bounding box center [216, 12] width 188 height 25
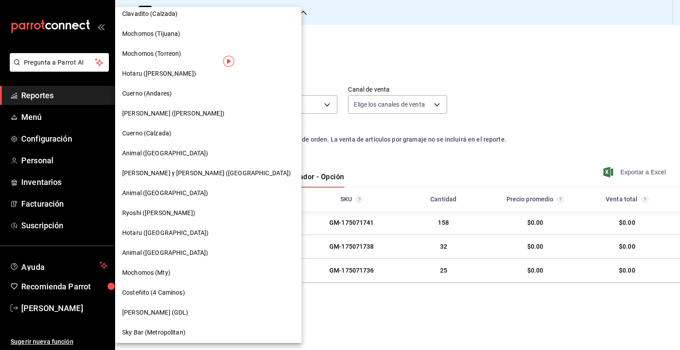
scroll to position [187, 0]
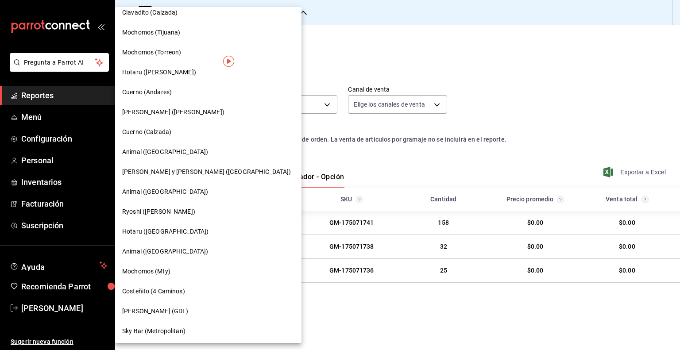
click at [173, 266] on div "Mochomos (Mty)" at bounding box center [208, 272] width 186 height 20
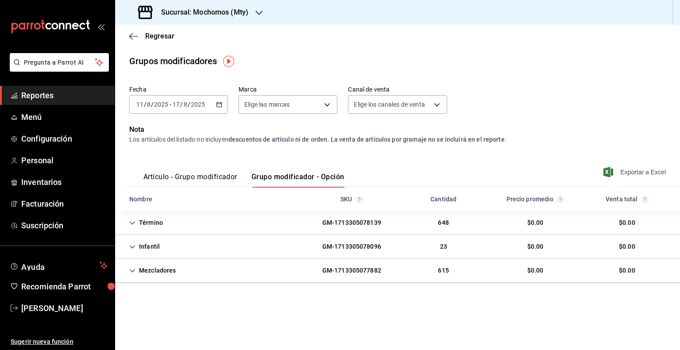
click at [613, 173] on icon "button" at bounding box center [609, 172] width 10 height 11
click at [247, 7] on div "Sucursal: Mochomos (Mty)" at bounding box center [194, 12] width 144 height 25
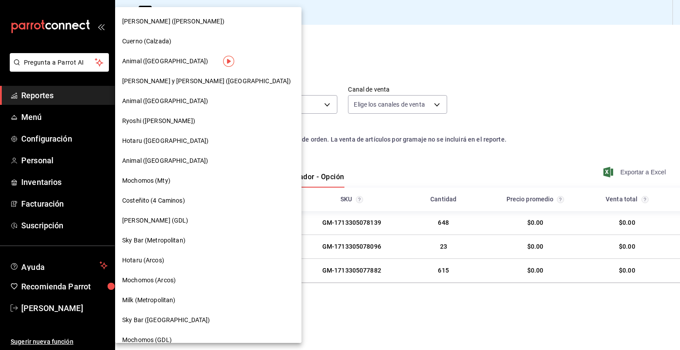
scroll to position [279, 0]
click at [173, 285] on div "Mochomos (Arcos)" at bounding box center [208, 280] width 186 height 20
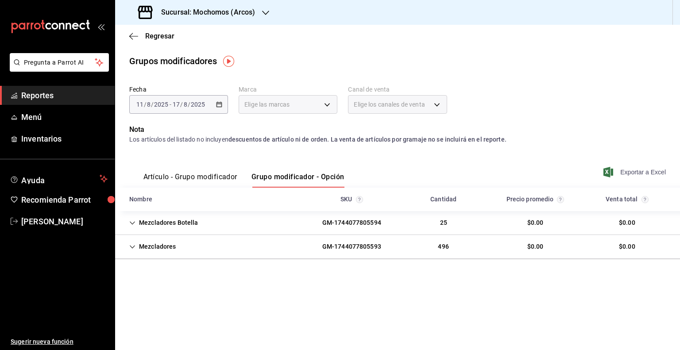
click at [614, 167] on span "Exportar a Excel" at bounding box center [635, 172] width 61 height 11
drag, startPoint x: 192, startPoint y: 13, endPoint x: 259, endPoint y: 14, distance: 66.9
click at [259, 14] on div "Sucursal: Mochomos (Arcos)" at bounding box center [197, 12] width 151 height 25
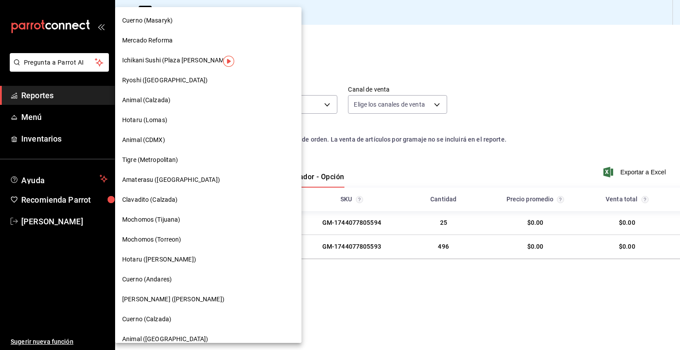
copy div "Mochomos (Arcos)"
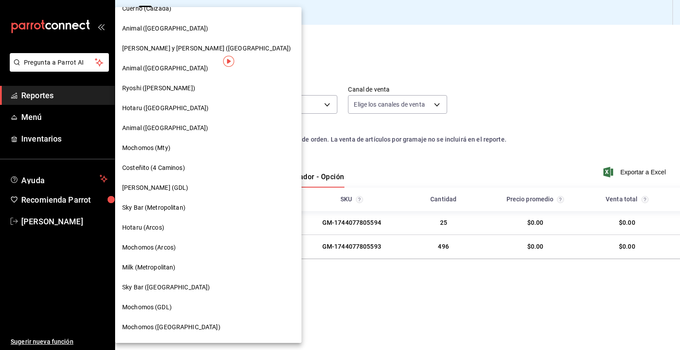
scroll to position [312, 0]
click at [190, 267] on div "Milk (Metropolitan)" at bounding box center [208, 266] width 172 height 9
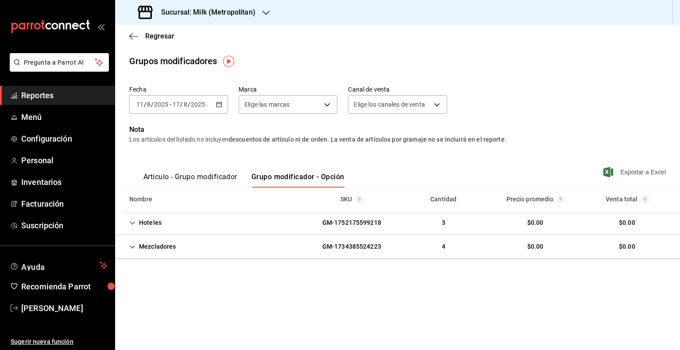
click at [624, 173] on span "Exportar a Excel" at bounding box center [635, 172] width 61 height 11
click at [218, 19] on div "Sucursal: Milk (Metropolitan)" at bounding box center [197, 12] width 151 height 25
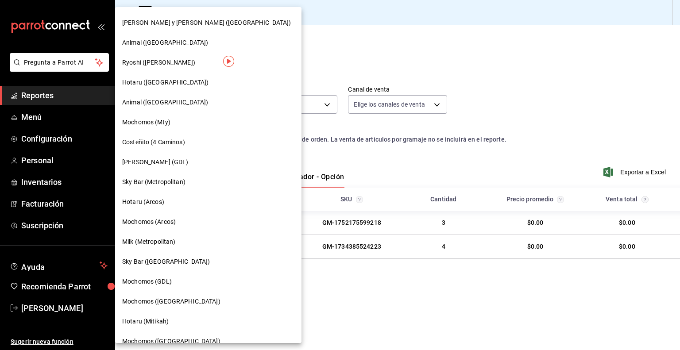
scroll to position [333, 0]
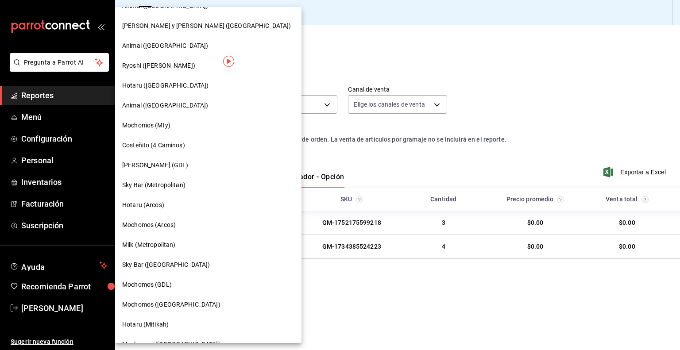
click at [178, 283] on div "Mochomos (GDL)" at bounding box center [208, 284] width 172 height 9
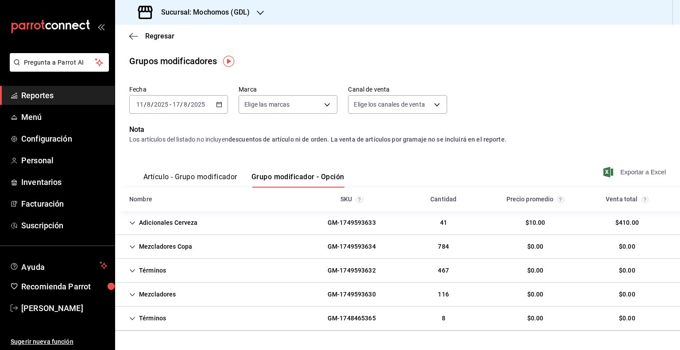
click at [625, 171] on span "Exportar a Excel" at bounding box center [635, 172] width 61 height 11
click at [240, 16] on h3 "Sucursal: Mochomos (GDL)" at bounding box center [202, 12] width 96 height 11
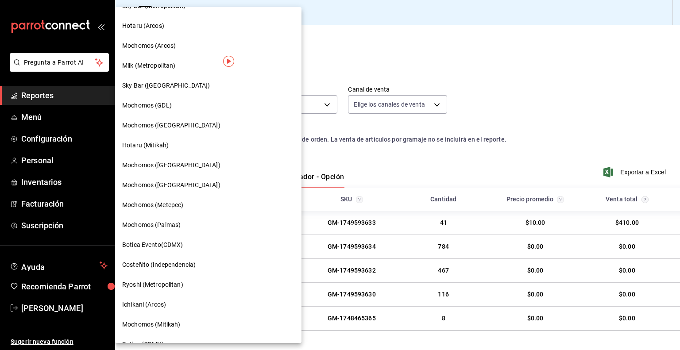
scroll to position [528, 0]
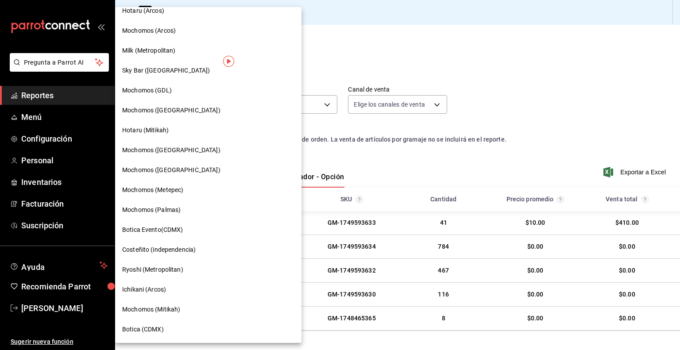
click at [165, 112] on span "Mochomos ([GEOGRAPHIC_DATA])" at bounding box center [171, 110] width 98 height 9
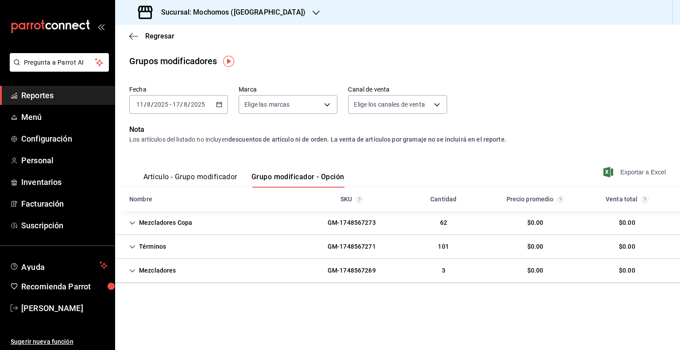
click at [627, 170] on span "Exportar a Excel" at bounding box center [635, 172] width 61 height 11
click at [205, 20] on div "Sucursal: Mochomos ([GEOGRAPHIC_DATA])" at bounding box center [222, 12] width 201 height 25
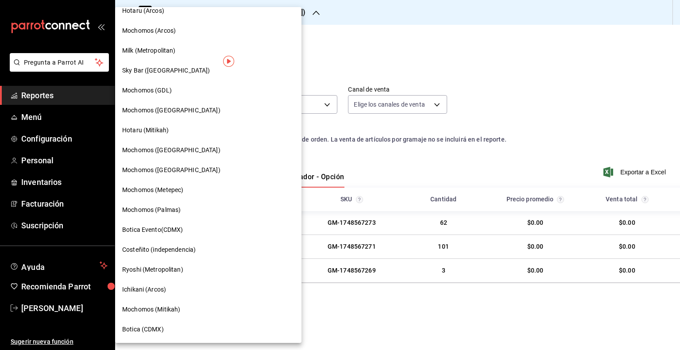
click at [178, 152] on span "Mochomos ([GEOGRAPHIC_DATA])" at bounding box center [171, 150] width 98 height 9
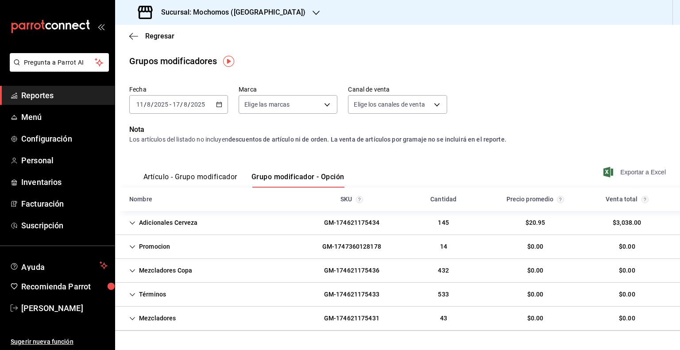
click at [620, 171] on span "Exportar a Excel" at bounding box center [635, 172] width 61 height 11
click at [254, 16] on h3 "Sucursal: Mochomos ([GEOGRAPHIC_DATA])" at bounding box center [229, 12] width 151 height 11
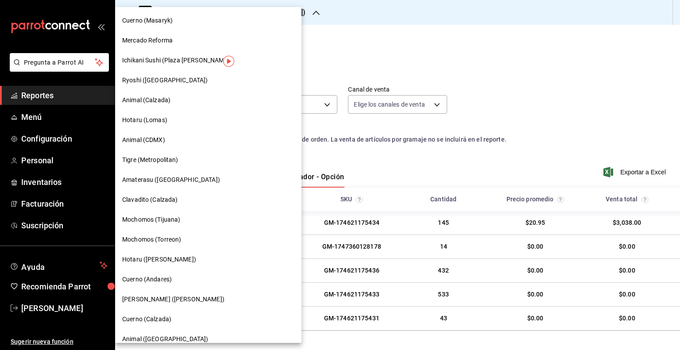
click at [399, 59] on div at bounding box center [340, 175] width 680 height 350
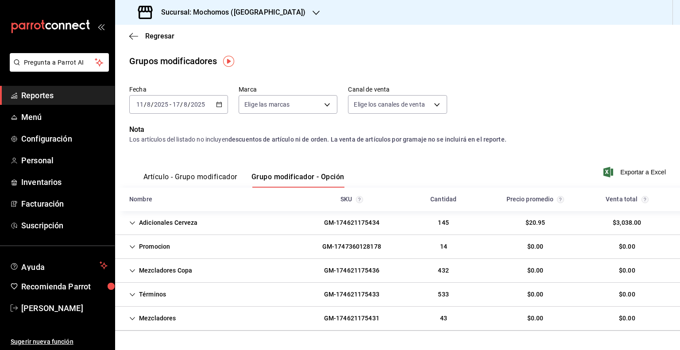
click at [234, 16] on h3 "Sucursal: Mochomos ([GEOGRAPHIC_DATA])" at bounding box center [229, 12] width 151 height 11
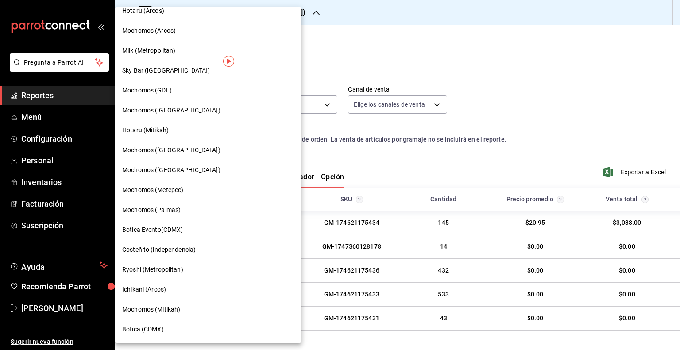
click at [179, 172] on span "Mochomos ([GEOGRAPHIC_DATA])" at bounding box center [171, 170] width 98 height 9
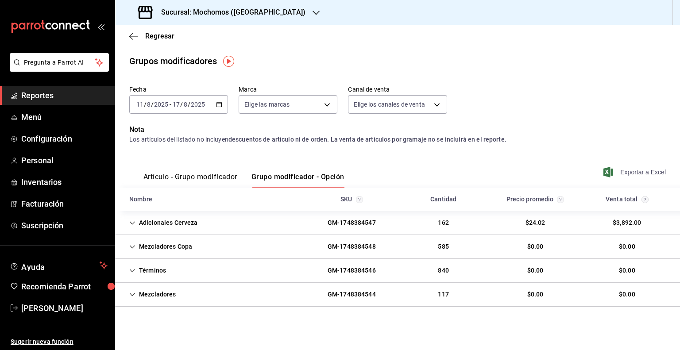
click at [625, 173] on span "Exportar a Excel" at bounding box center [635, 172] width 61 height 11
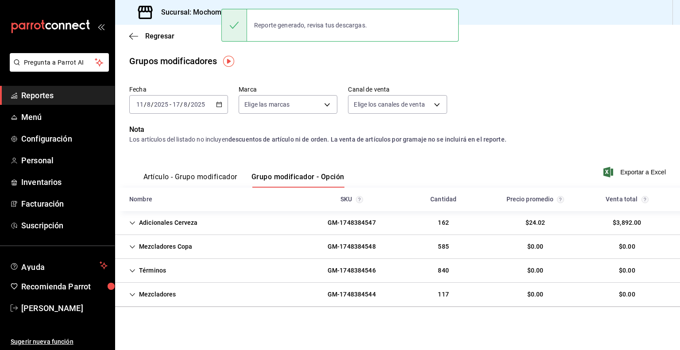
click at [184, 12] on h3 "Sucursal: Mochomos ([GEOGRAPHIC_DATA])" at bounding box center [229, 12] width 151 height 11
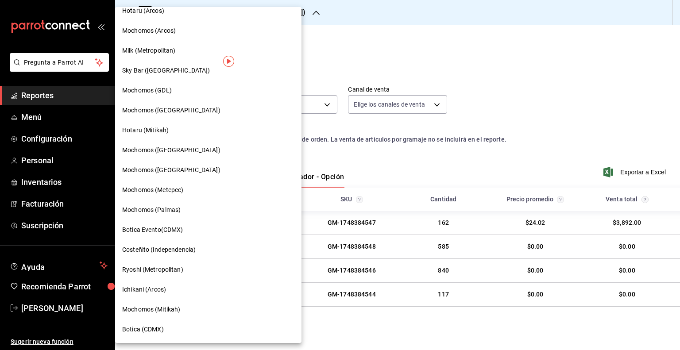
click at [183, 192] on span "Mochomos (Metepec)" at bounding box center [152, 190] width 61 height 9
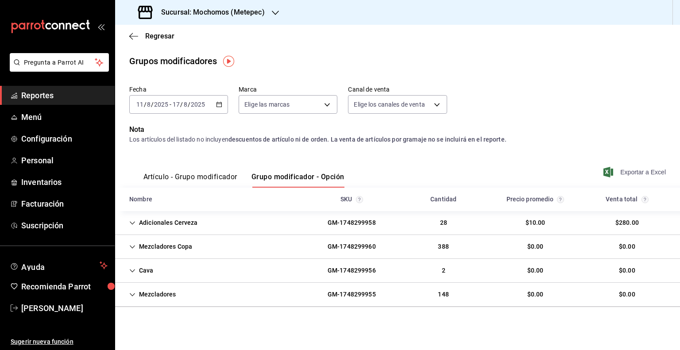
click at [655, 170] on span "Exportar a Excel" at bounding box center [635, 172] width 61 height 11
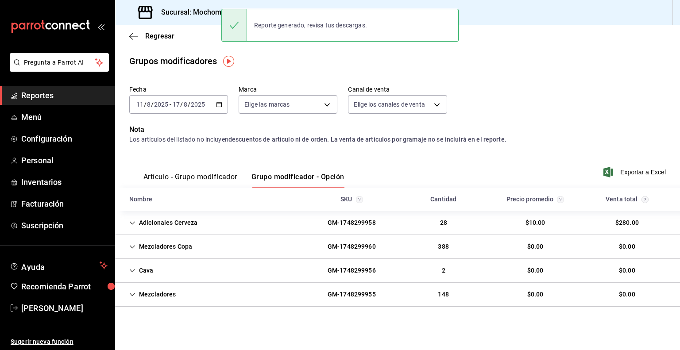
click at [212, 16] on h3 "Sucursal: Mochomos (Metepec)" at bounding box center [209, 12] width 111 height 11
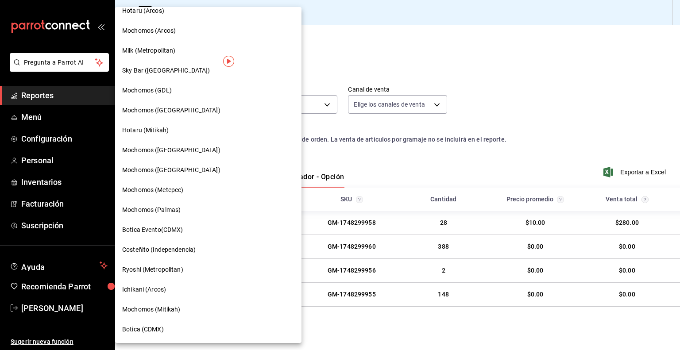
click at [180, 212] on span "Mochomos (Palmas)" at bounding box center [151, 210] width 58 height 9
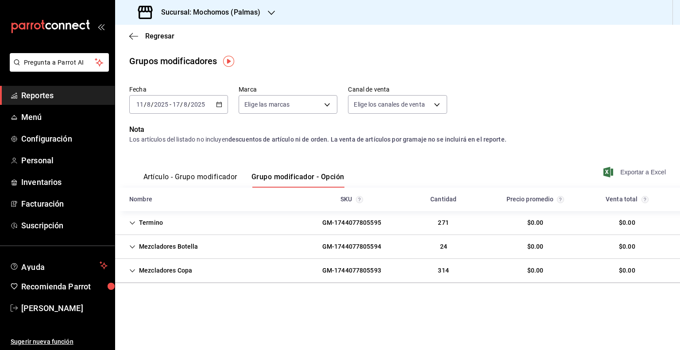
click at [621, 172] on span "Exportar a Excel" at bounding box center [635, 172] width 61 height 11
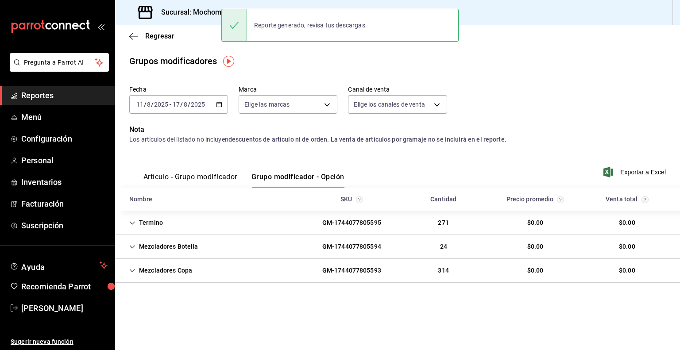
click at [209, 24] on div "Sucursal: Mochomos (Palmas)" at bounding box center [200, 12] width 156 height 25
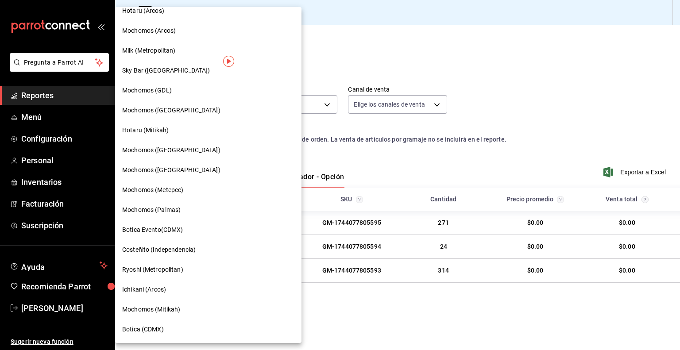
click at [184, 265] on div "Ryoshi (Metropolitan)" at bounding box center [208, 269] width 172 height 9
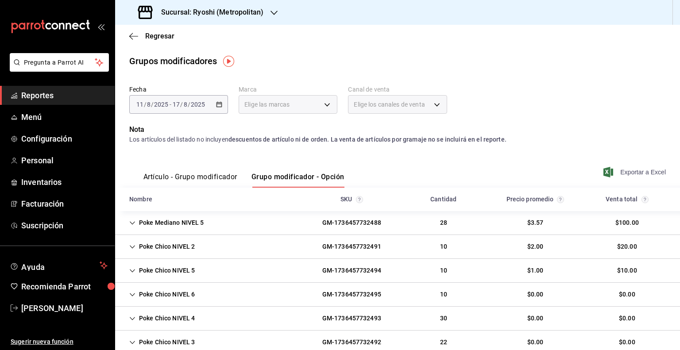
click at [617, 168] on span "Exportar a Excel" at bounding box center [635, 172] width 61 height 11
click at [234, 19] on div "Sucursal: Ryoshi (Metropolitan)" at bounding box center [201, 12] width 159 height 25
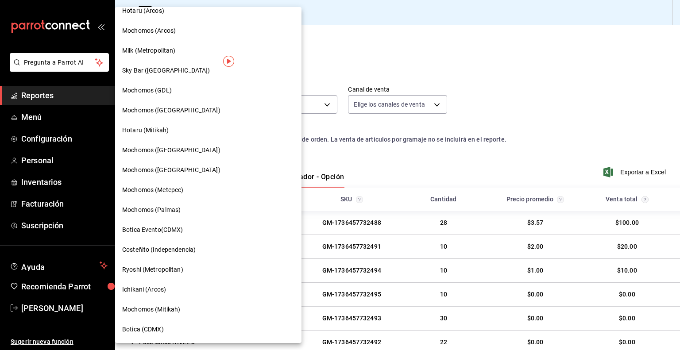
click at [183, 306] on div "Mochomos (Mitikah)" at bounding box center [208, 309] width 172 height 9
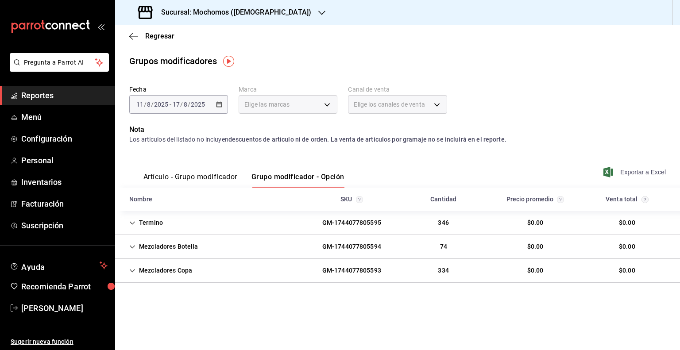
click at [623, 174] on span "Exportar a Excel" at bounding box center [635, 172] width 61 height 11
click at [201, 10] on h3 "Sucursal: Mochomos (Mitikah)" at bounding box center [232, 12] width 157 height 11
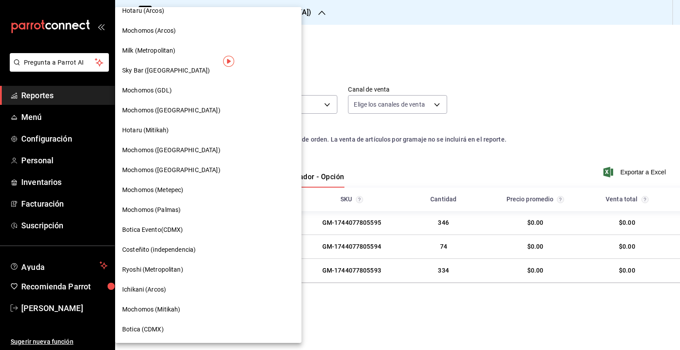
click at [159, 328] on span "Botica (CDMX)" at bounding box center [143, 329] width 42 height 9
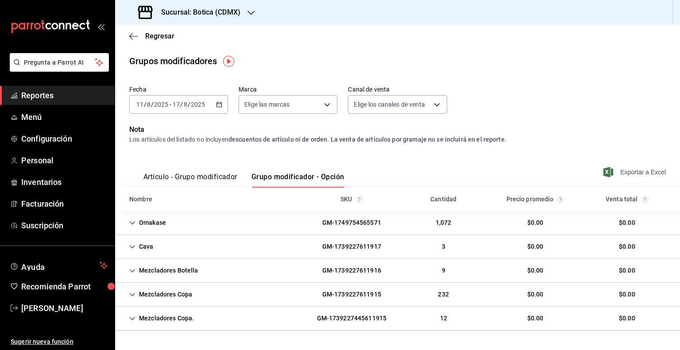
click at [609, 174] on span "Exportar a Excel" at bounding box center [635, 172] width 61 height 11
click at [624, 171] on span "Exportar a Excel" at bounding box center [635, 172] width 61 height 11
click at [631, 170] on span "Exportar a Excel" at bounding box center [635, 172] width 61 height 11
